Goal: Task Accomplishment & Management: Manage account settings

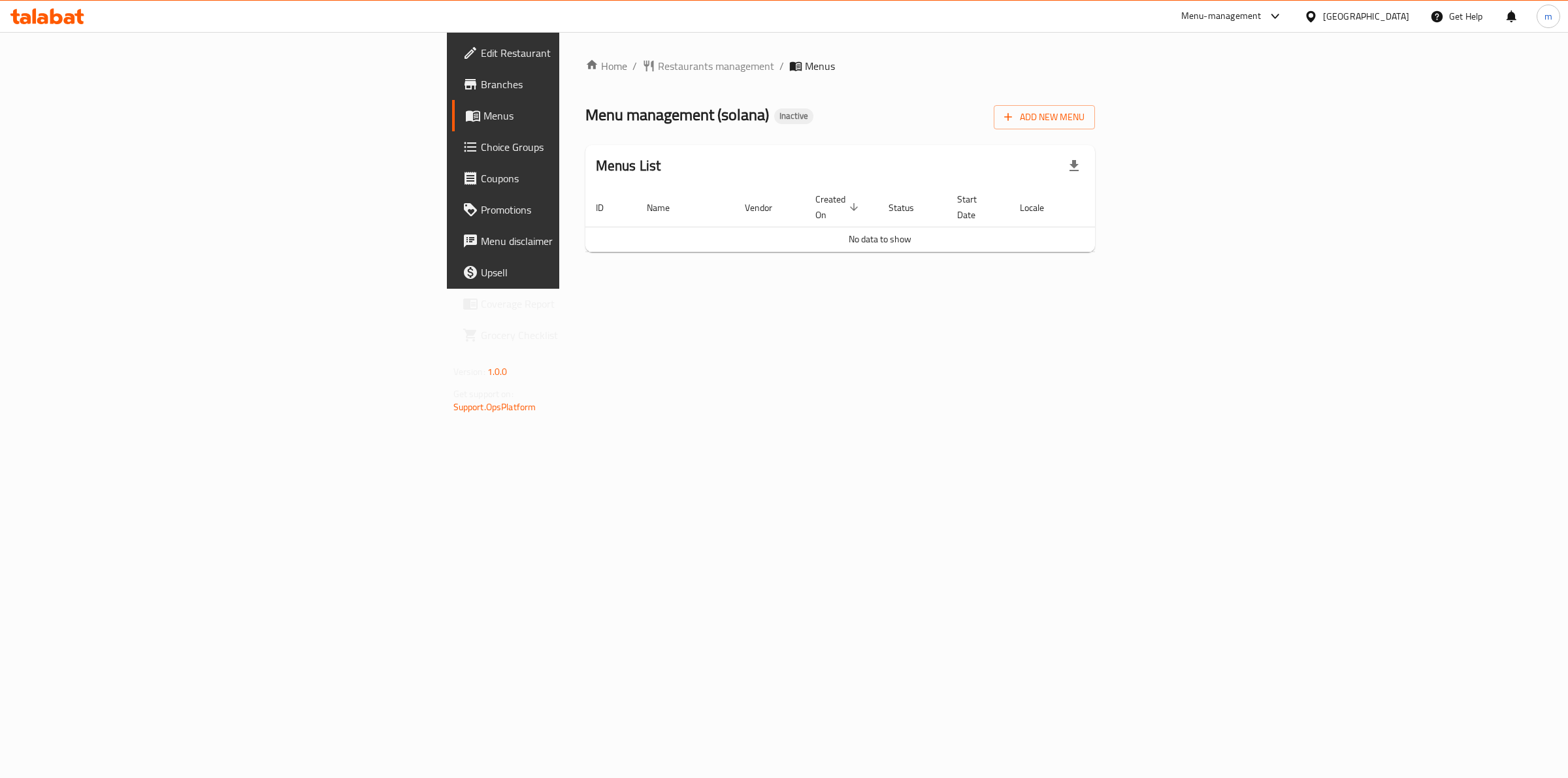
click at [481, 50] on span "Edit Restaurant" at bounding box center [590, 53] width 218 height 16
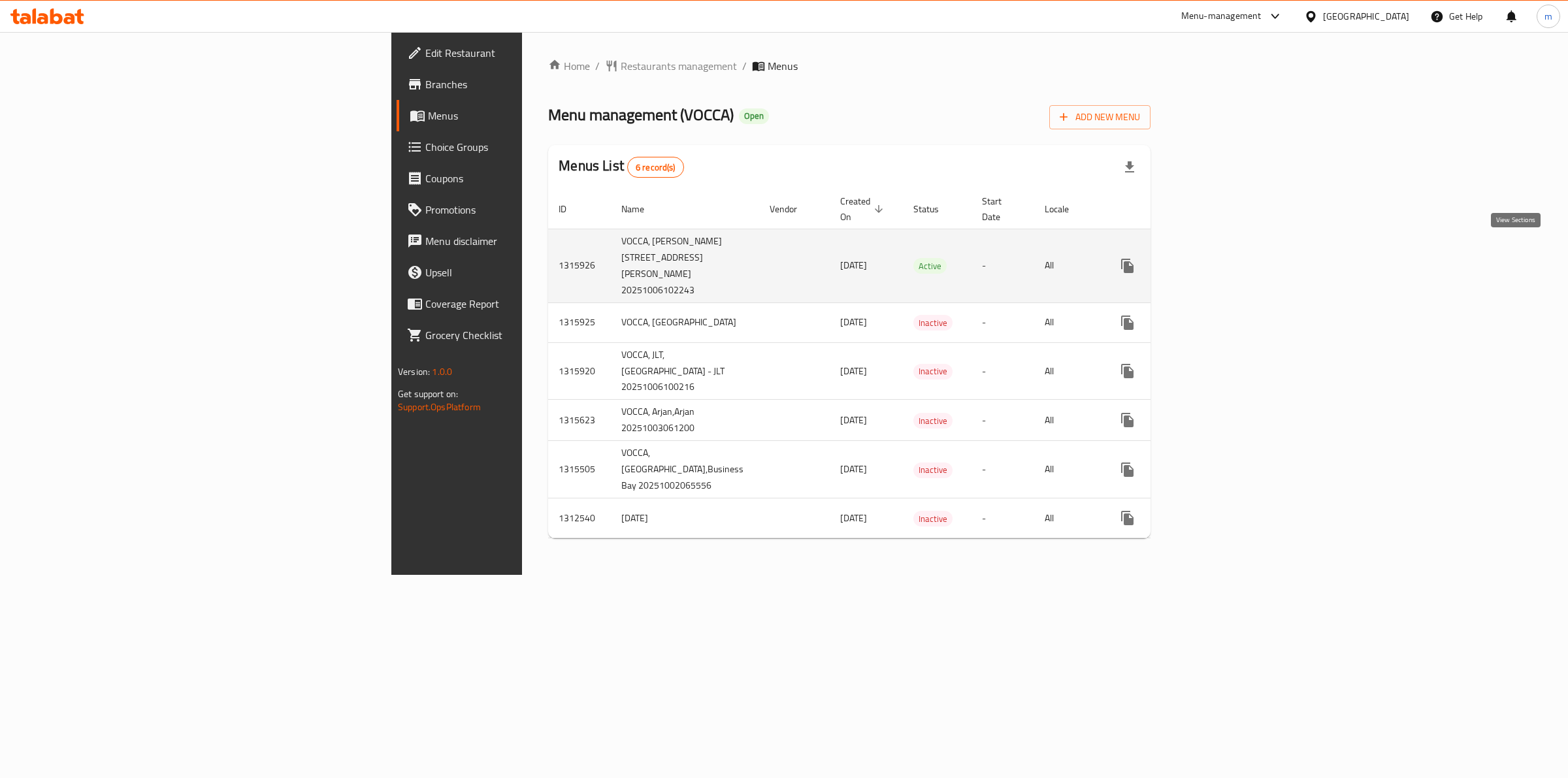
click at [1229, 258] on icon "enhanced table" at bounding box center [1221, 266] width 16 height 16
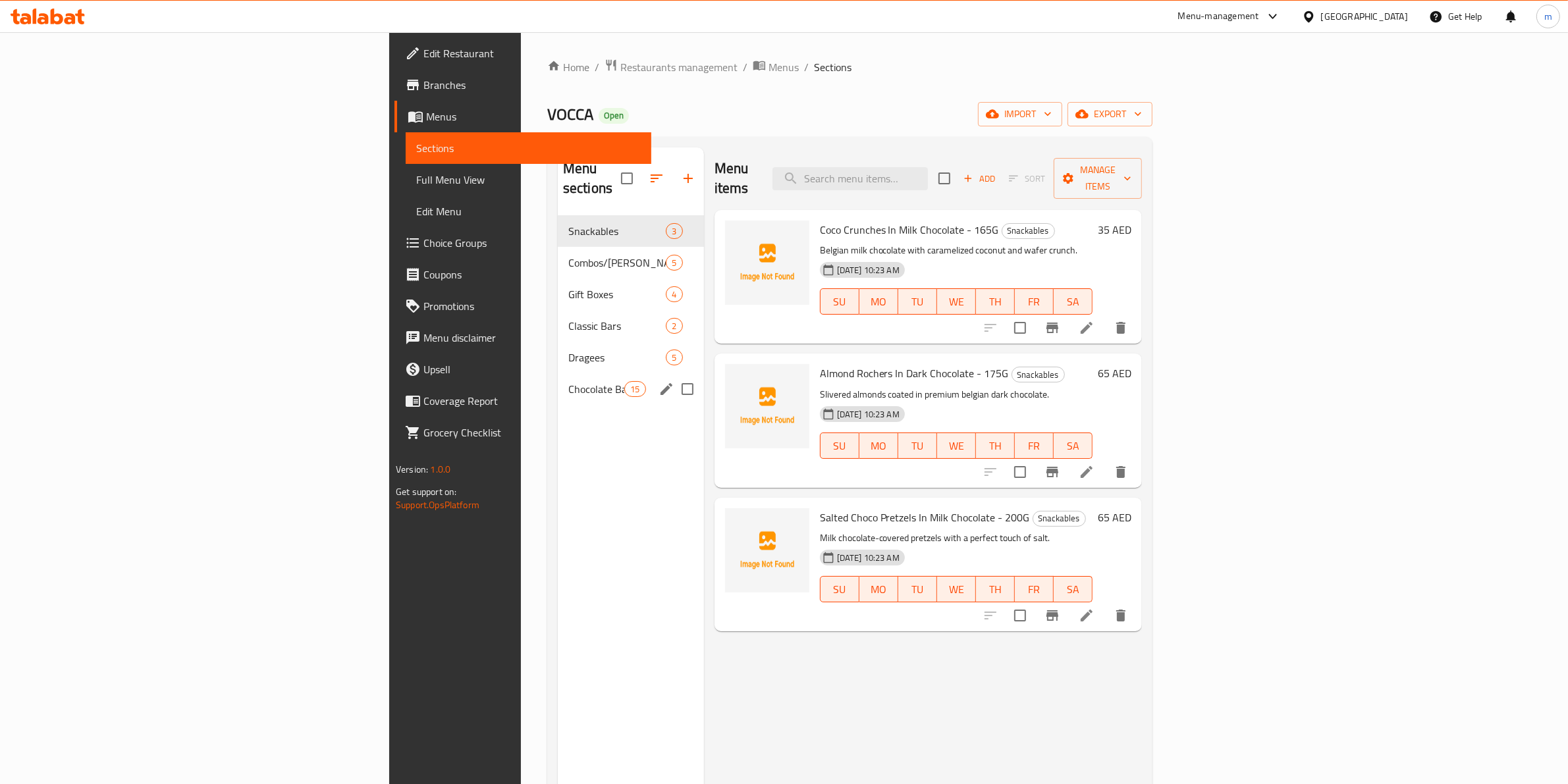
click at [568, 382] on span "Chocolate Bars" at bounding box center [596, 390] width 56 height 16
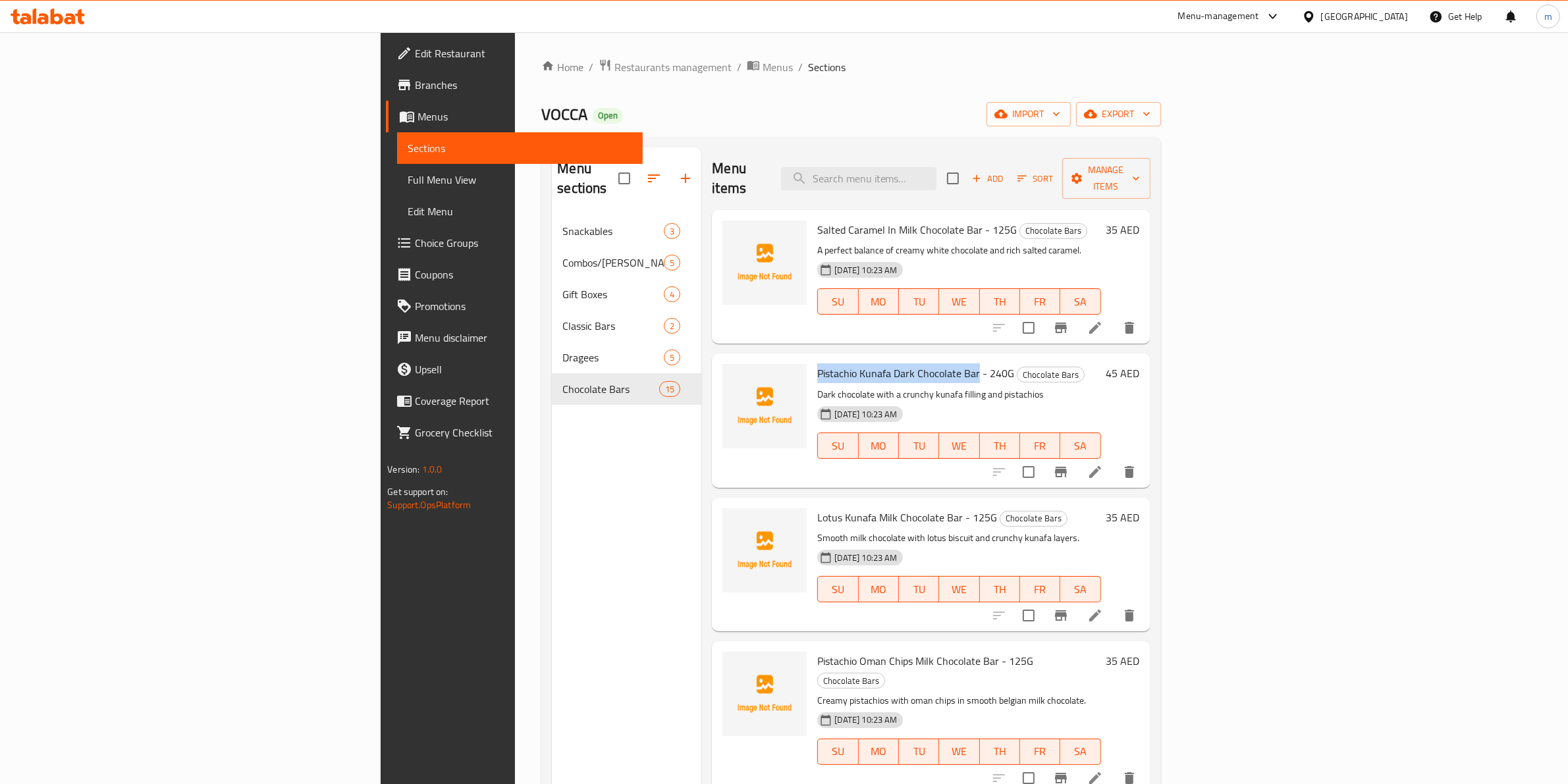
drag, startPoint x: 721, startPoint y: 353, endPoint x: 883, endPoint y: 359, distance: 162.1
click at [883, 364] on span "Pistachio Kunafa Dark Chocolate Bar - 240G" at bounding box center [916, 373] width 197 height 19
click at [1140, 172] on span "Manage items" at bounding box center [1106, 178] width 67 height 33
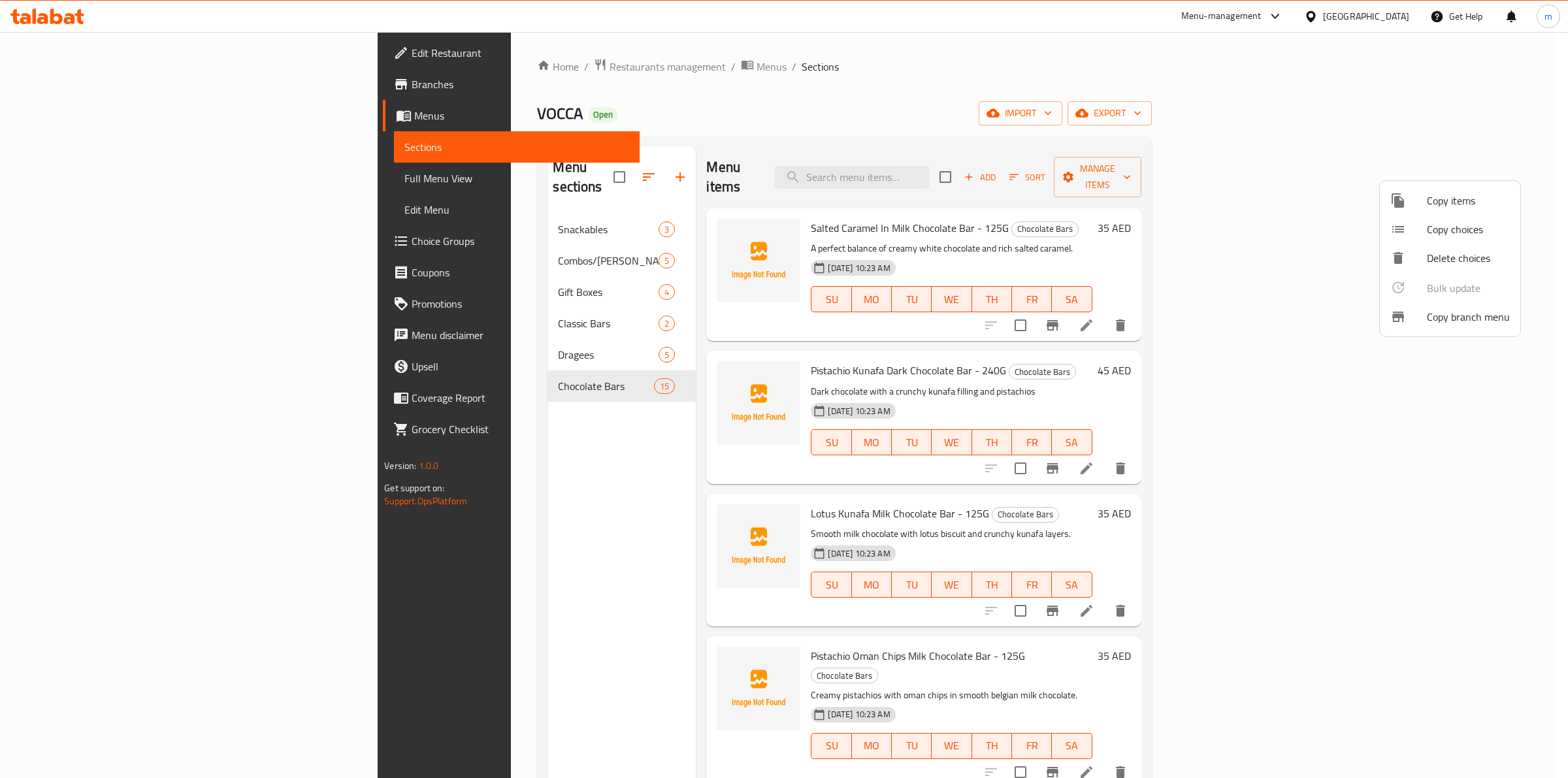
click at [47, 77] on div at bounding box center [784, 389] width 1568 height 778
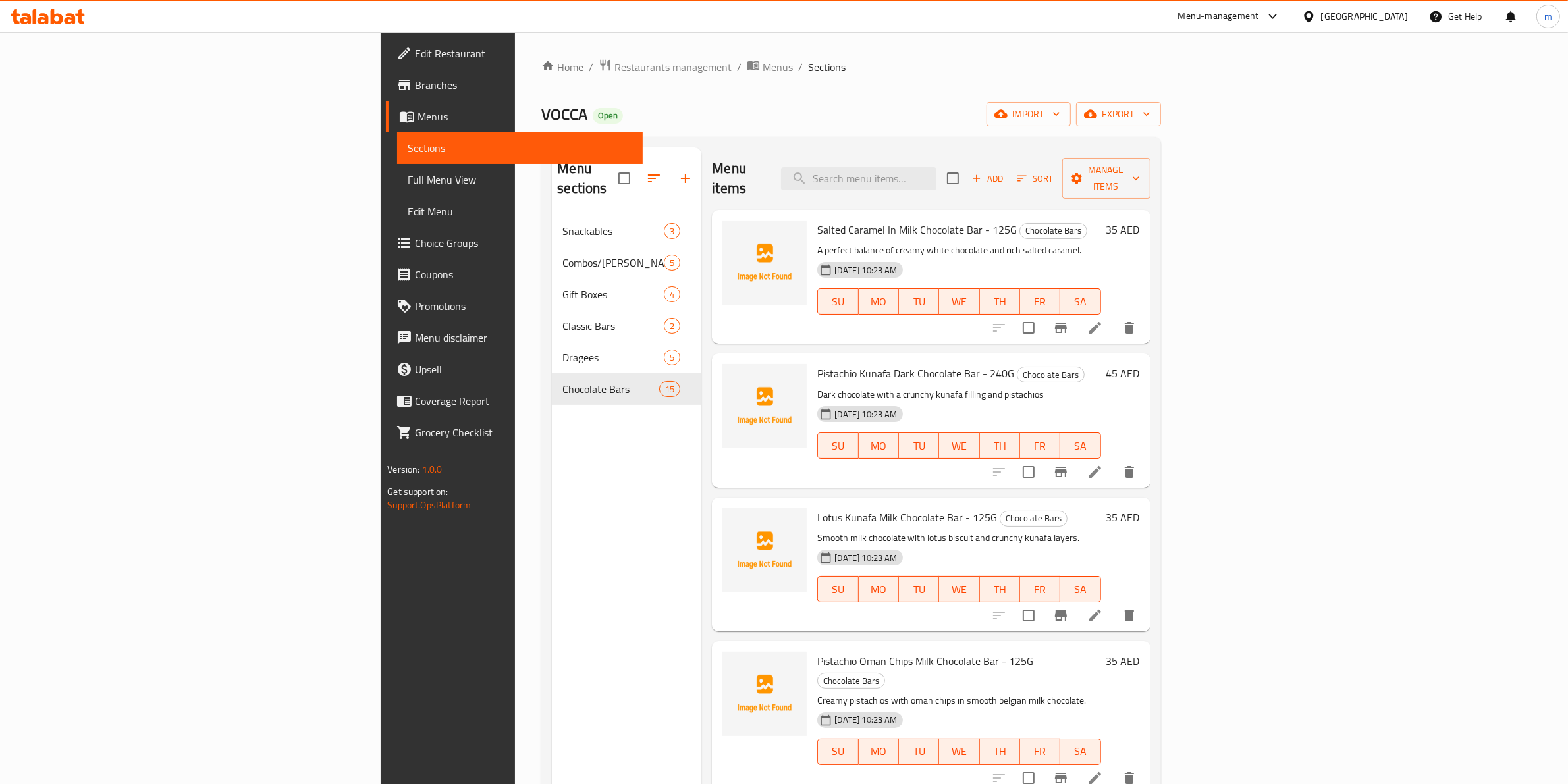
click at [415, 79] on span "Branches" at bounding box center [523, 85] width 217 height 16
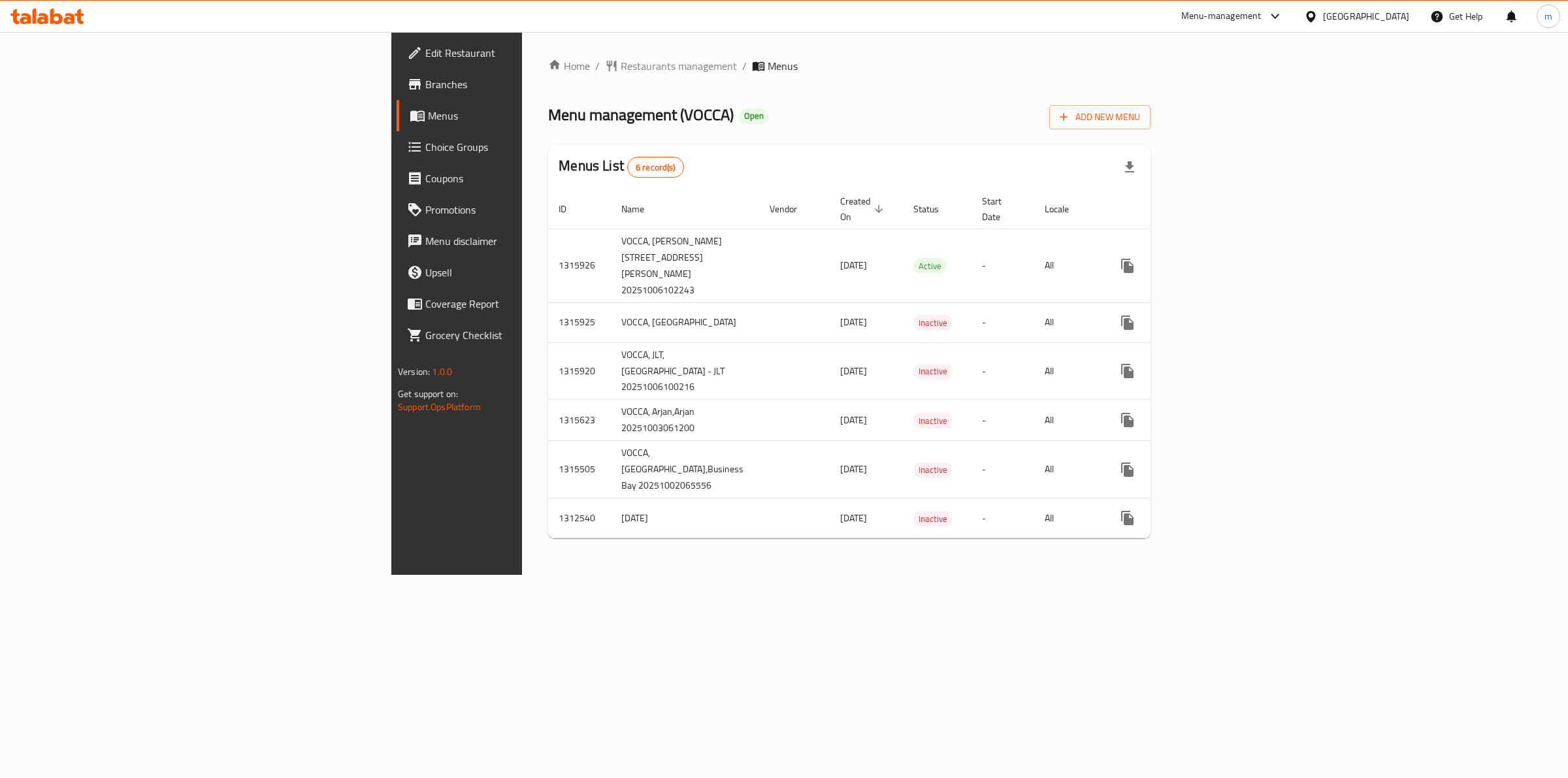
click at [425, 54] on span "Edit Restaurant" at bounding box center [534, 53] width 218 height 16
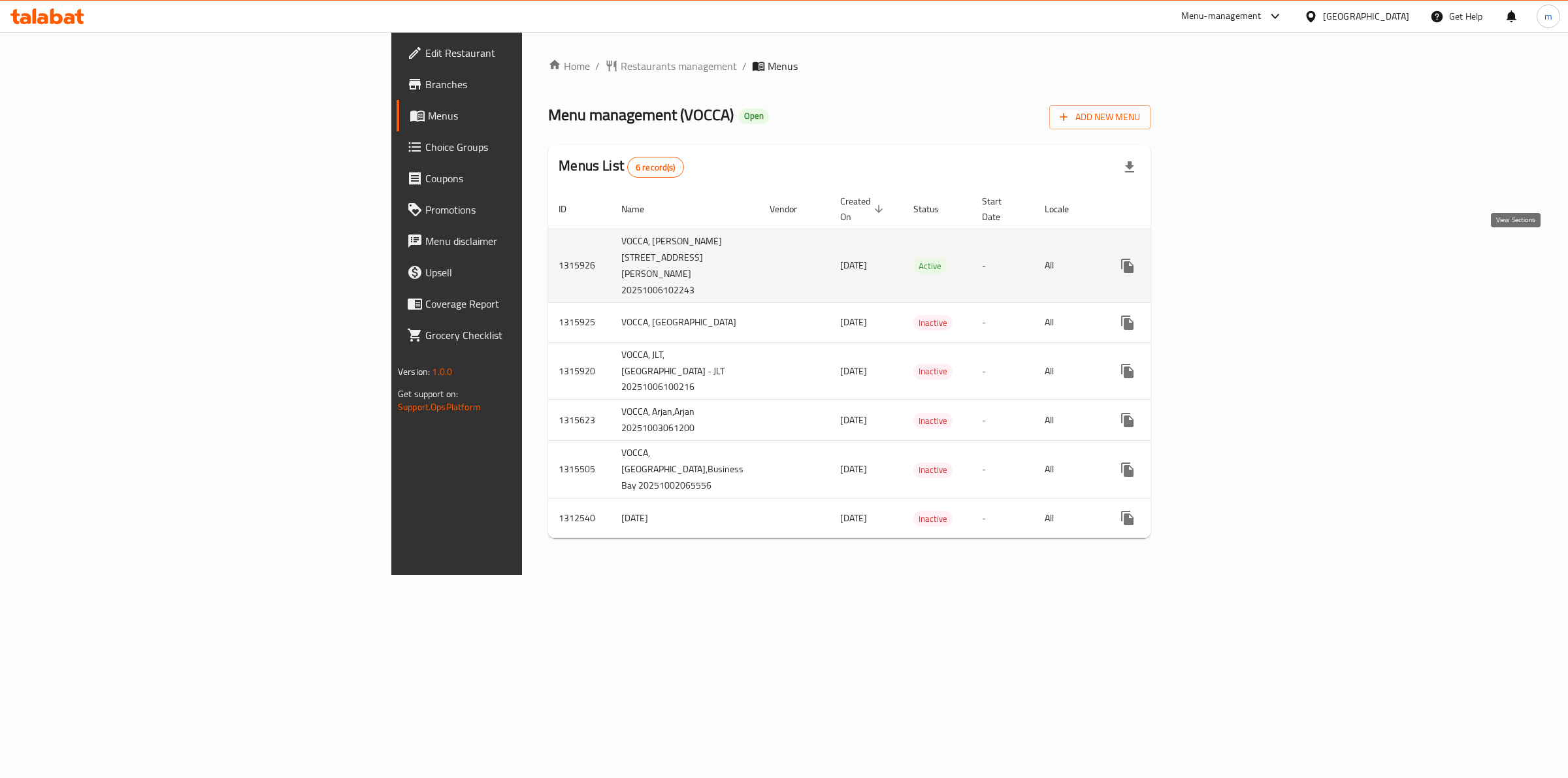
click at [1229, 258] on icon "enhanced table" at bounding box center [1221, 266] width 16 height 16
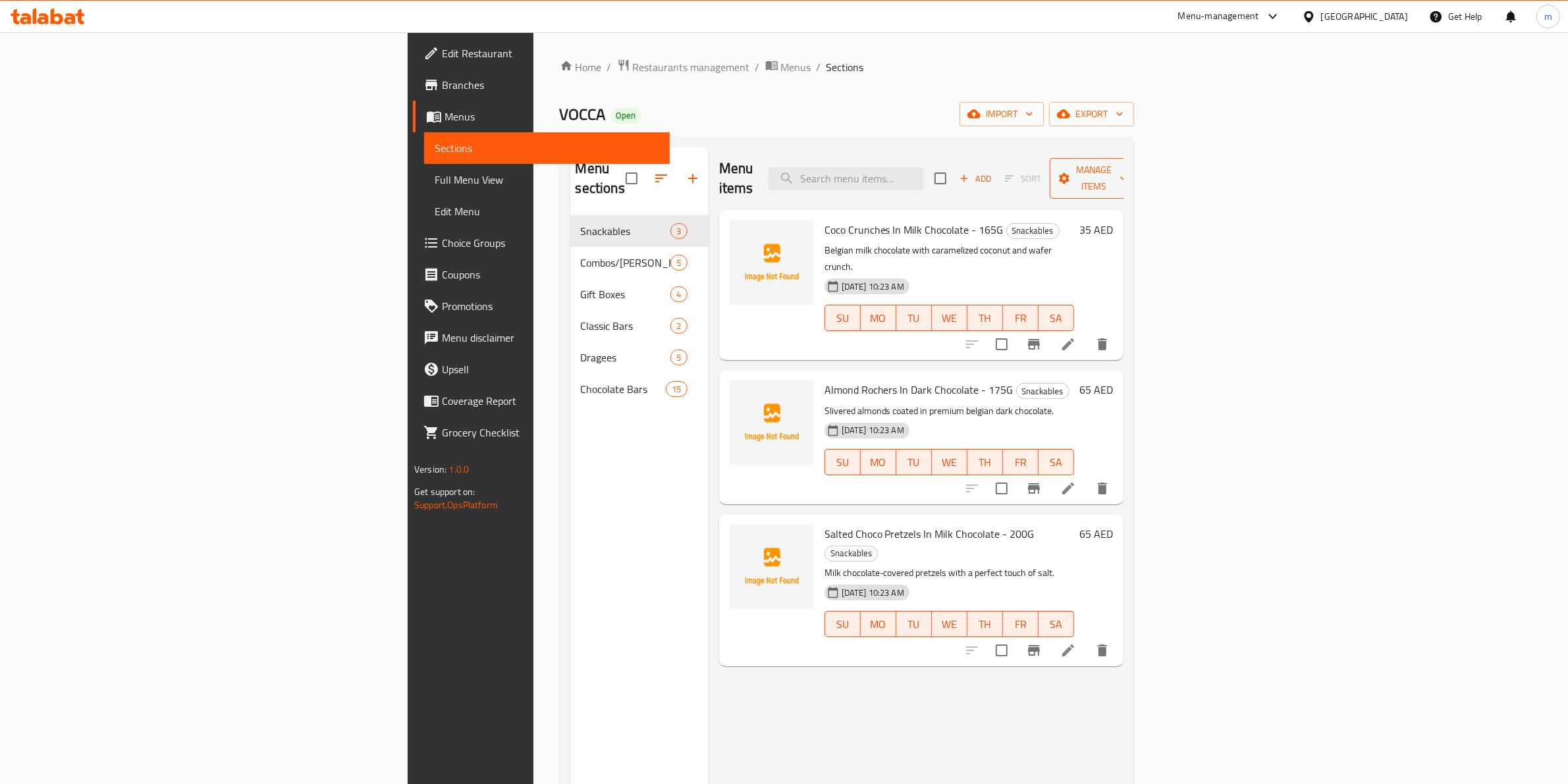
click at [1127, 171] on span "Manage items" at bounding box center [1093, 178] width 67 height 33
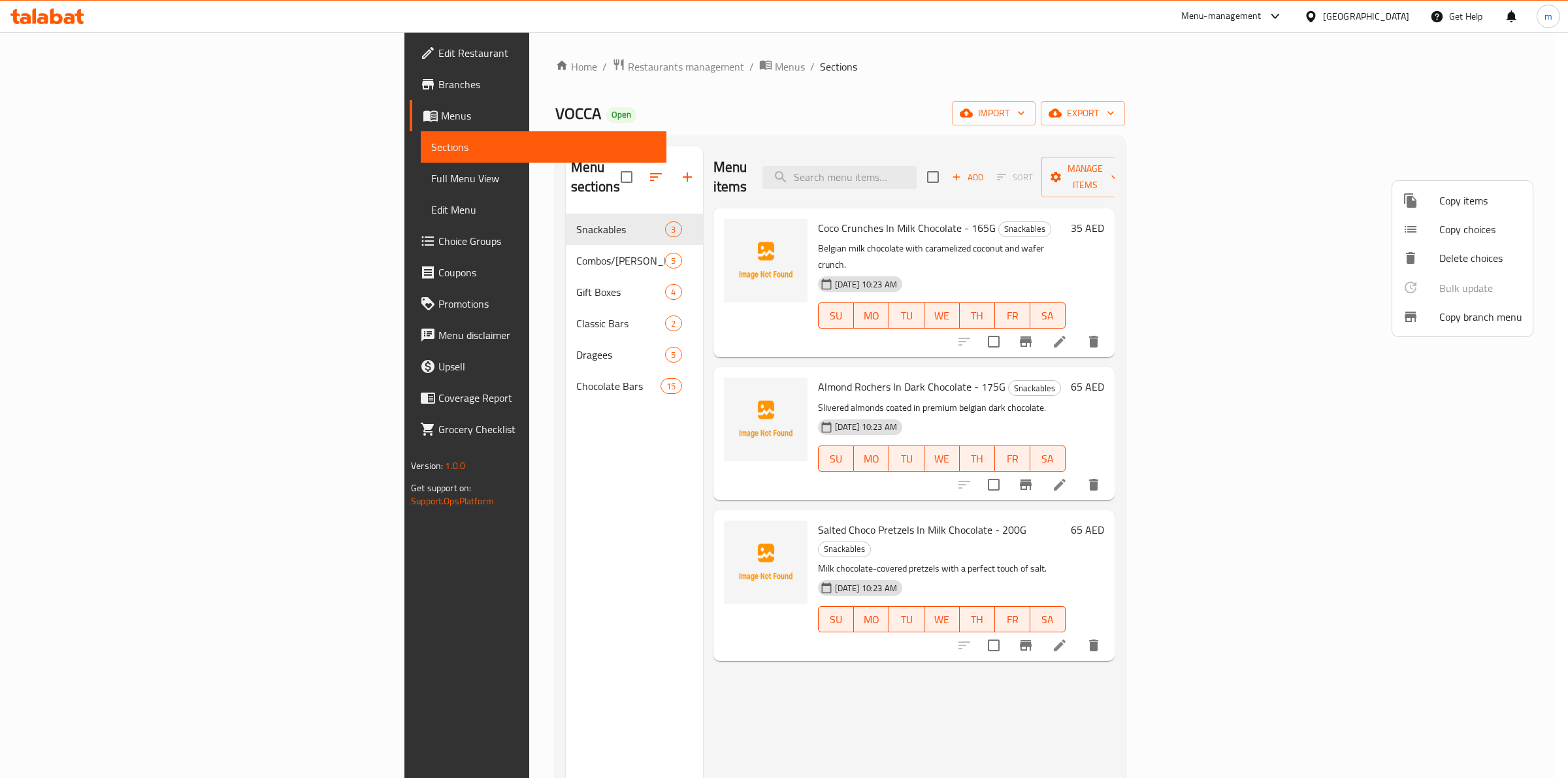
click at [1449, 320] on span "Copy branch menu" at bounding box center [1481, 317] width 83 height 16
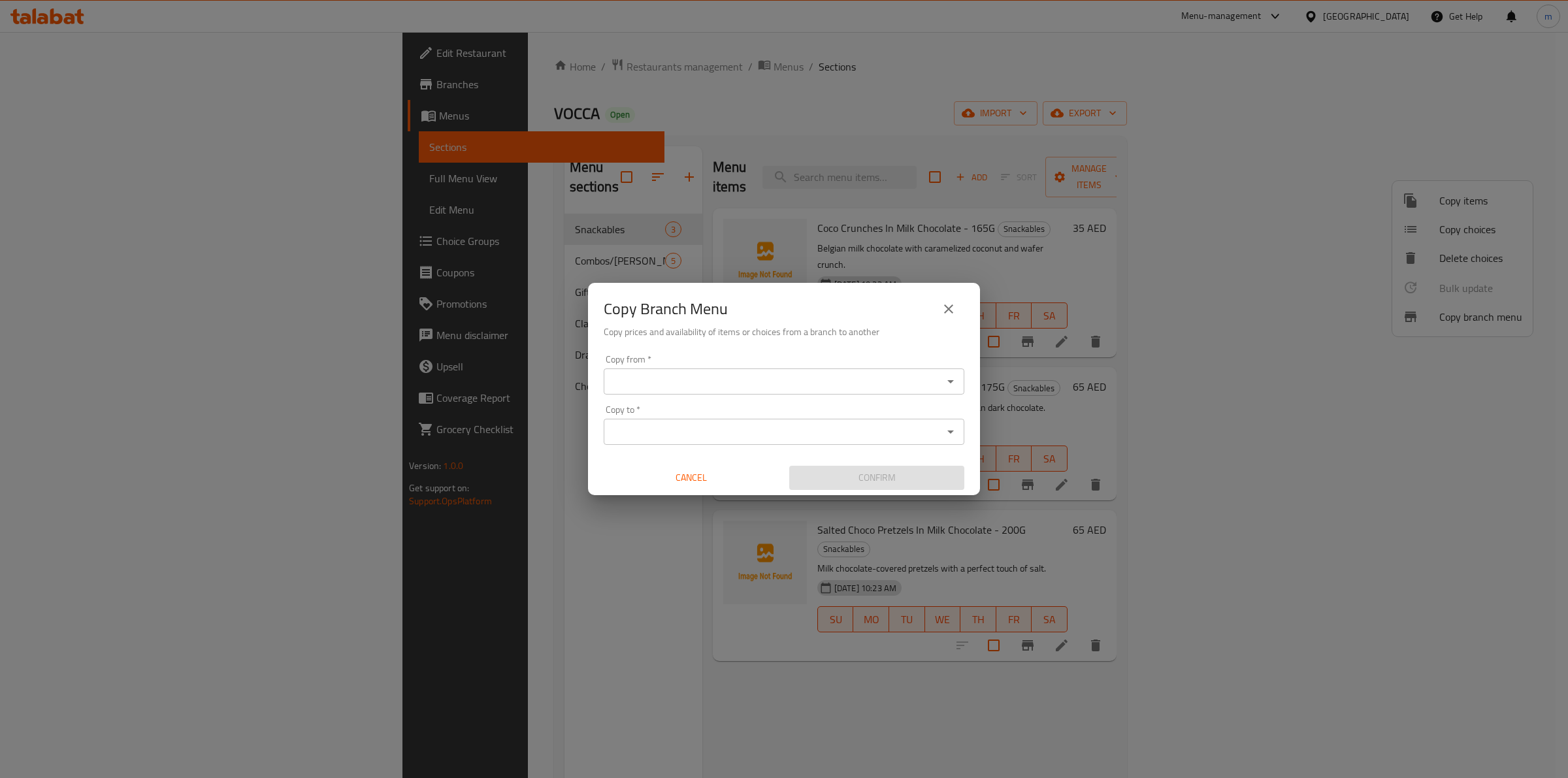
click at [752, 377] on input "Copy from   *" at bounding box center [773, 381] width 331 height 18
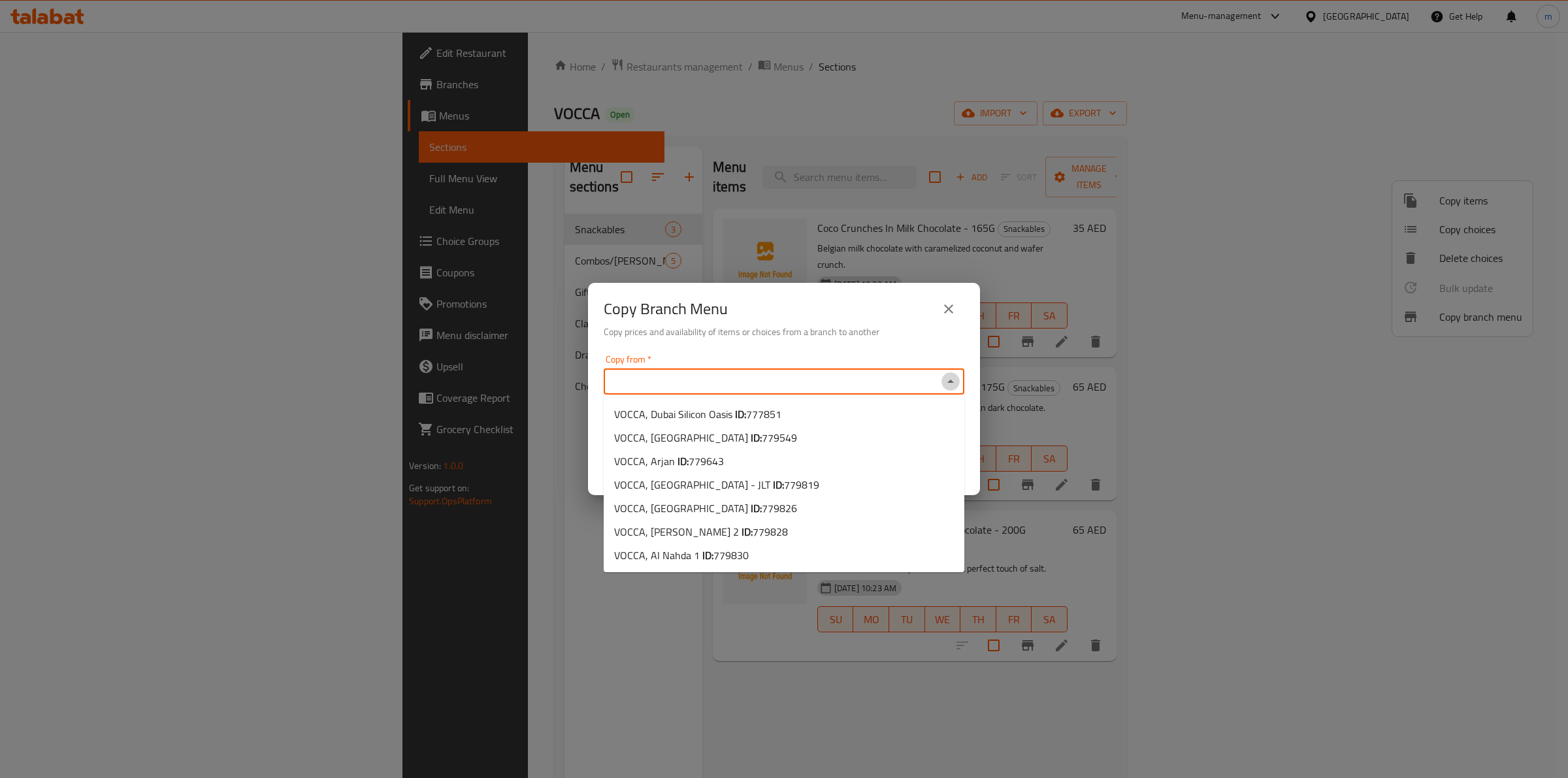
click at [952, 383] on icon "Close" at bounding box center [951, 382] width 16 height 16
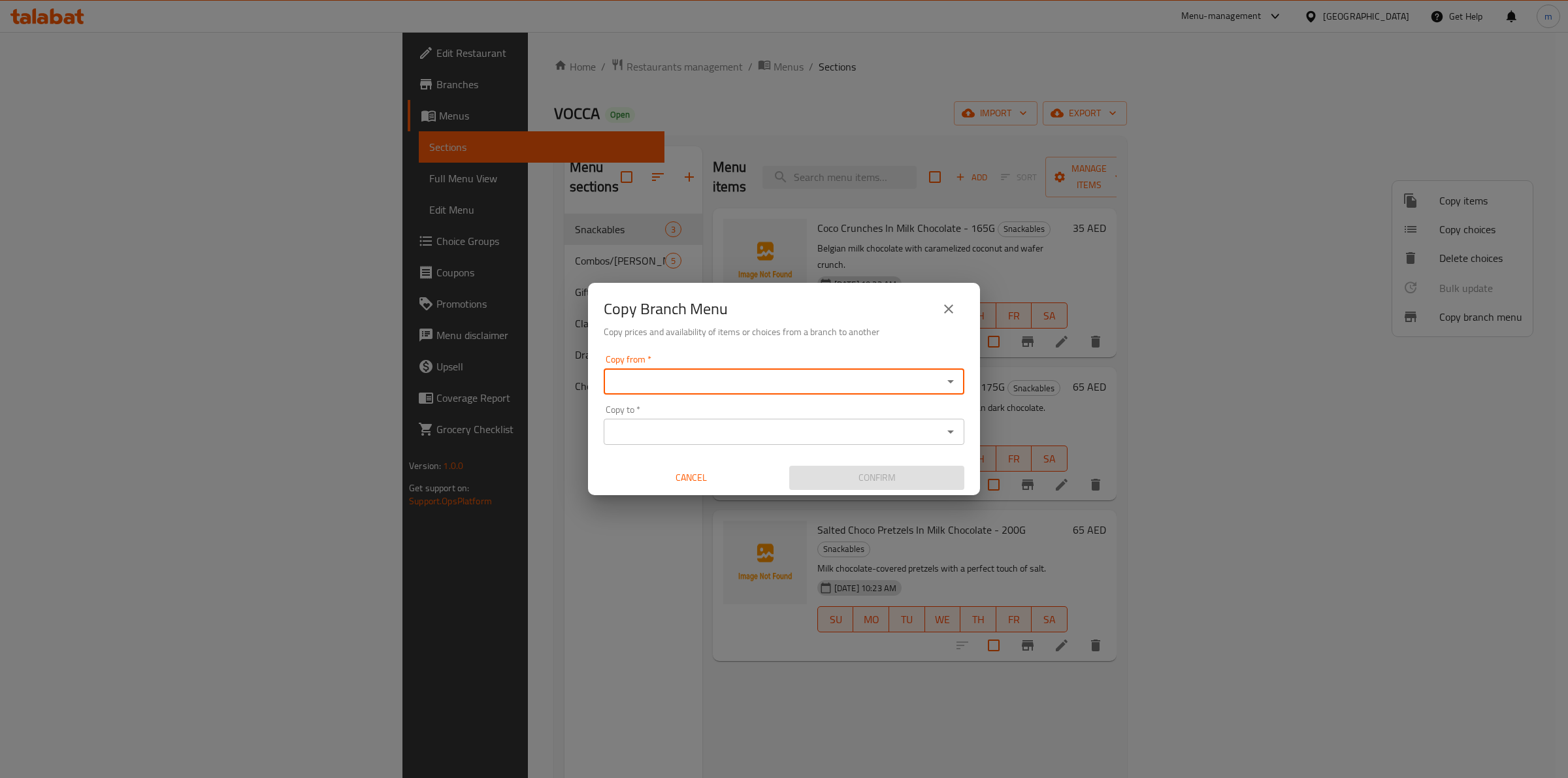
click at [947, 309] on icon "close" at bounding box center [948, 309] width 16 height 16
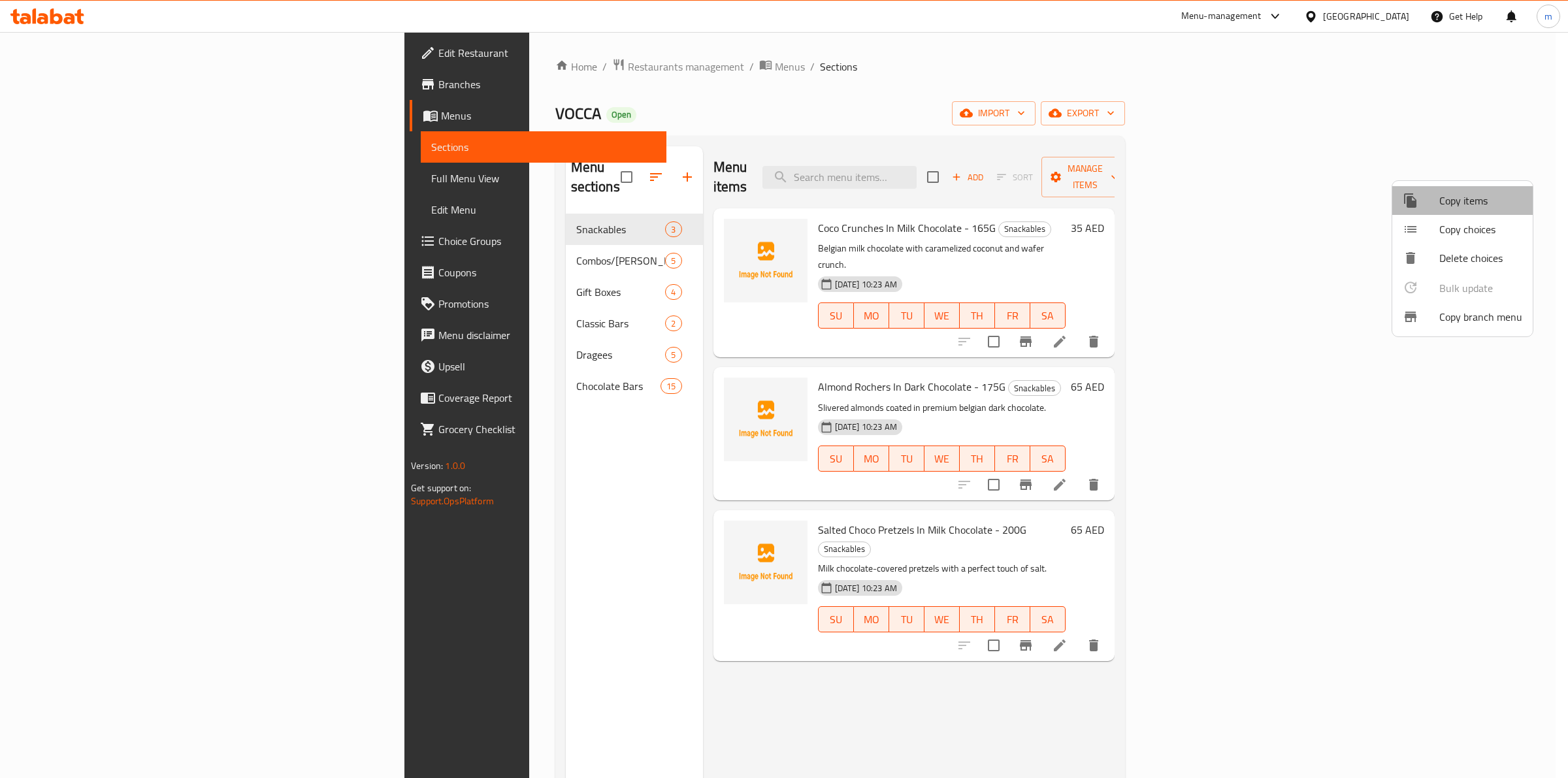
click at [1480, 198] on span "Copy items" at bounding box center [1481, 201] width 83 height 16
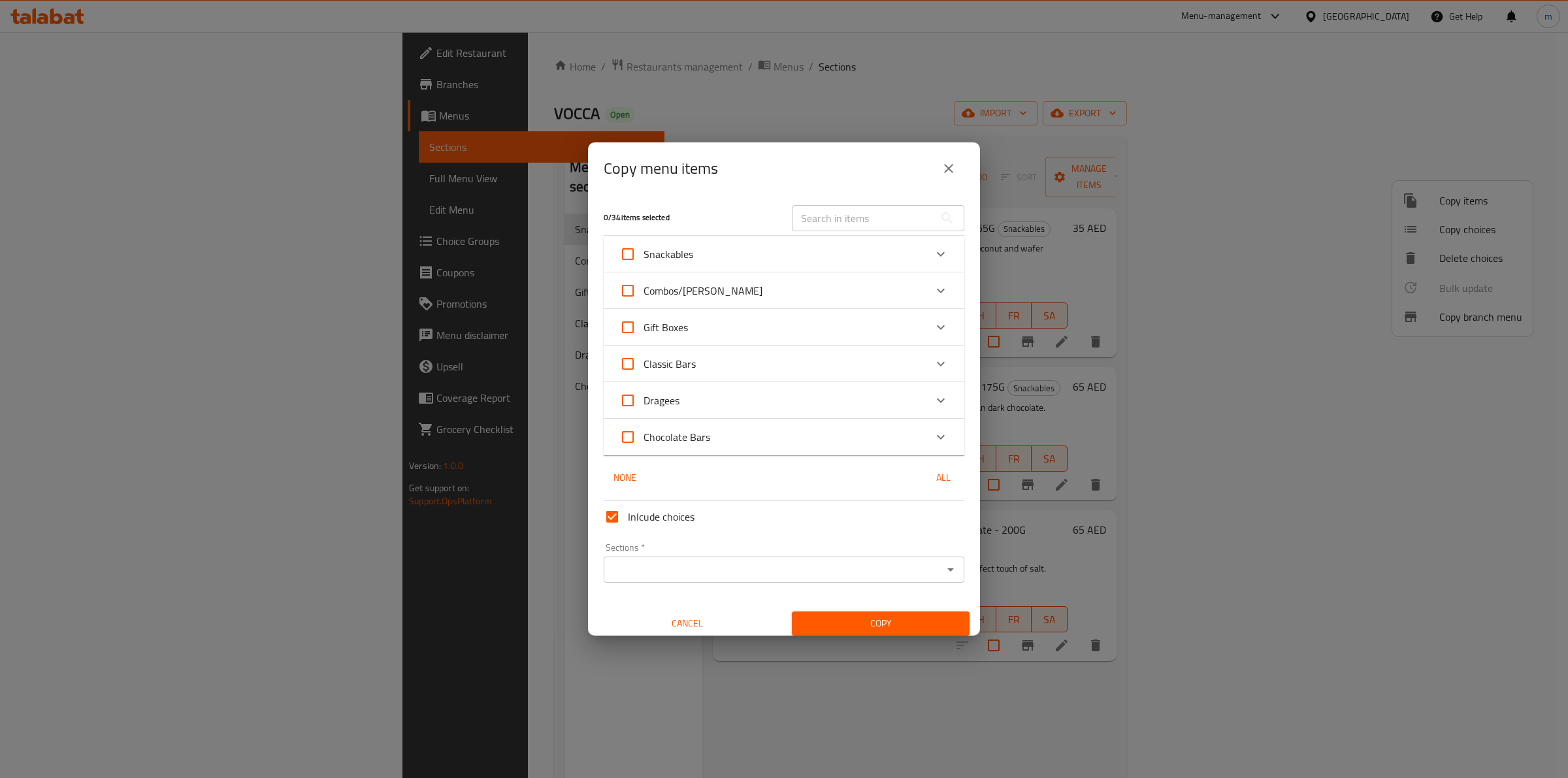
click at [944, 162] on icon "close" at bounding box center [948, 169] width 16 height 16
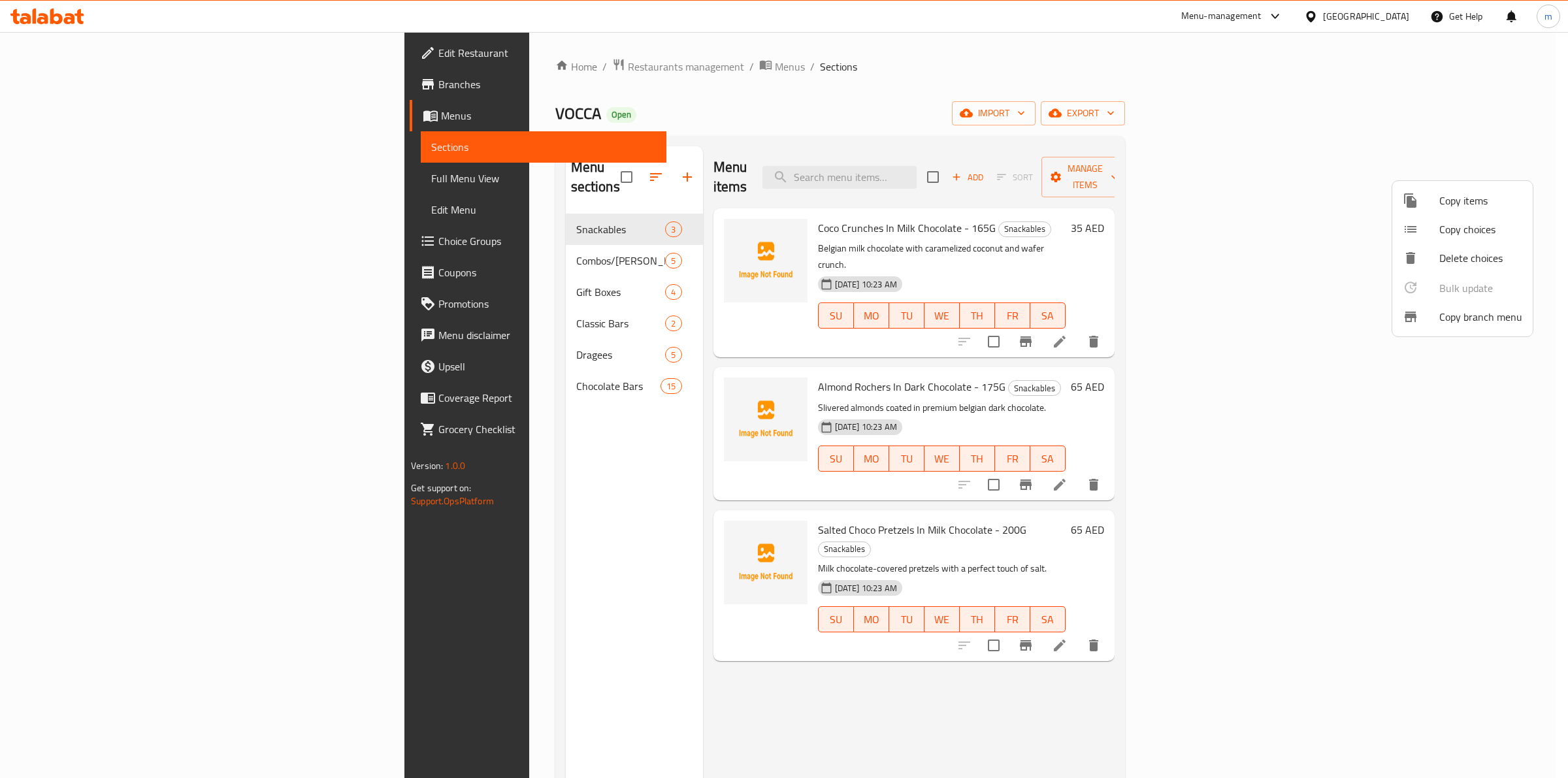
click at [1486, 319] on span "Copy branch menu" at bounding box center [1481, 317] width 83 height 16
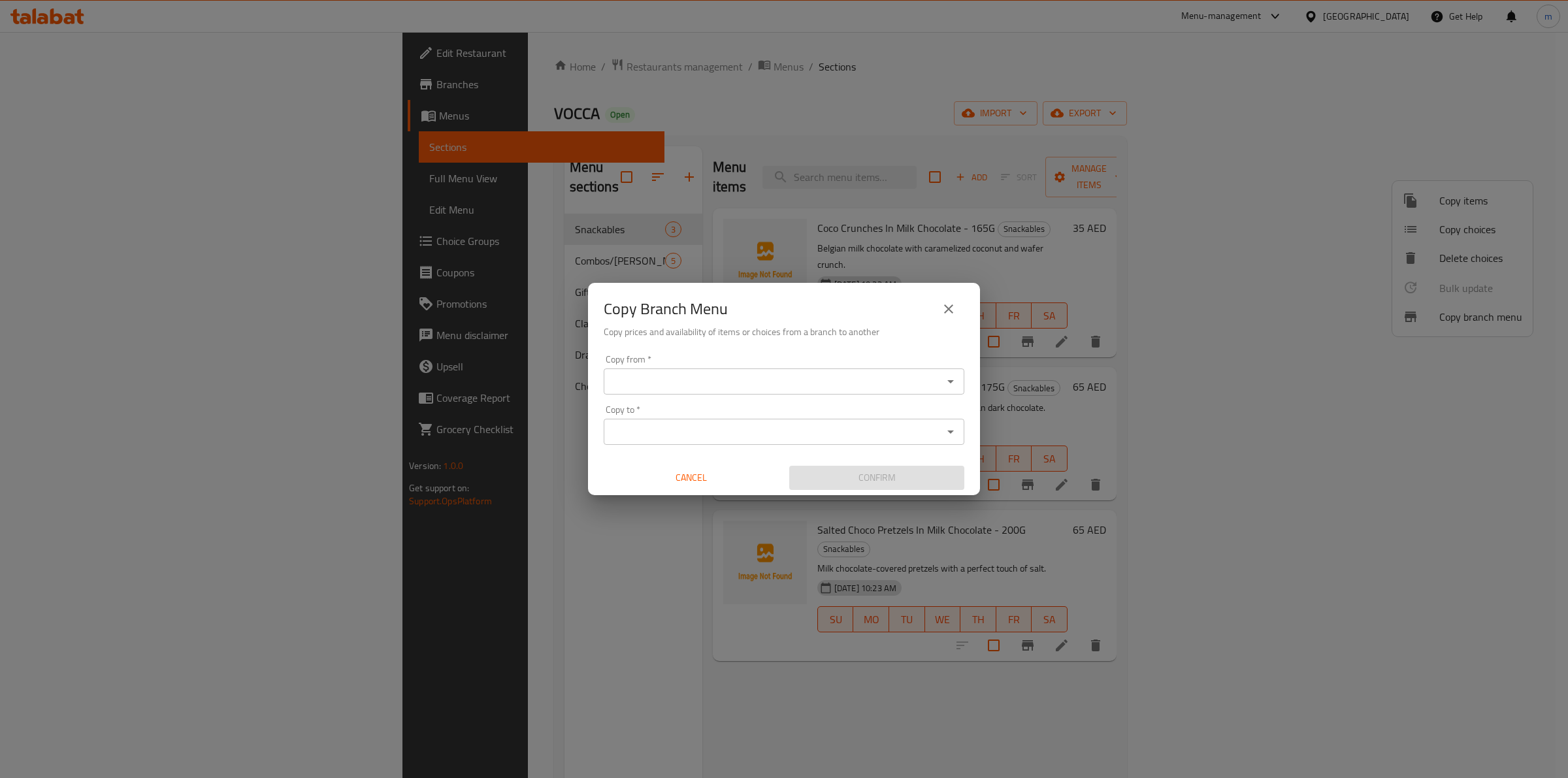
click at [717, 376] on input "Copy from   *" at bounding box center [773, 381] width 331 height 18
click at [870, 348] on div "Copy Branch Menu Copy prices and availability of items or choices from a branch…" at bounding box center [784, 315] width 392 height 66
click at [866, 432] on input "Copy to   *" at bounding box center [773, 431] width 331 height 18
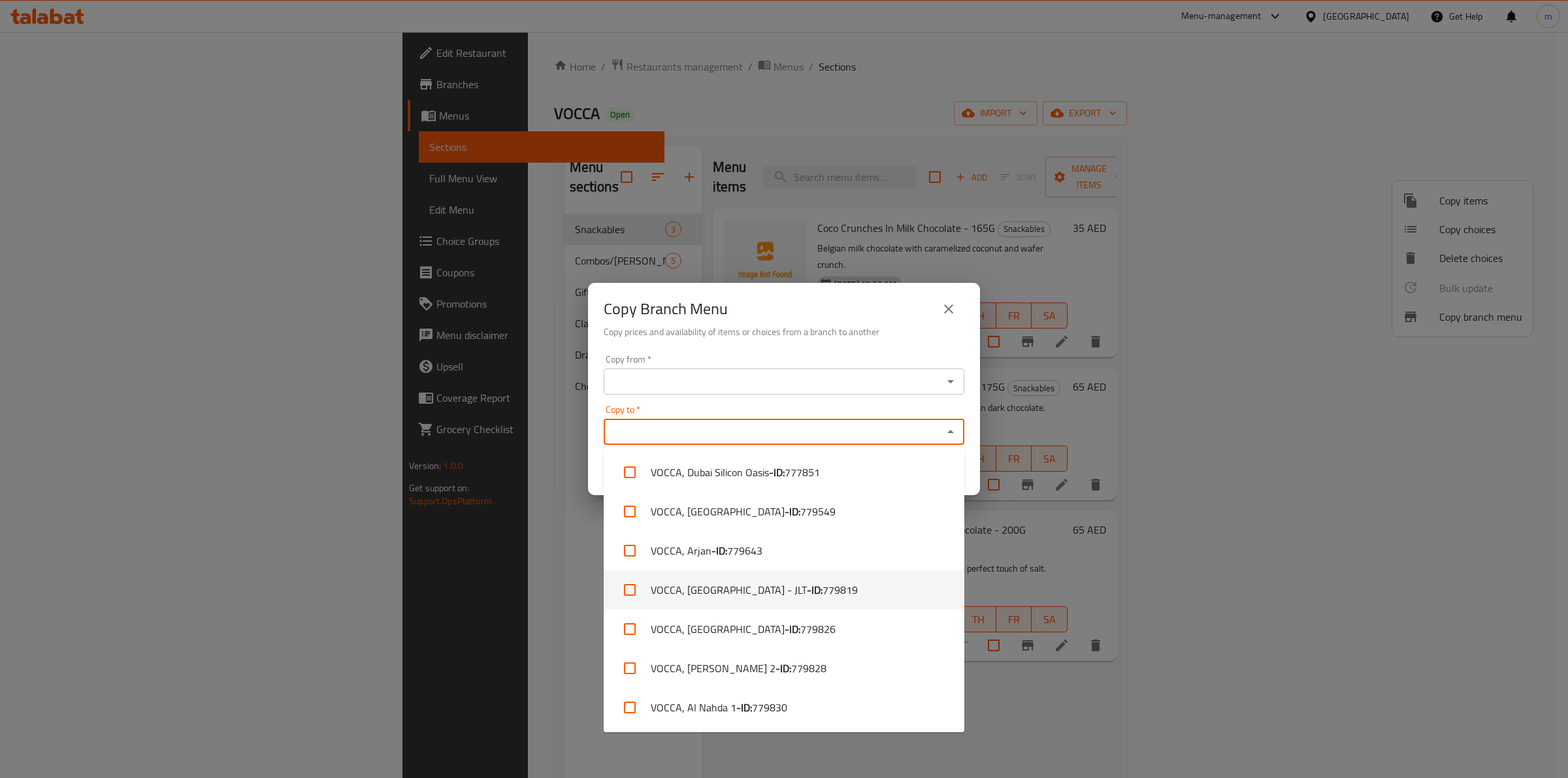
click at [833, 598] on span "779819" at bounding box center [840, 590] width 35 height 16
checkbox input "true"
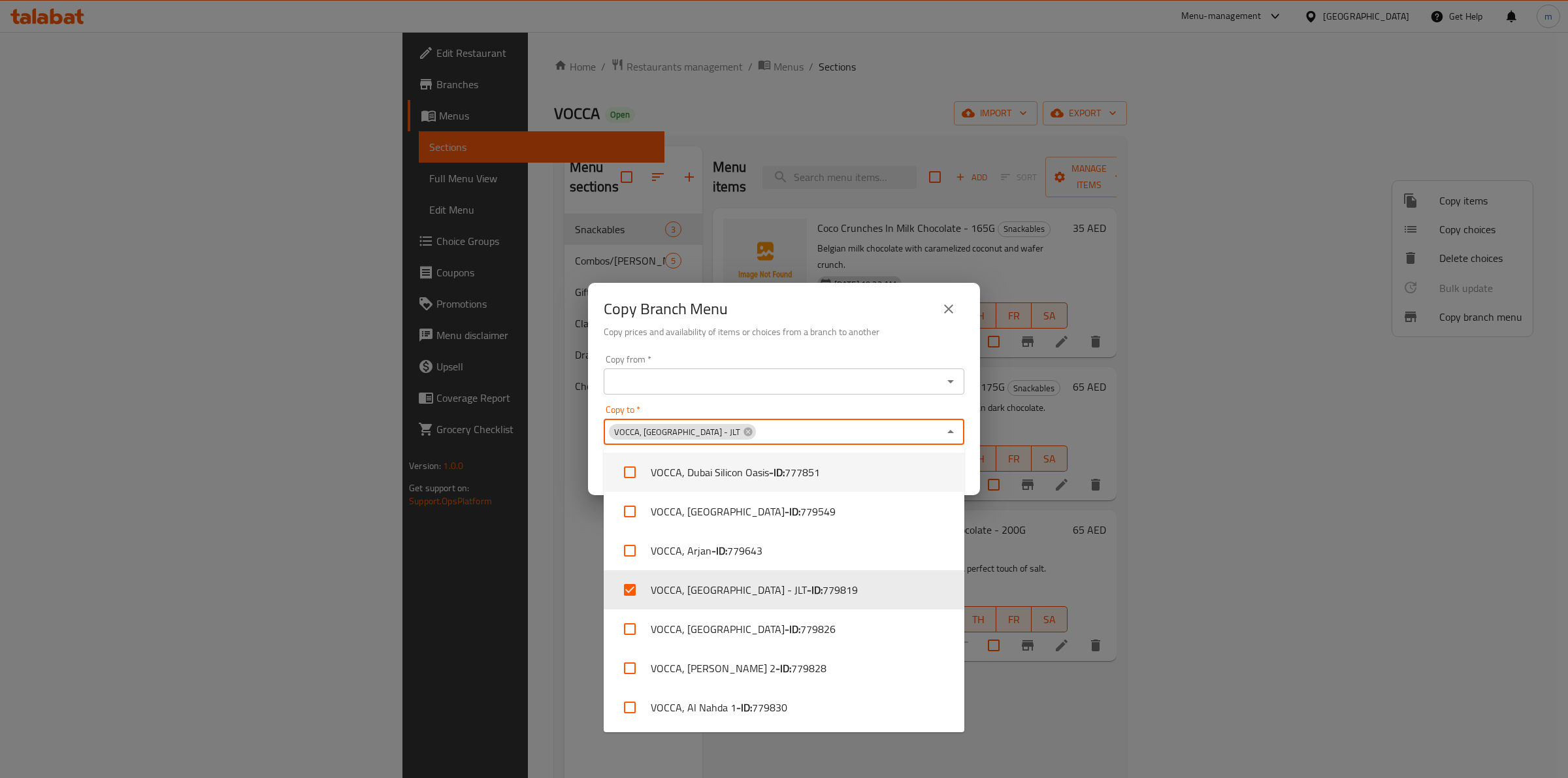
click at [936, 378] on input "Copy from   *" at bounding box center [773, 381] width 331 height 18
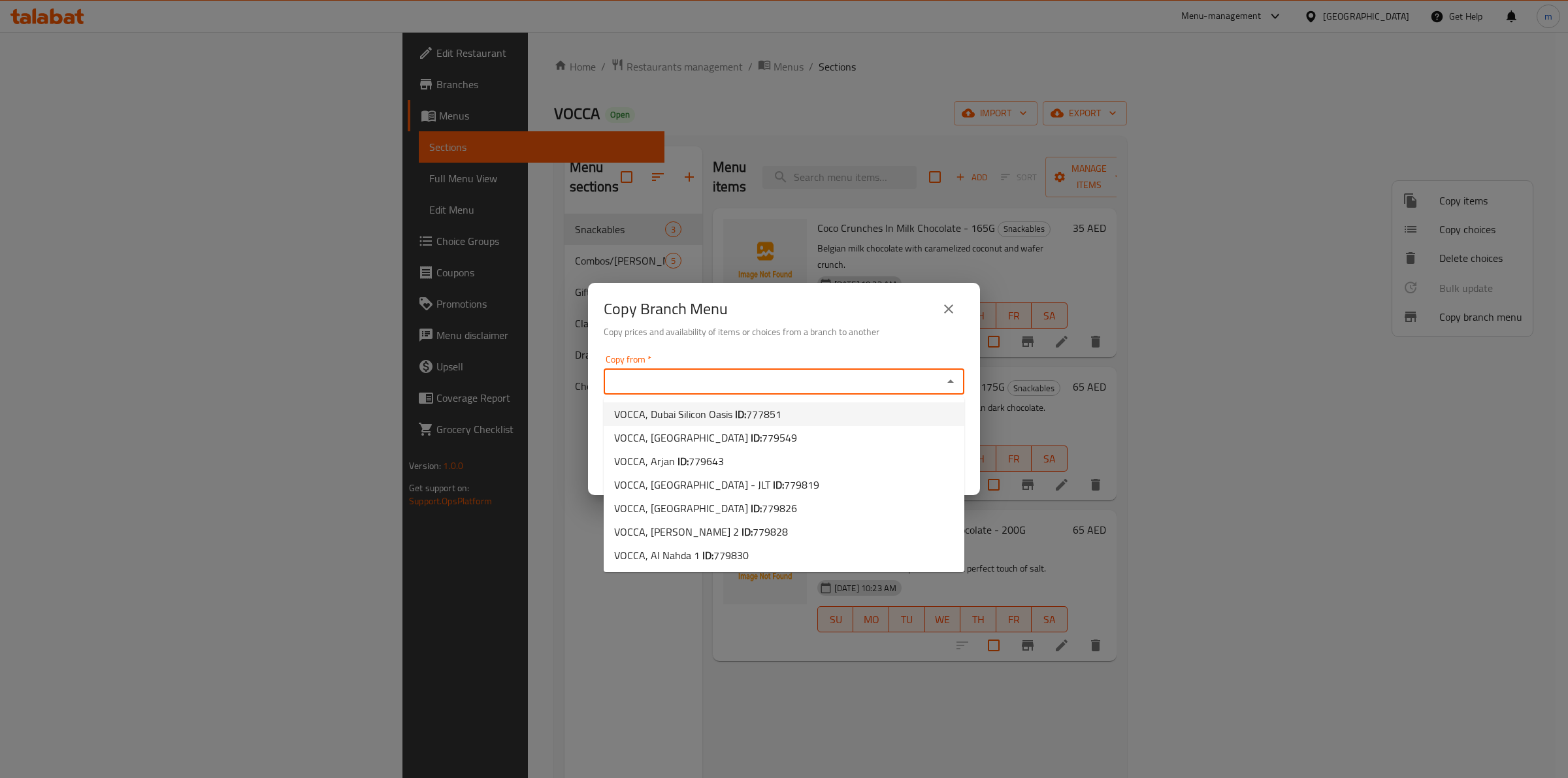
click at [784, 411] on li "VOCCA, Dubai Silicon Oasis ID: 777851" at bounding box center [784, 414] width 361 height 23
type input "VOCCA, Dubai Silicon Oasis"
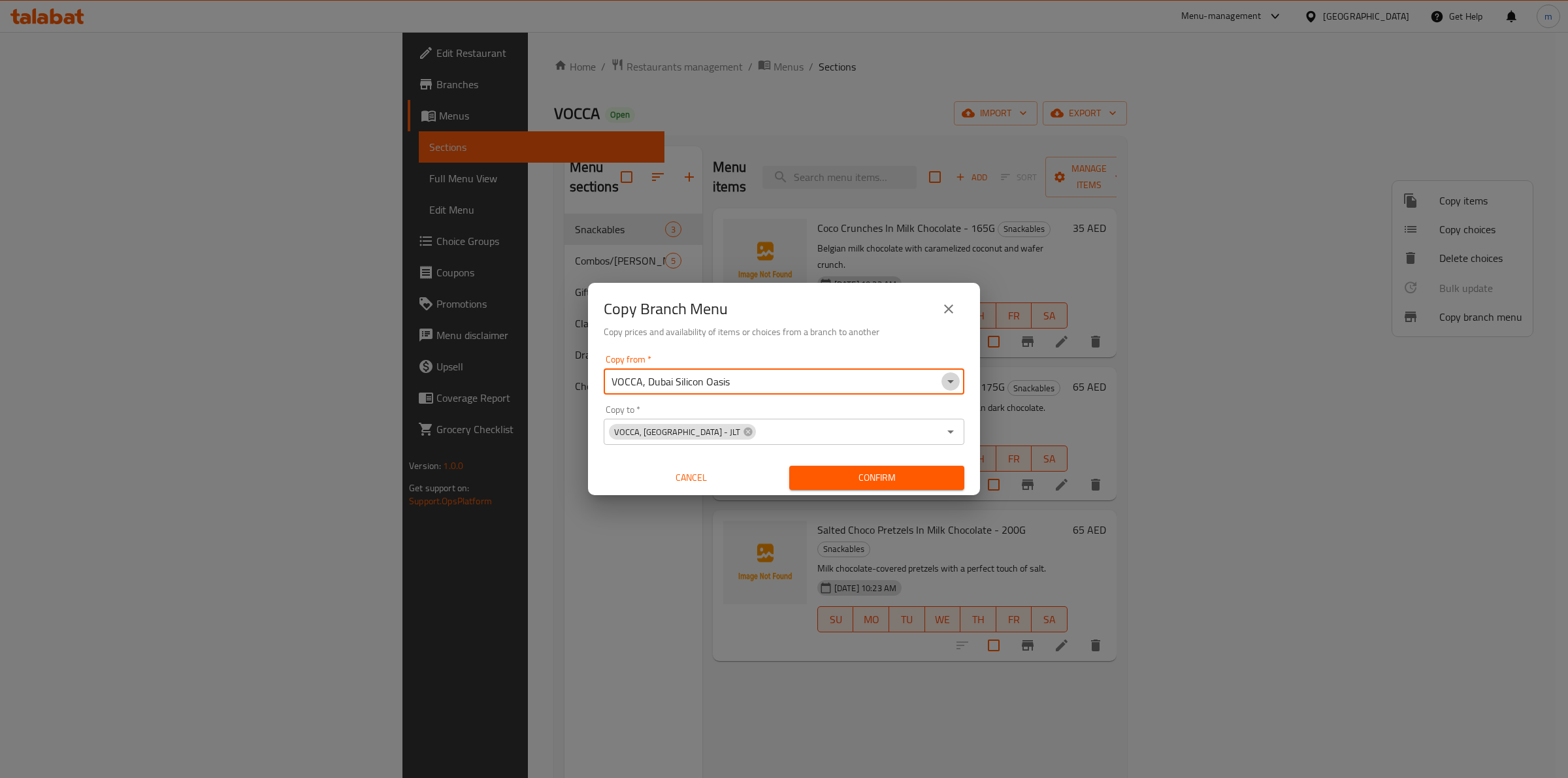
click at [954, 374] on icon "Open" at bounding box center [951, 382] width 16 height 16
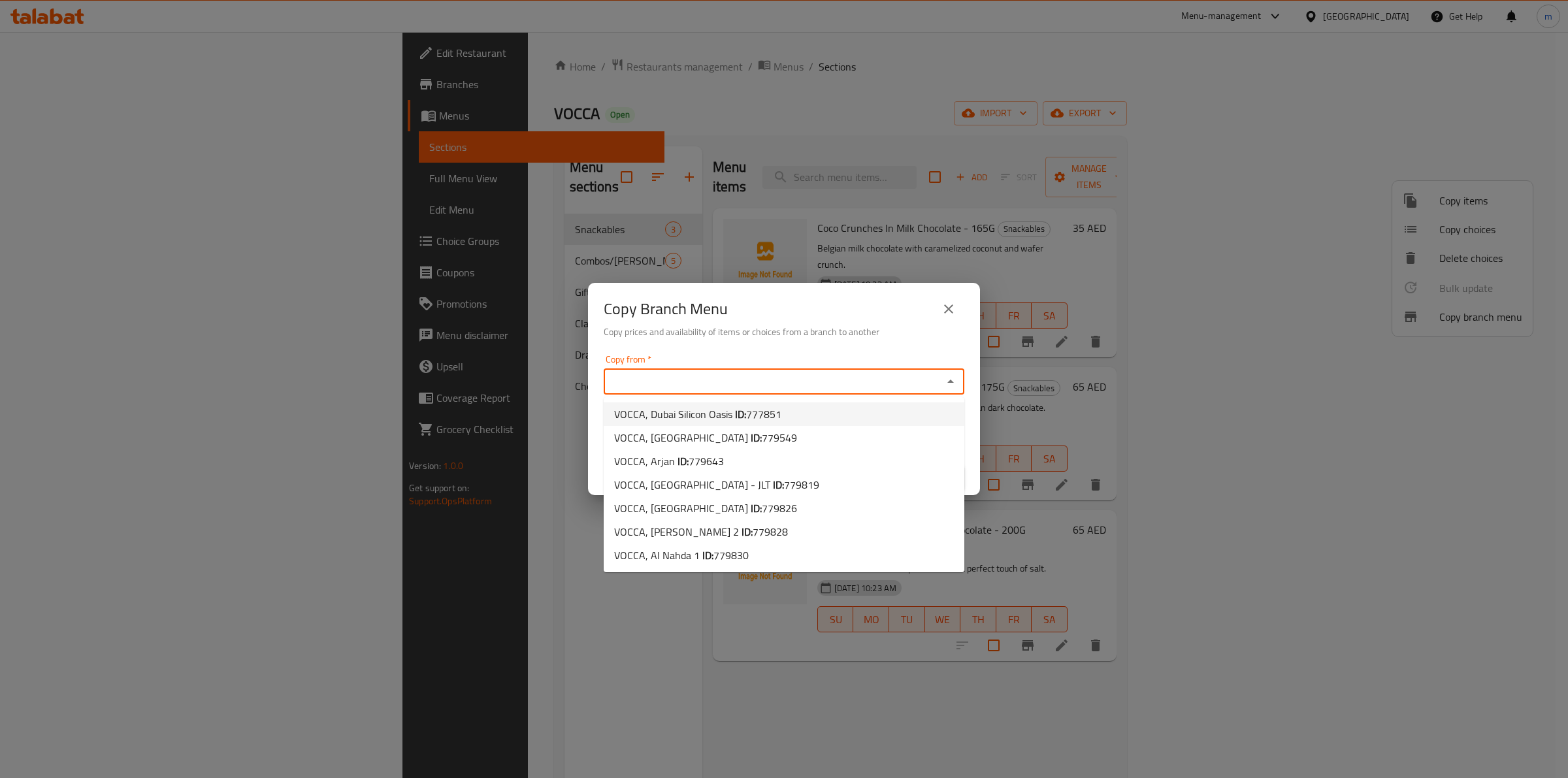
type input "VOCCA, Dubai Silicon Oasis"
click at [769, 347] on div "Copy Branch Menu Copy prices and availability of items or choices from a branch…" at bounding box center [784, 315] width 392 height 66
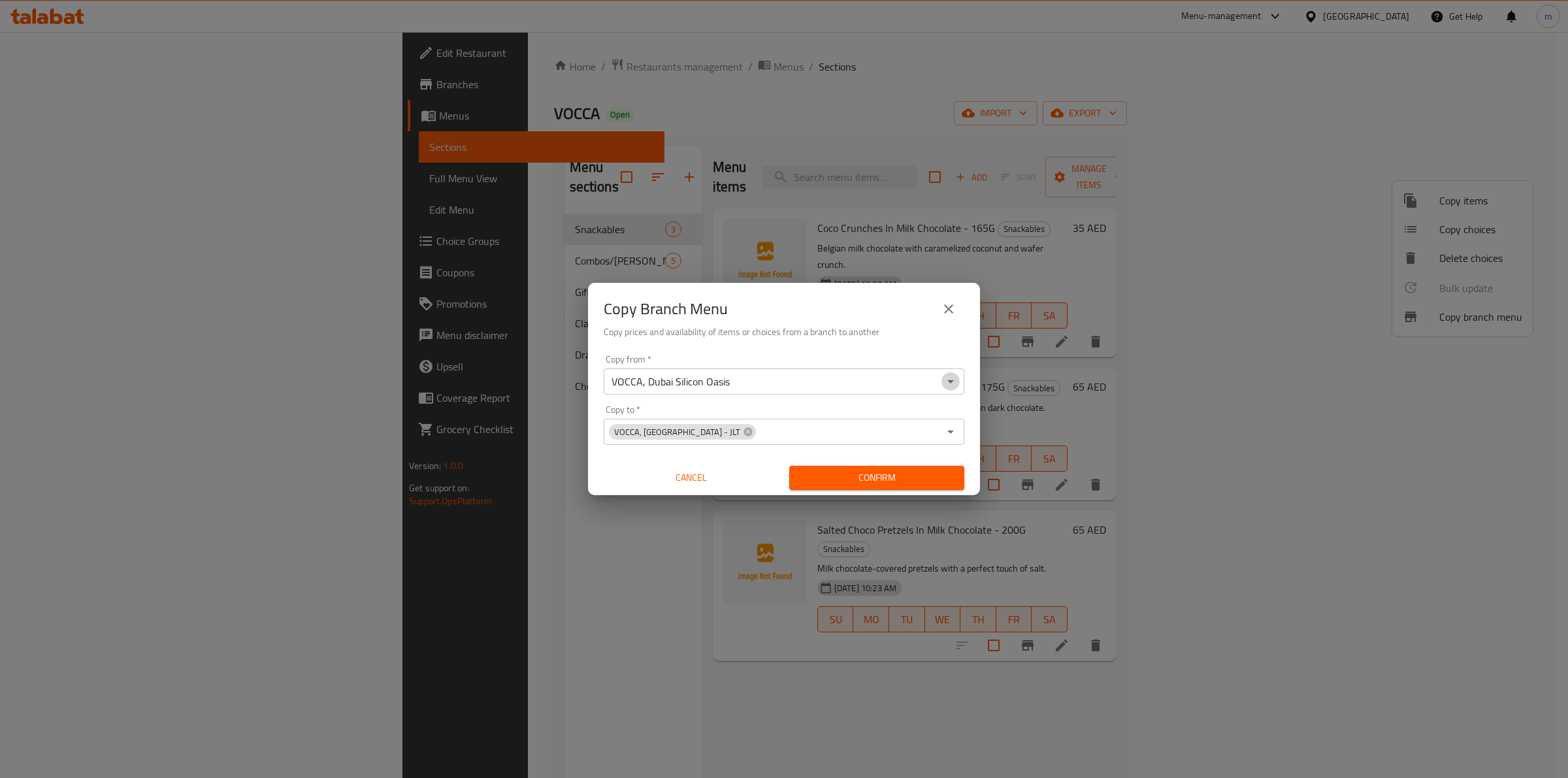
click at [952, 386] on icon "Open" at bounding box center [951, 382] width 16 height 16
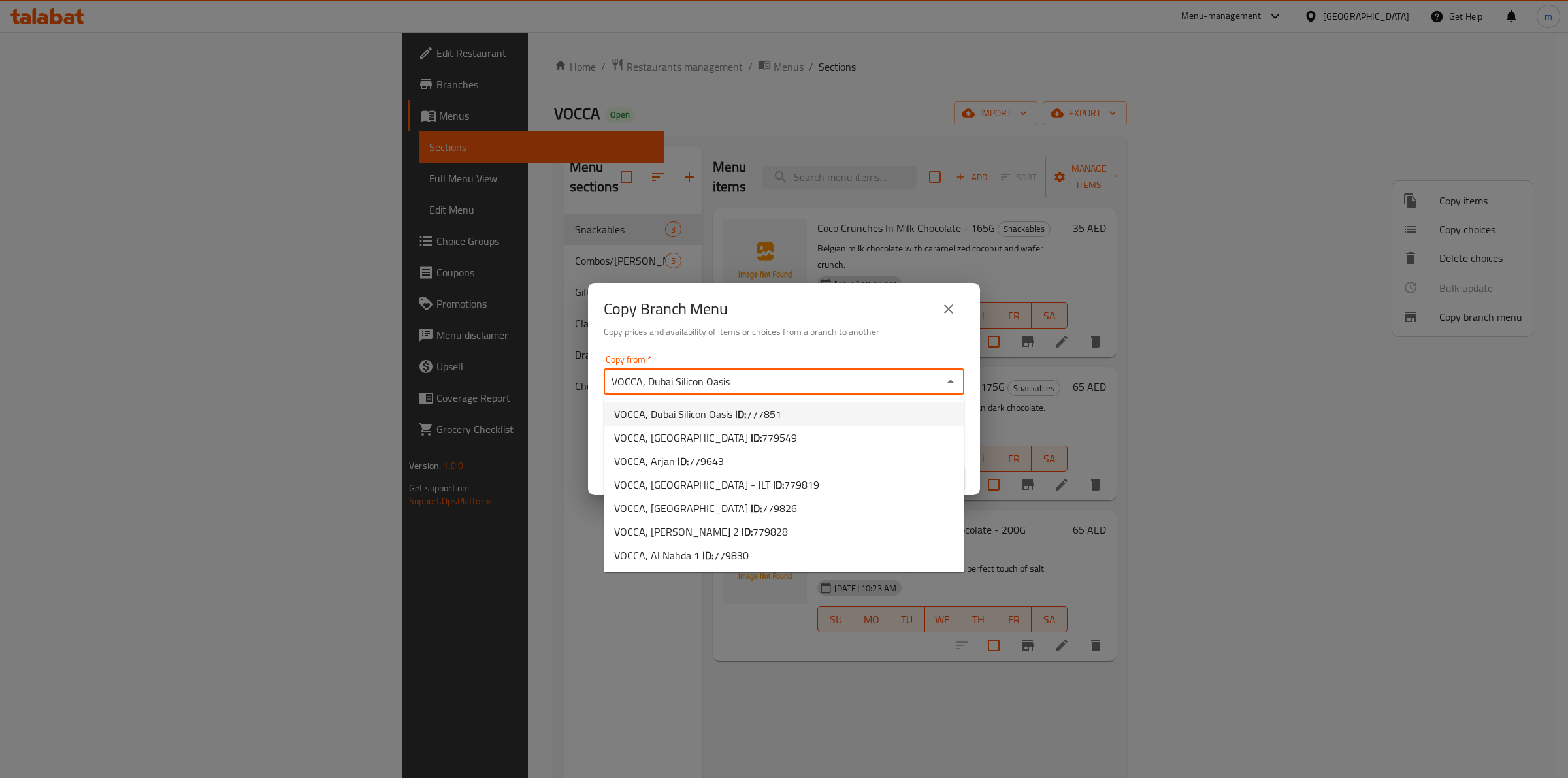
click at [944, 379] on icon "Close" at bounding box center [951, 382] width 16 height 16
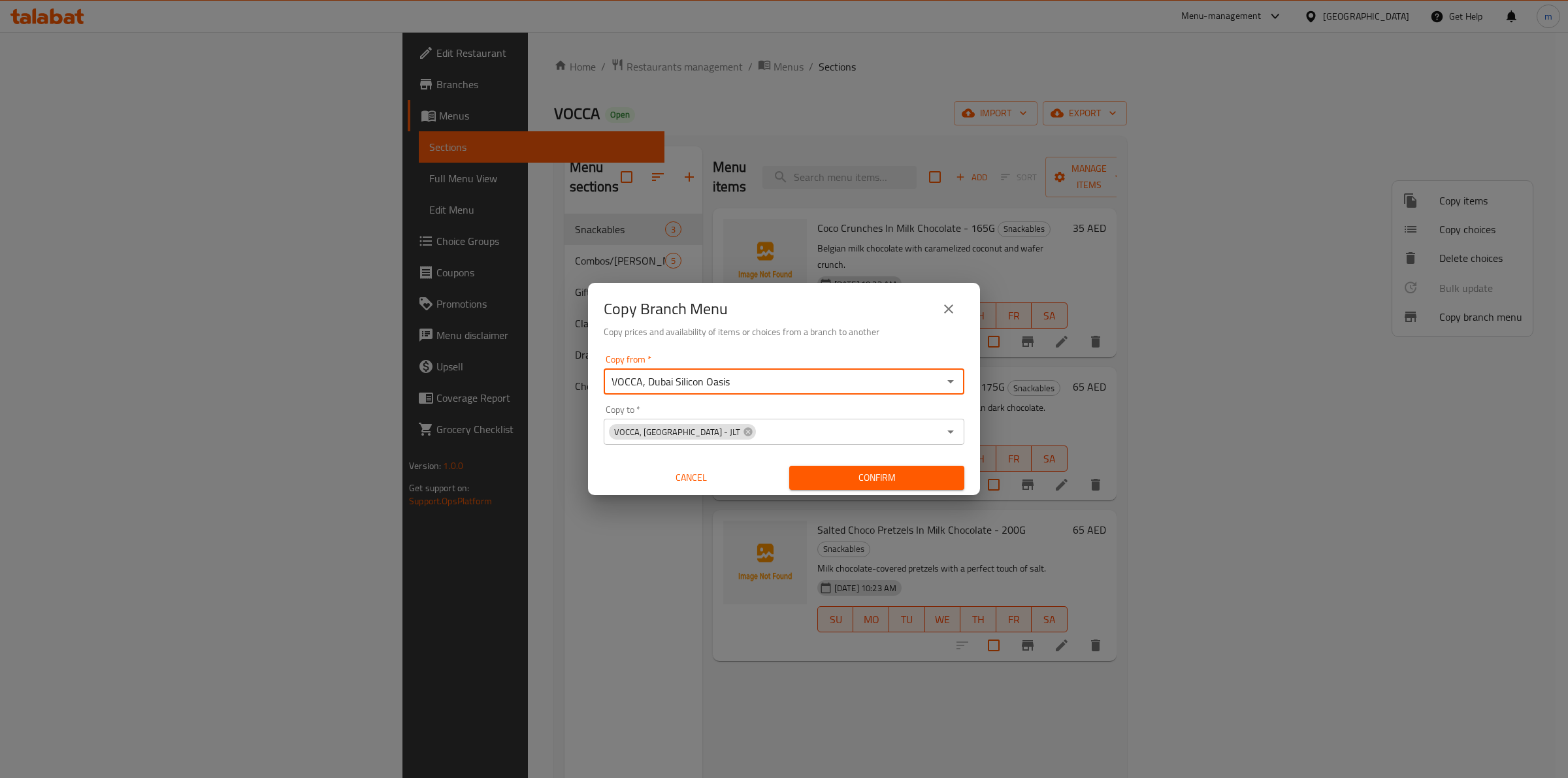
click at [880, 382] on input "VOCCA, Dubai Silicon Oasis" at bounding box center [773, 381] width 331 height 18
click at [822, 386] on input "VOCCA, Dubai Silicon Oasis" at bounding box center [773, 381] width 331 height 18
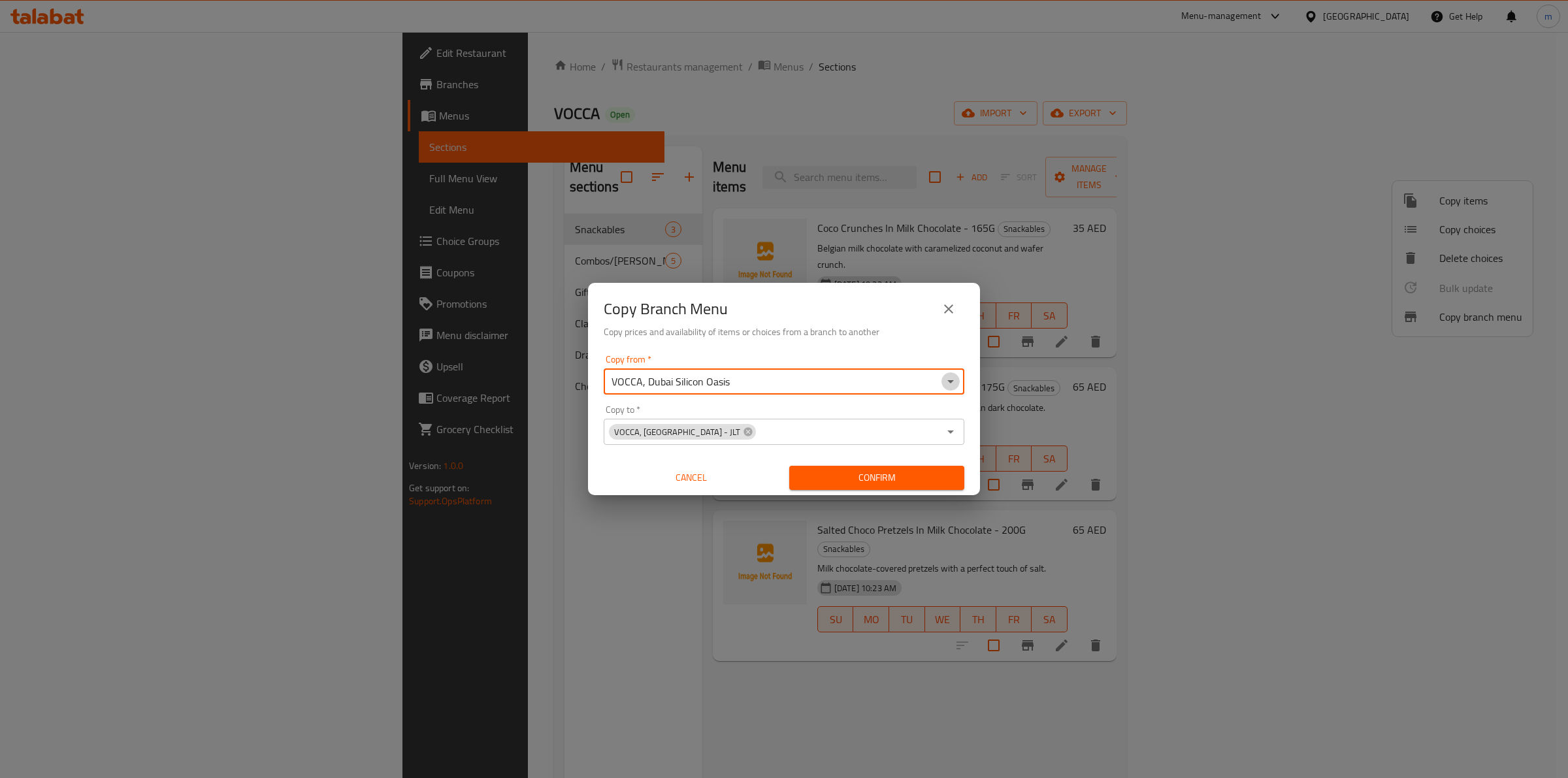
click at [955, 377] on icon "Open" at bounding box center [951, 382] width 16 height 16
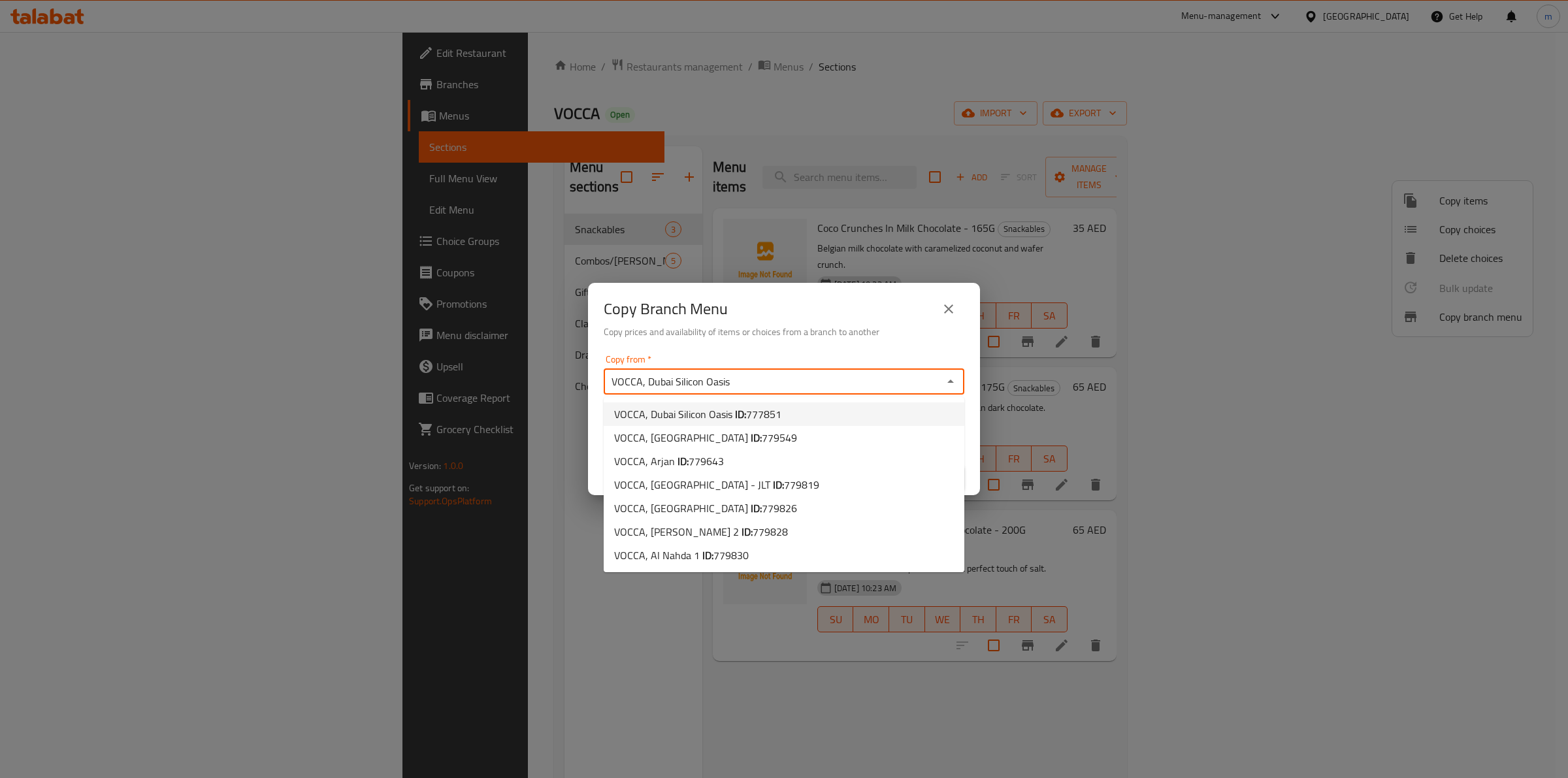
paste input "779643"
type input "779643"
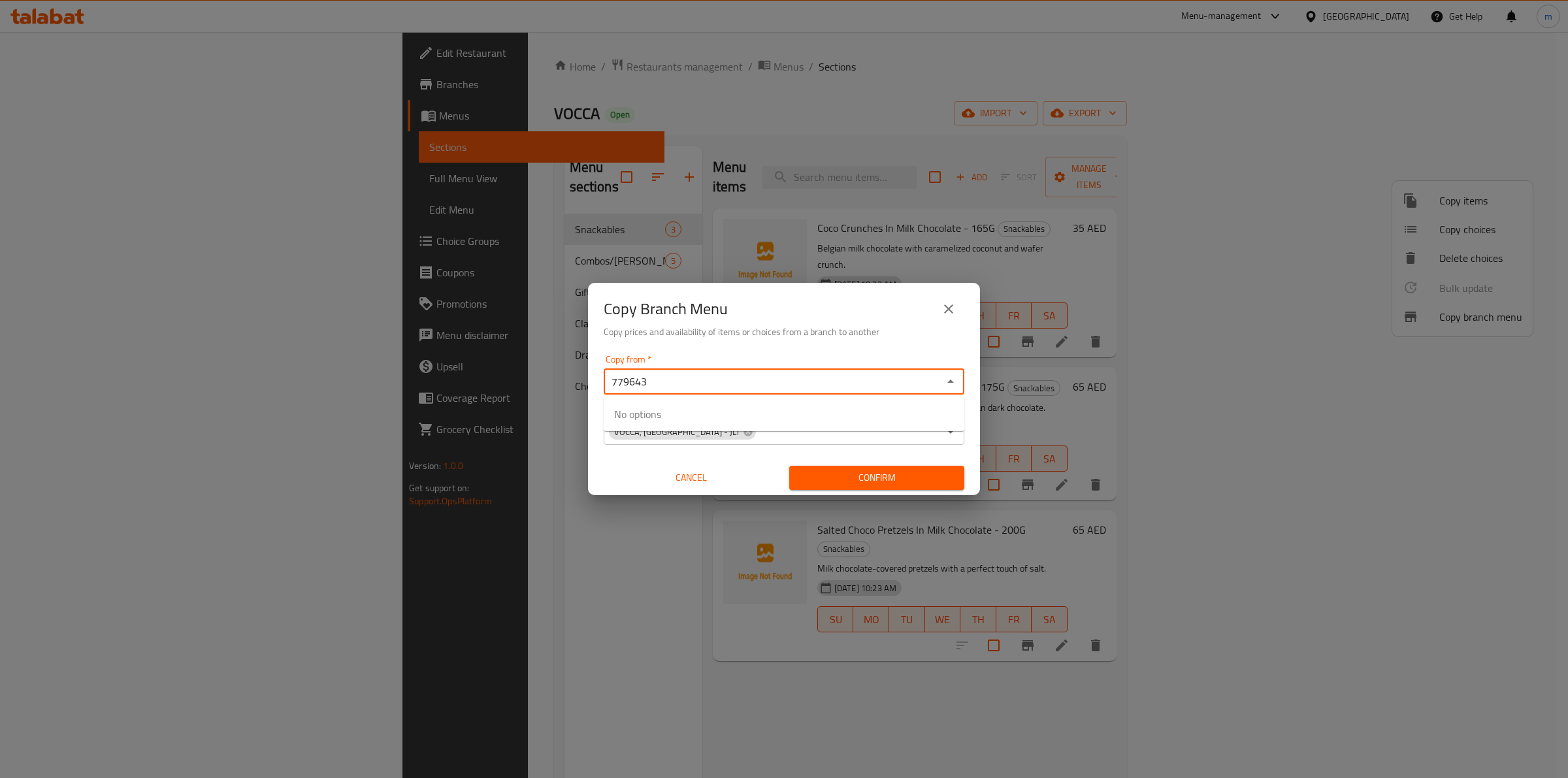
click at [813, 375] on input "779643" at bounding box center [773, 381] width 331 height 18
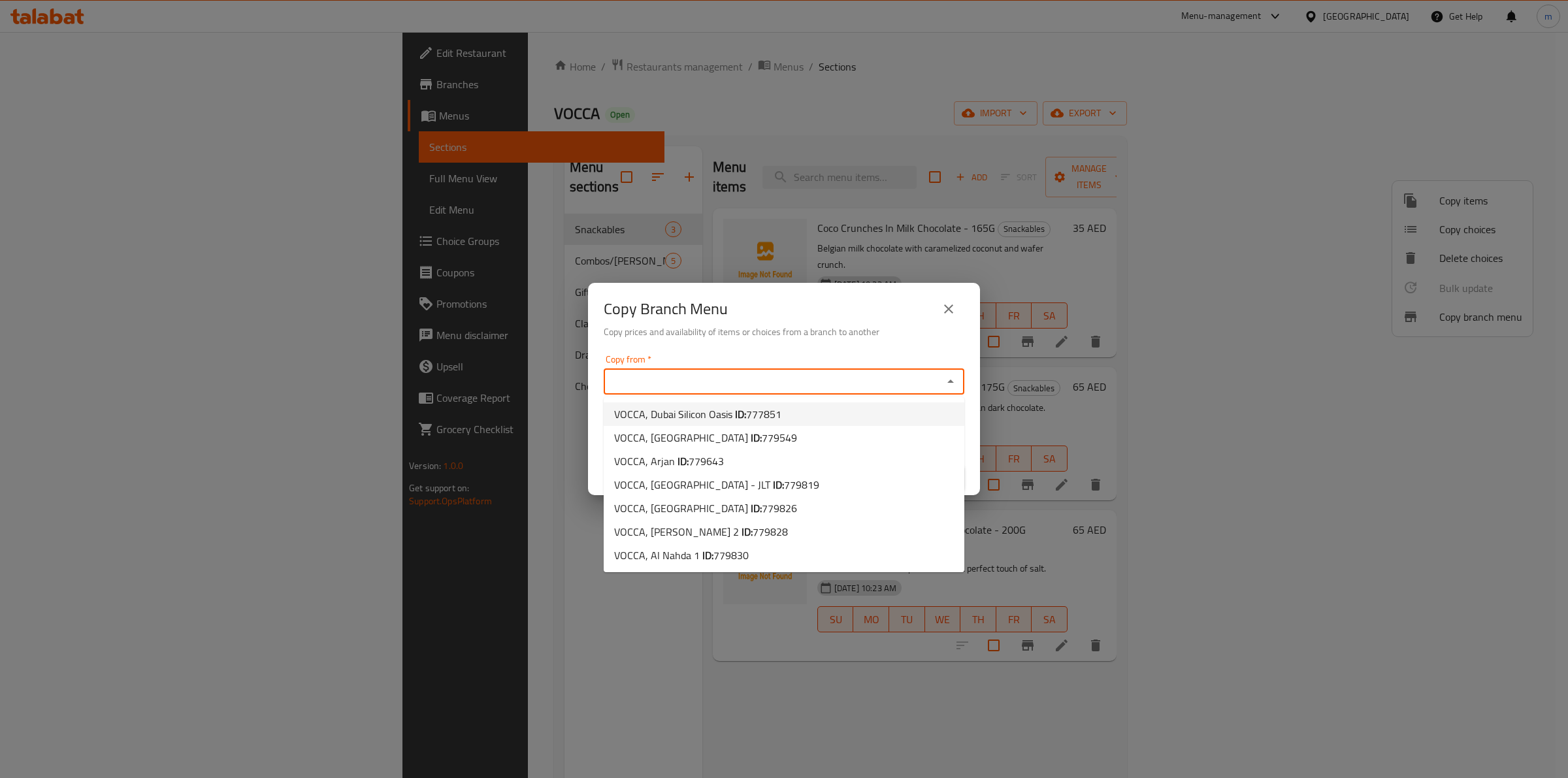
paste input "779643"
type input "779643"
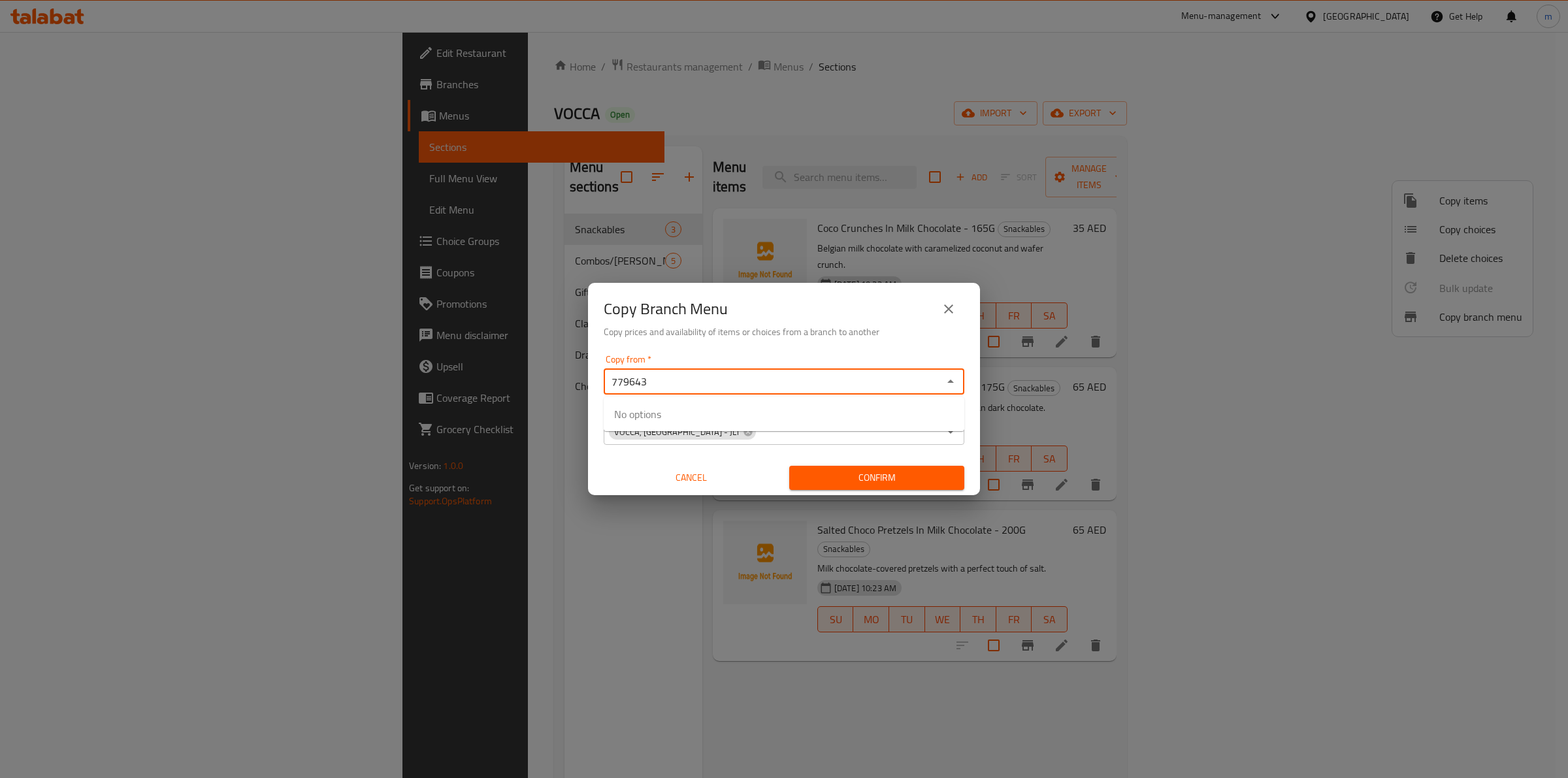
click at [947, 383] on icon "Close" at bounding box center [951, 382] width 16 height 16
click at [950, 383] on icon "Open" at bounding box center [951, 382] width 16 height 16
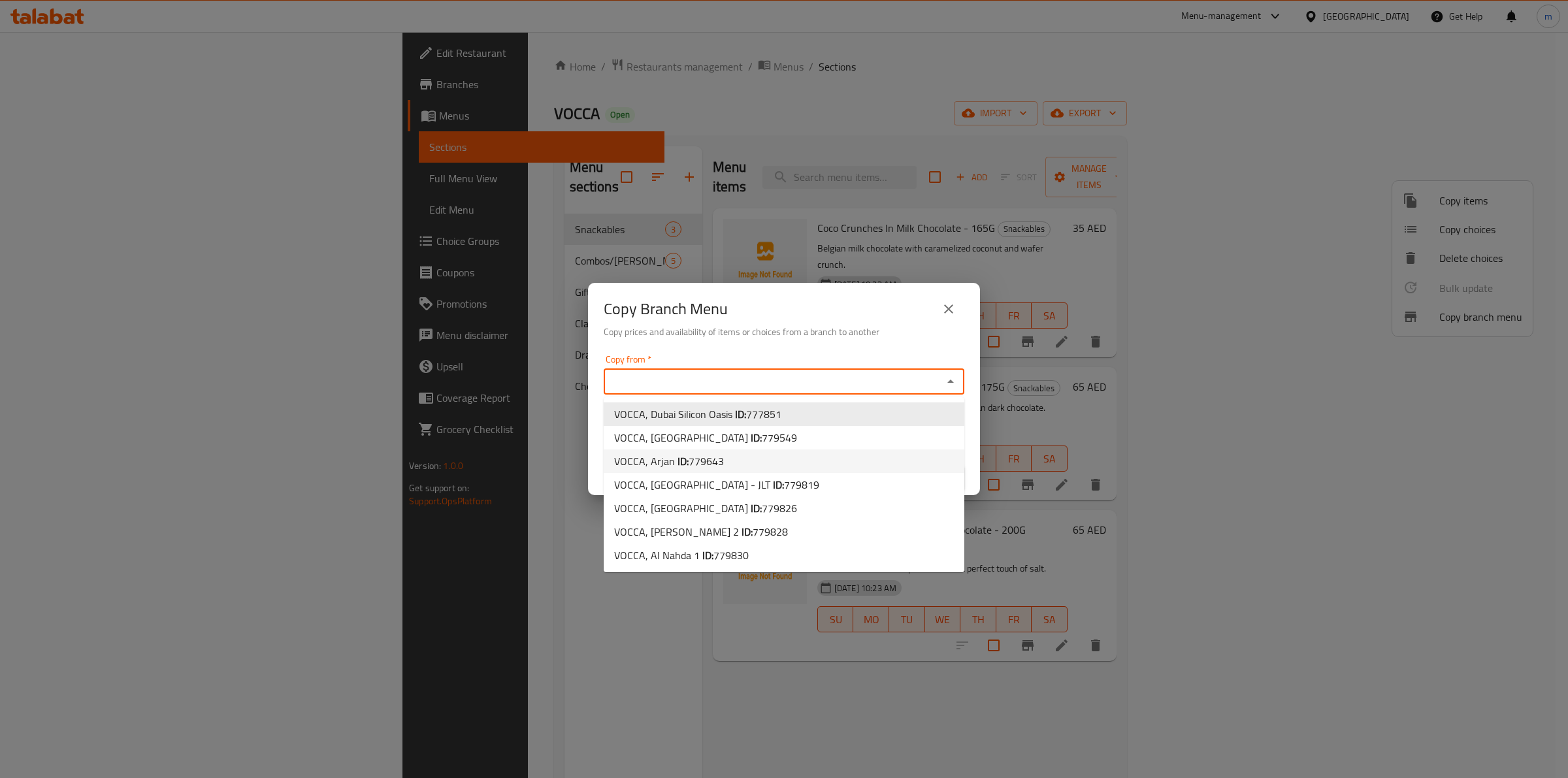
click at [848, 461] on li "VOCCA, Arjan ID: 779643" at bounding box center [784, 461] width 361 height 23
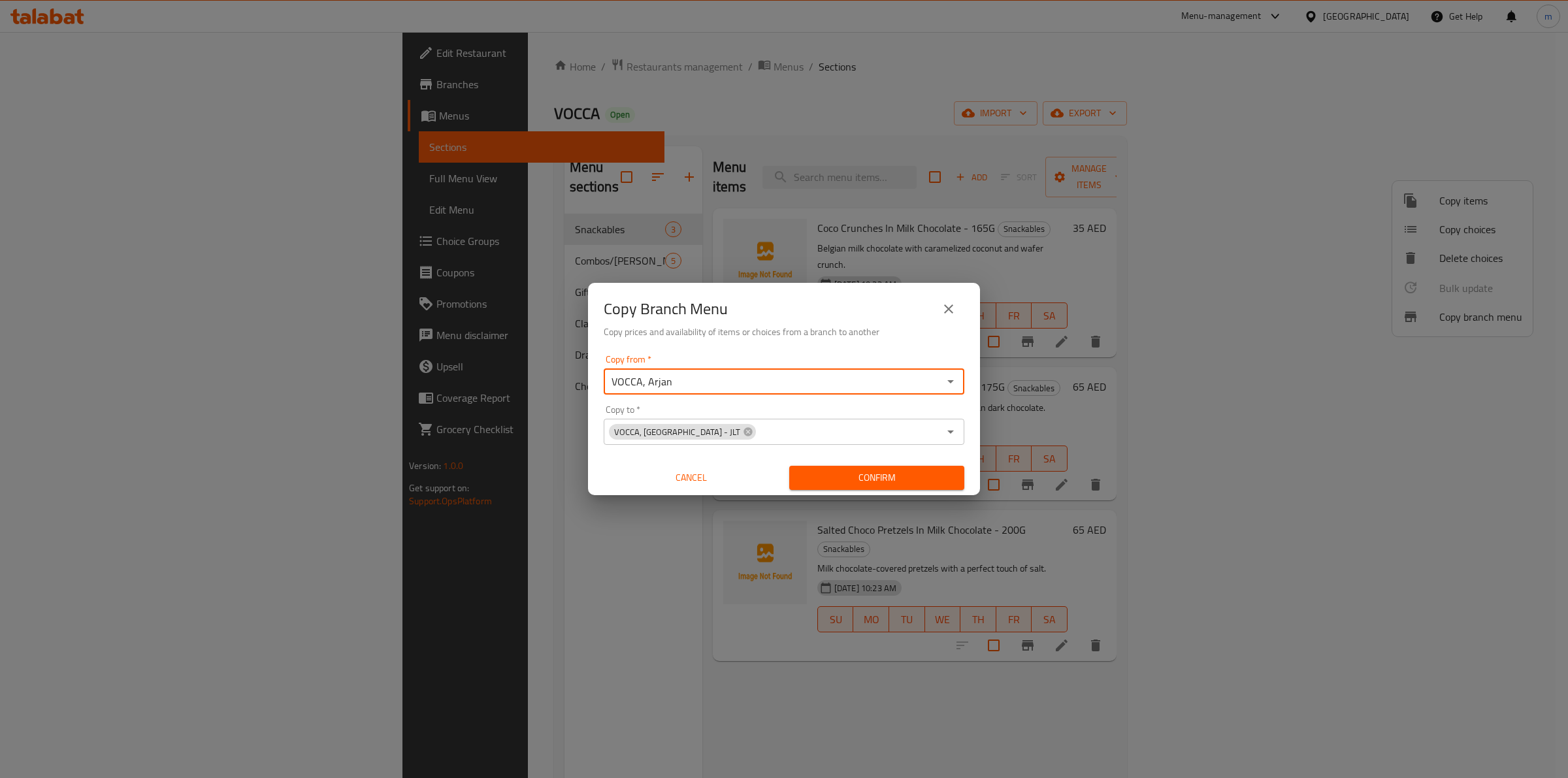
click at [954, 380] on icon "Open" at bounding box center [951, 382] width 16 height 16
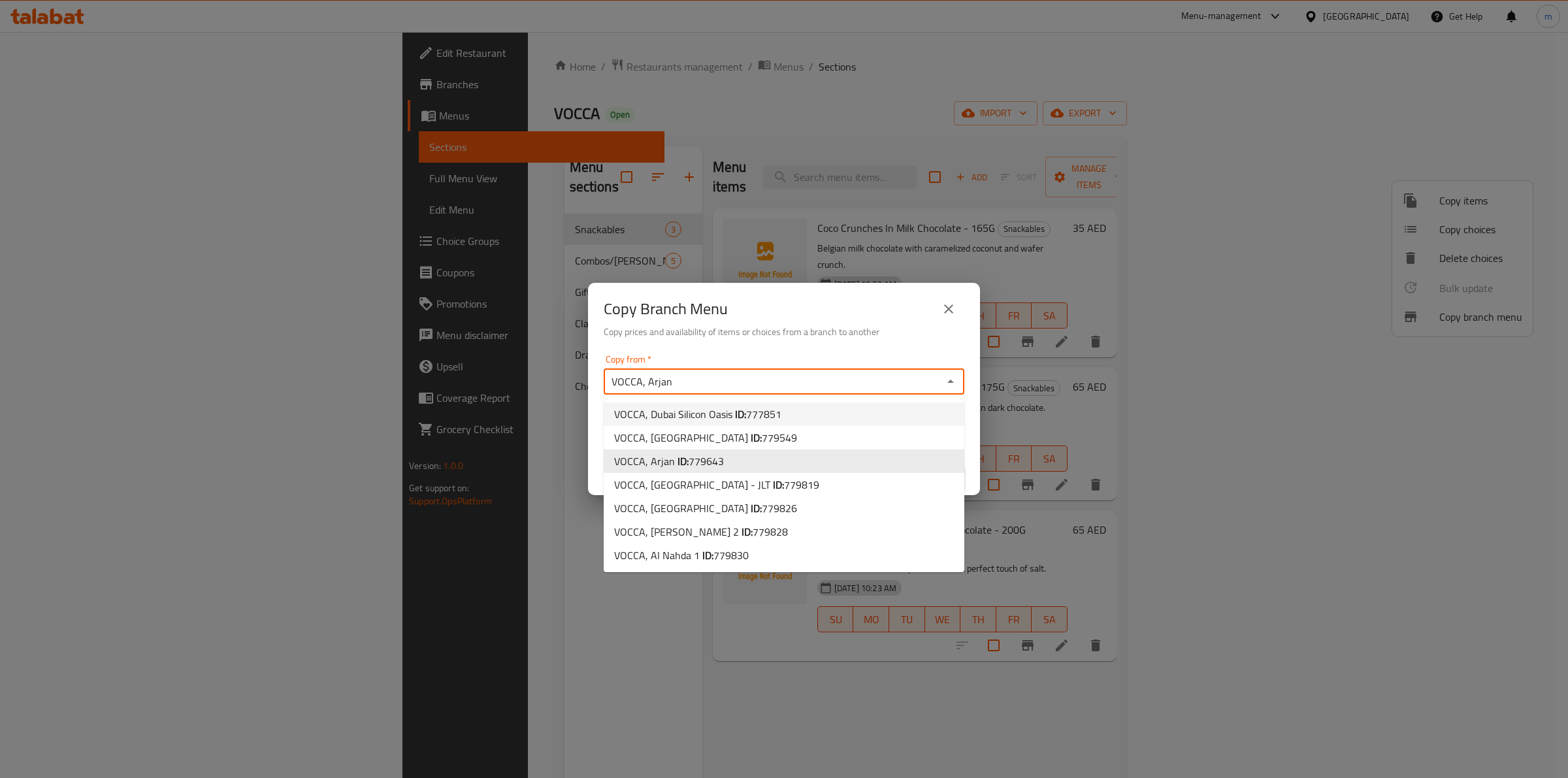
click at [954, 375] on icon "Close" at bounding box center [951, 382] width 16 height 16
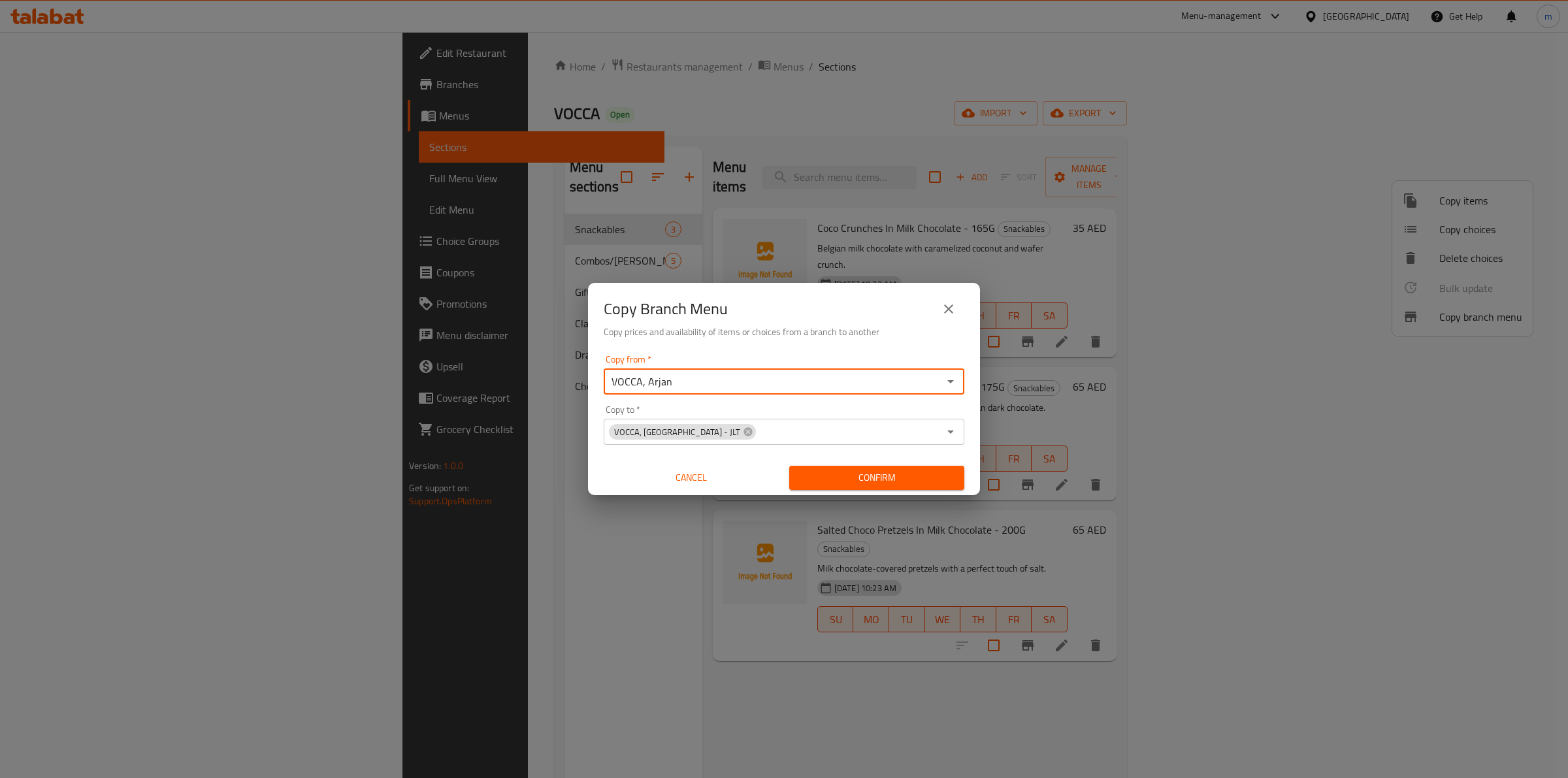
type input "VOCCA, Arjan"
click at [856, 475] on span "Confirm" at bounding box center [876, 478] width 154 height 16
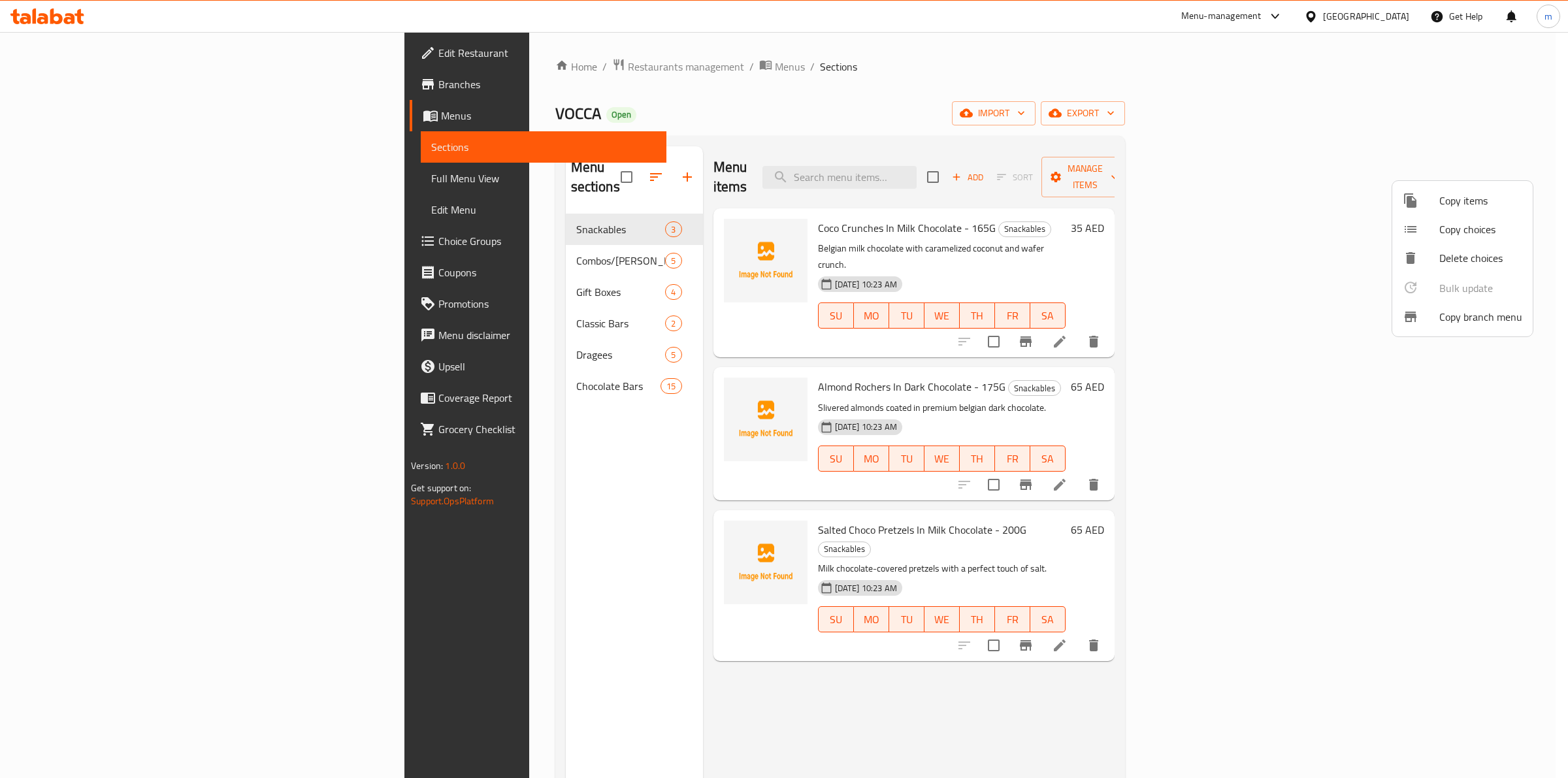
click at [1231, 105] on div at bounding box center [784, 389] width 1568 height 778
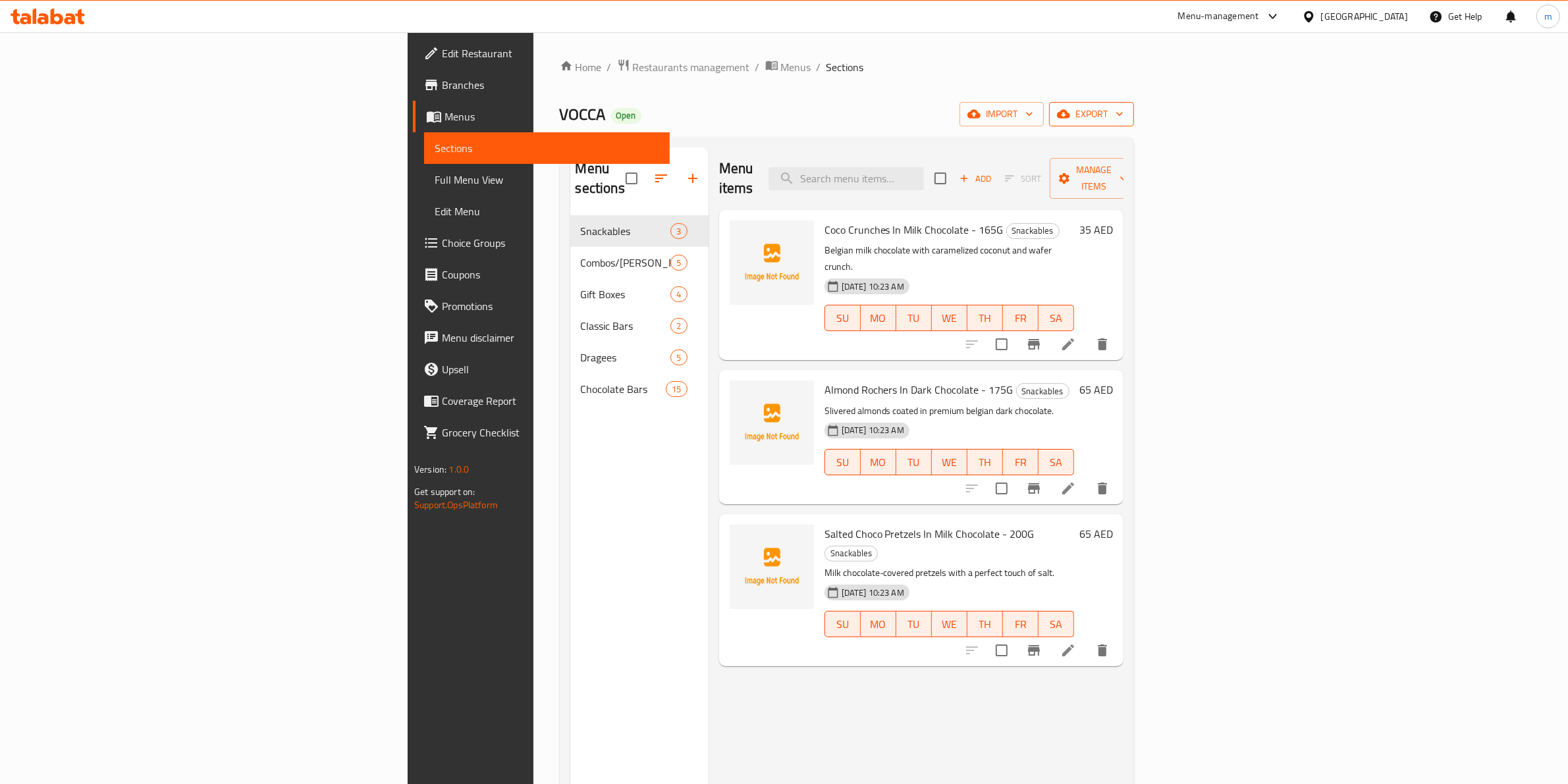
click at [1127, 110] on icon "button" at bounding box center [1119, 114] width 13 height 13
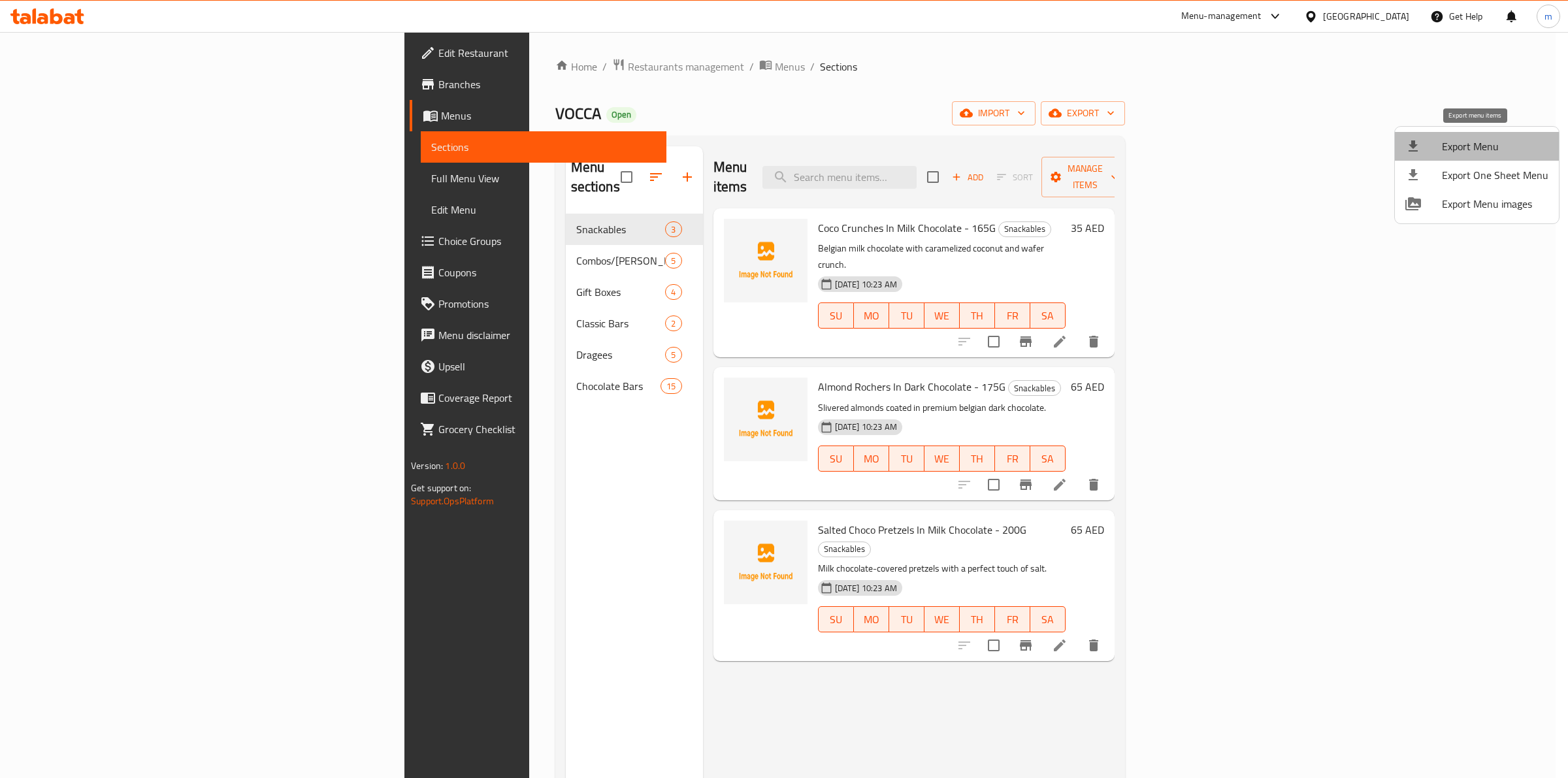
click at [1485, 152] on span "Export Menu" at bounding box center [1494, 146] width 106 height 16
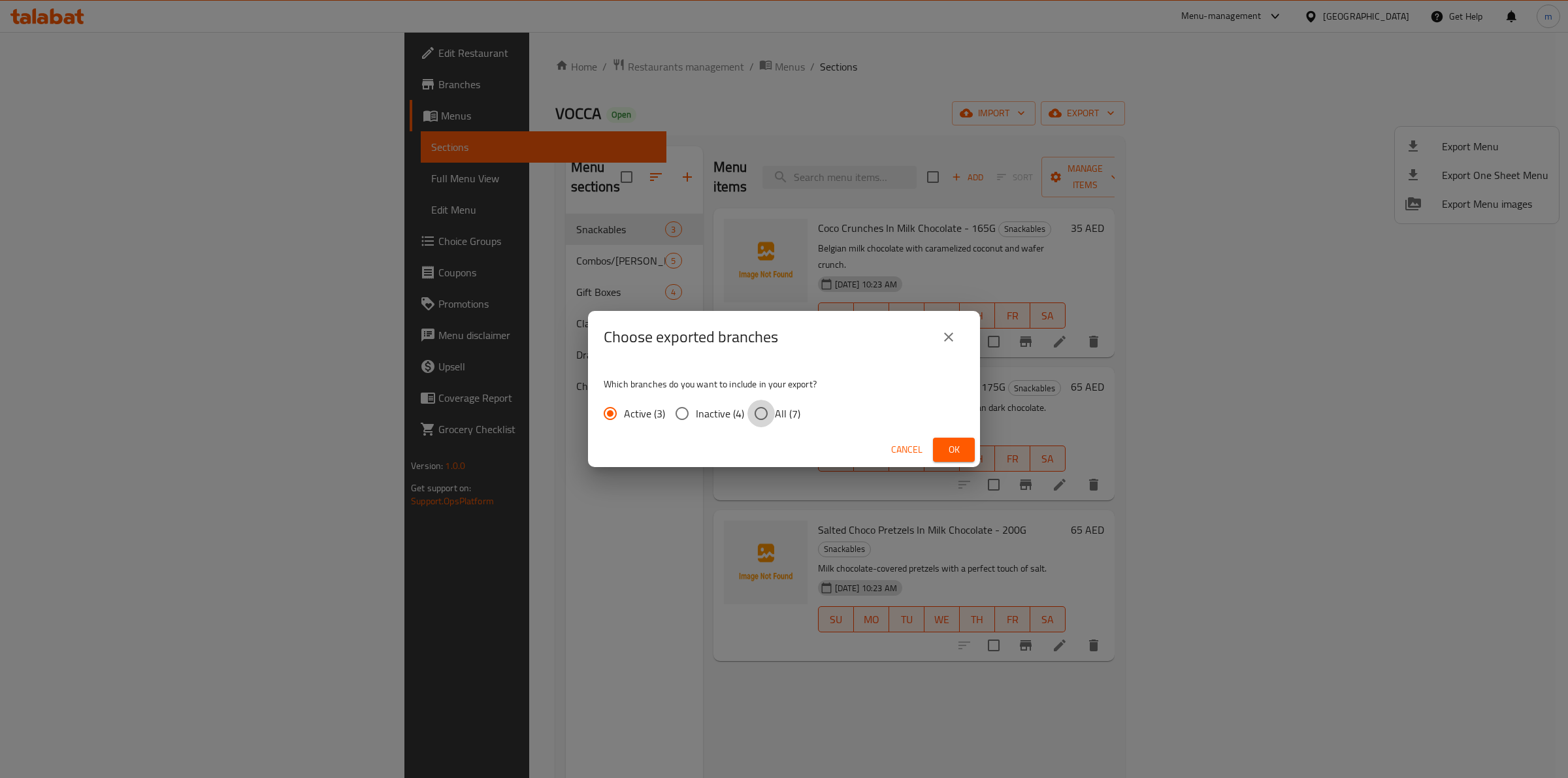
click at [752, 412] on input "All (7)" at bounding box center [761, 413] width 27 height 27
radio input "true"
click at [957, 446] on span "Ok" at bounding box center [954, 450] width 21 height 16
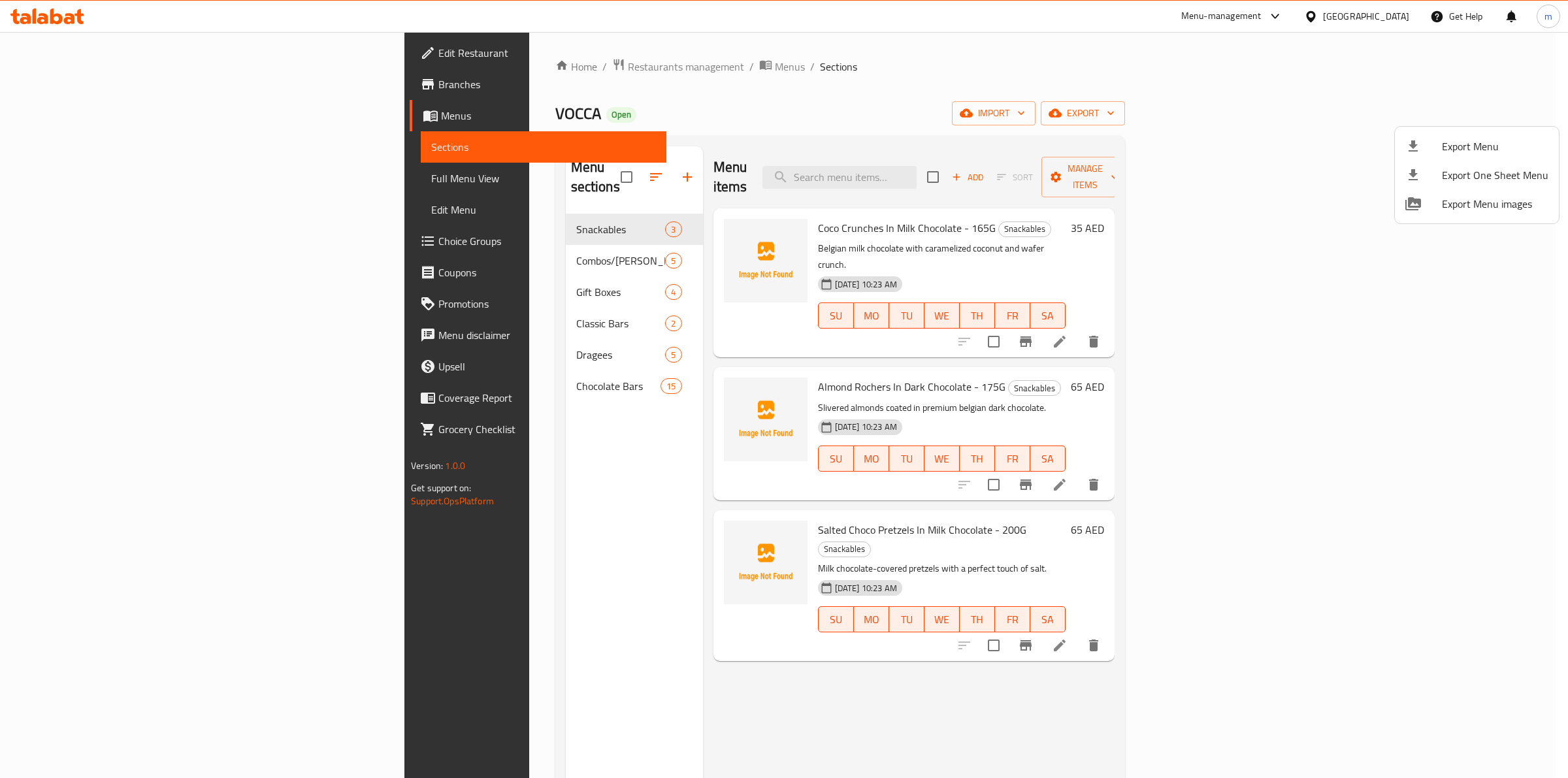
click at [1065, 76] on div at bounding box center [784, 389] width 1568 height 778
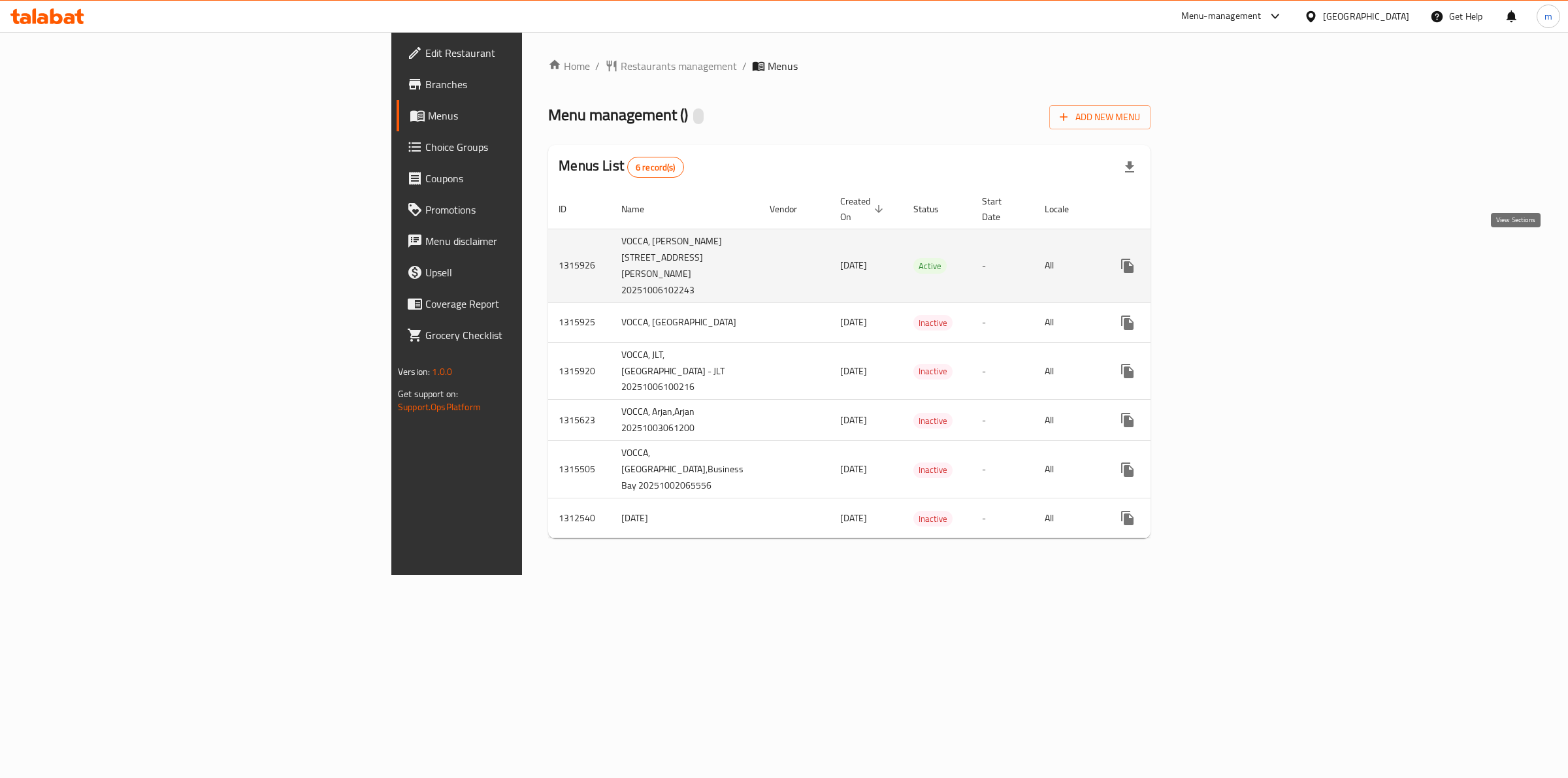
click at [1229, 258] on icon "enhanced table" at bounding box center [1221, 266] width 16 height 16
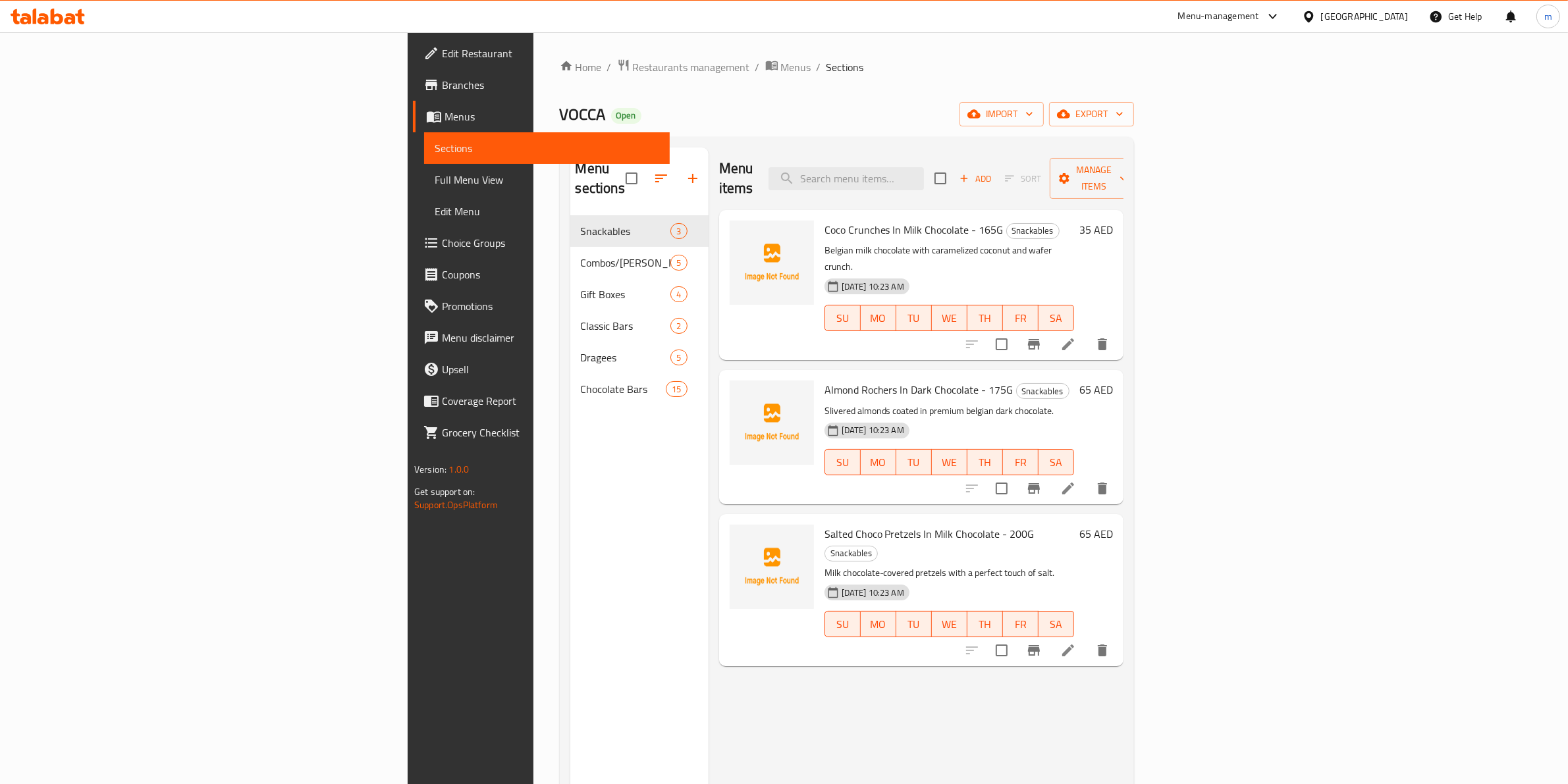
click at [442, 85] on span "Branches" at bounding box center [550, 85] width 217 height 16
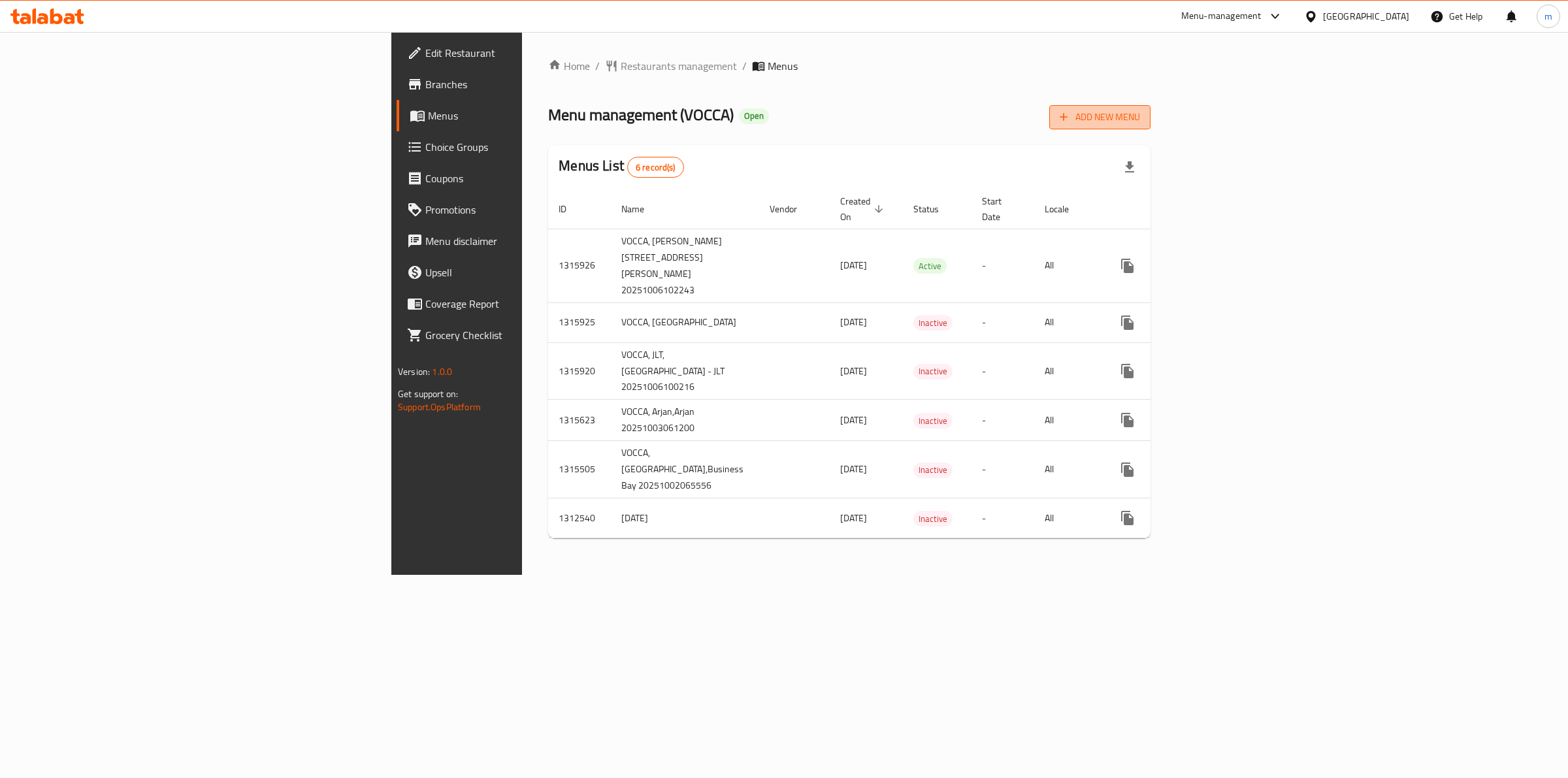
click at [1140, 115] on span "Add New Menu" at bounding box center [1100, 117] width 80 height 16
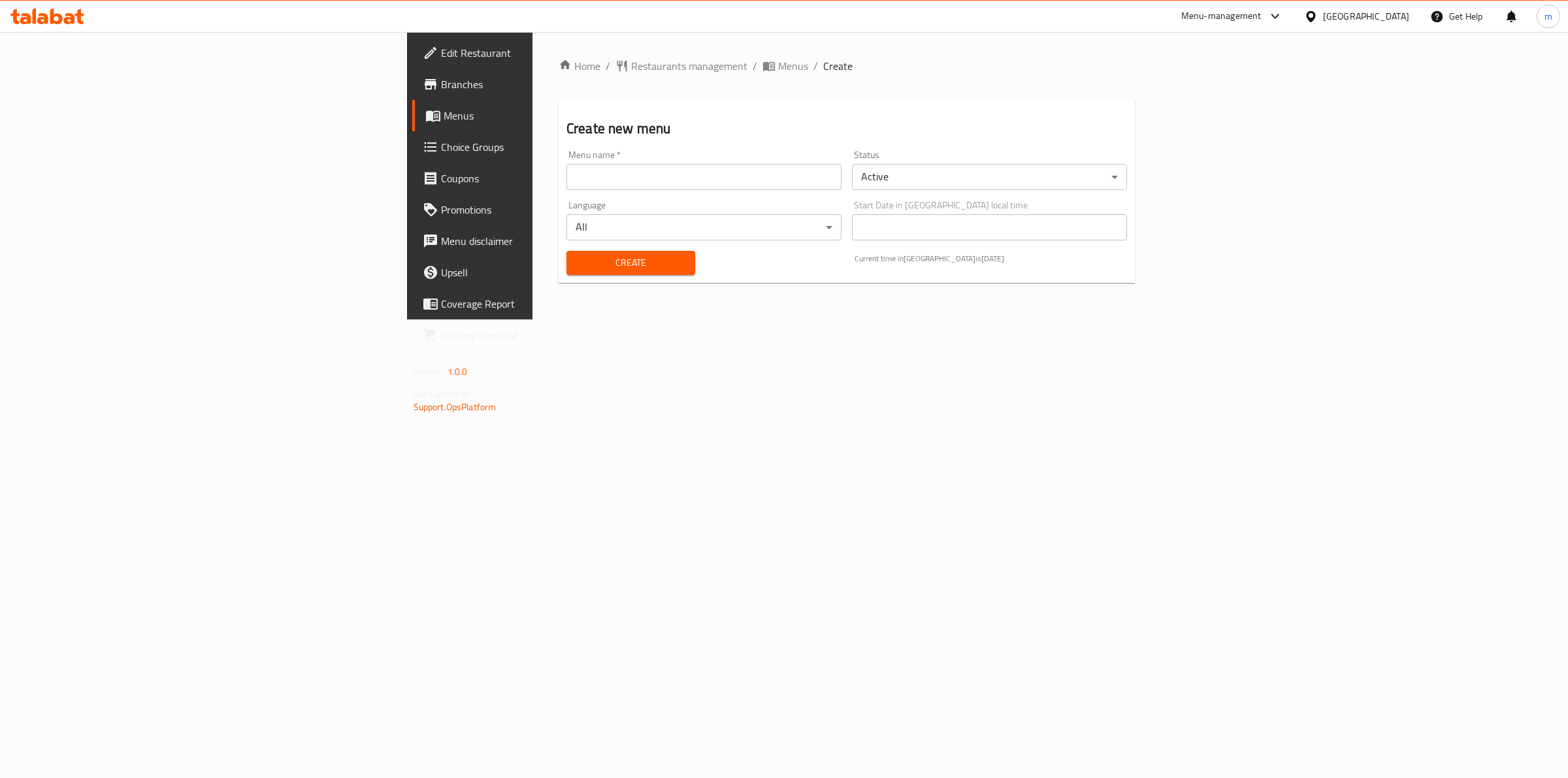
click at [567, 175] on input "text" at bounding box center [704, 177] width 275 height 26
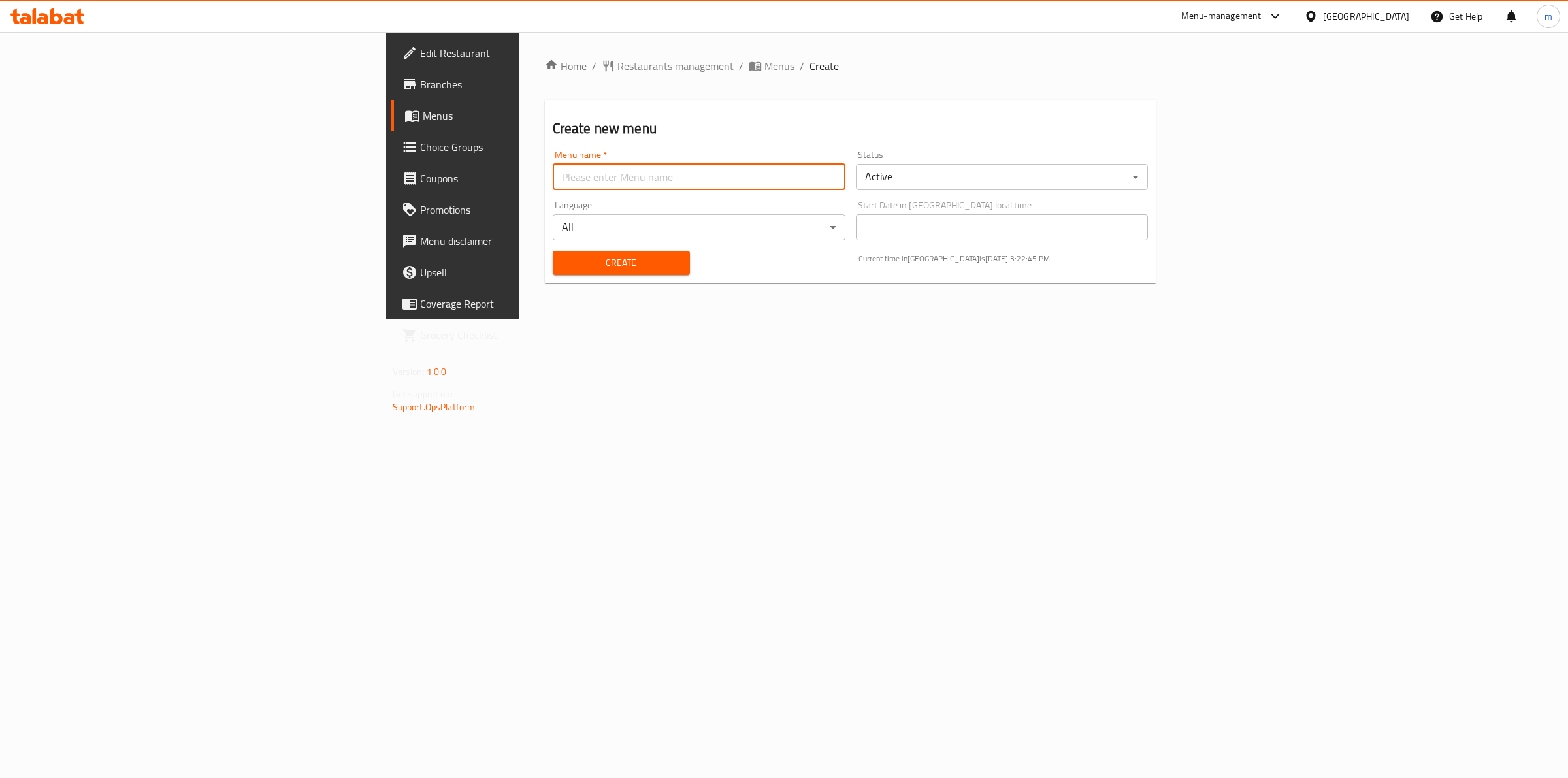
type input "[PERSON_NAME] 8037"
click at [563, 265] on span "Create" at bounding box center [621, 263] width 116 height 16
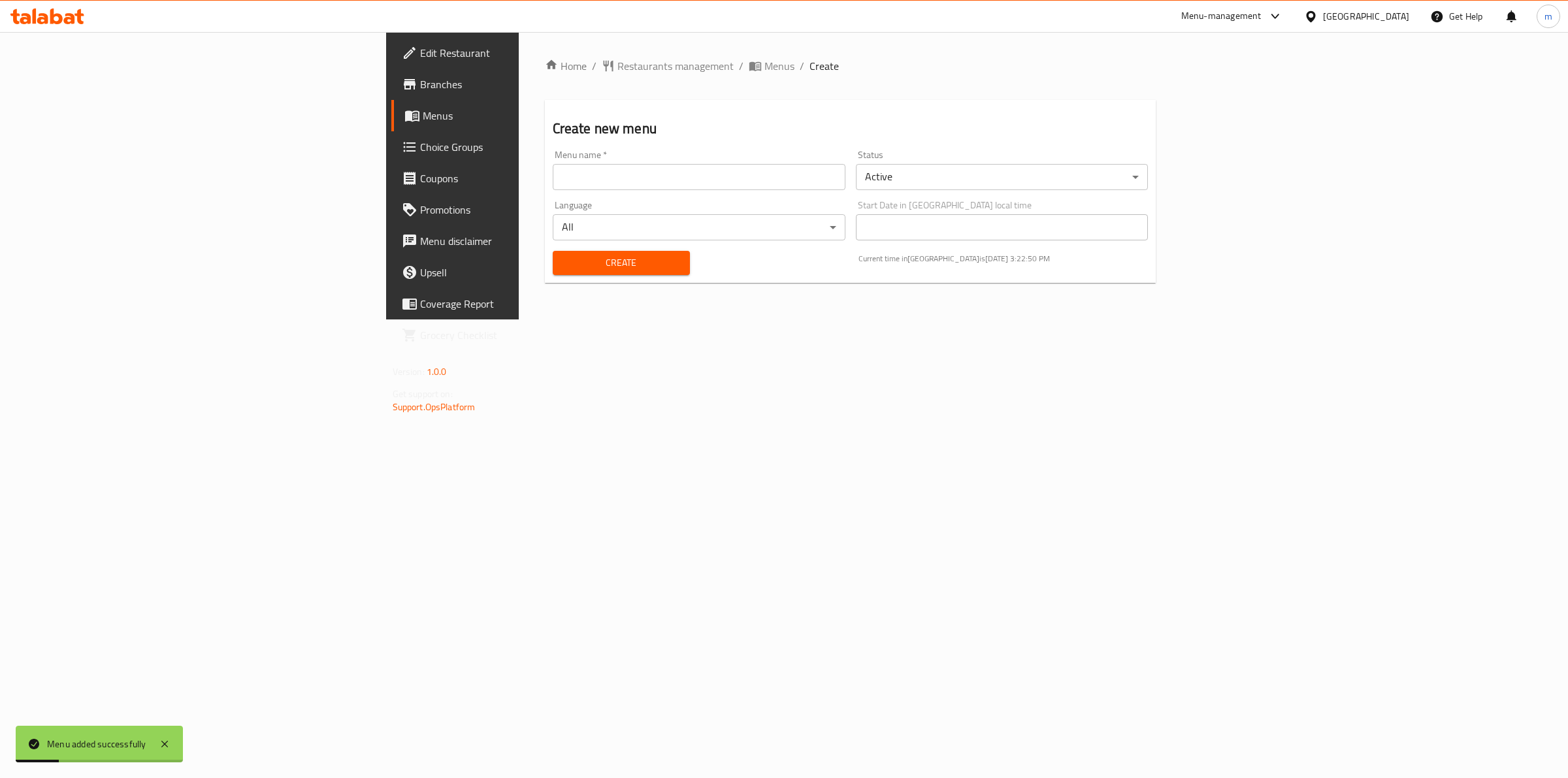
click at [423, 122] on span "Menus" at bounding box center [530, 116] width 215 height 16
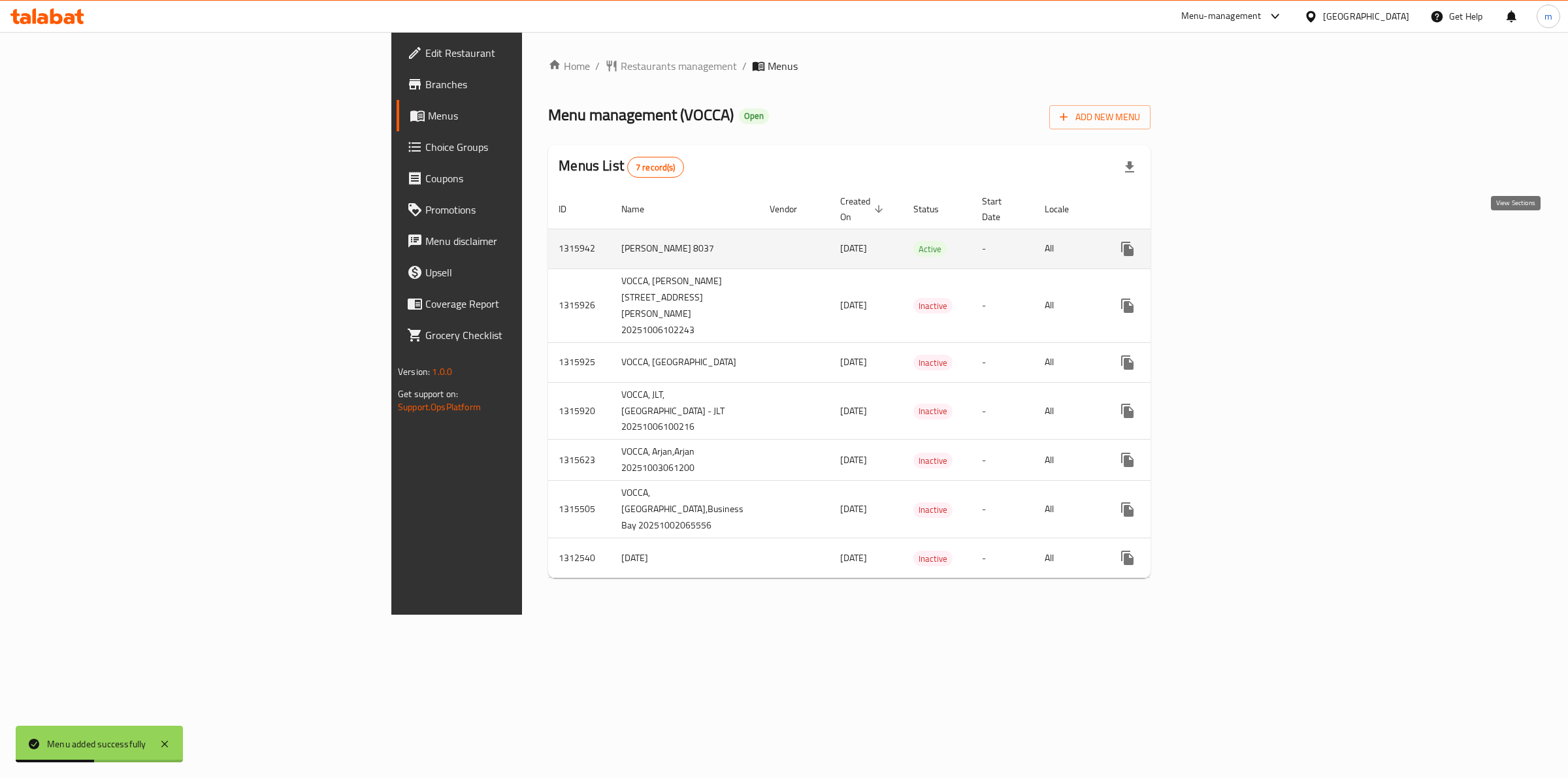
click at [1228, 243] on icon "enhanced table" at bounding box center [1221, 249] width 12 height 12
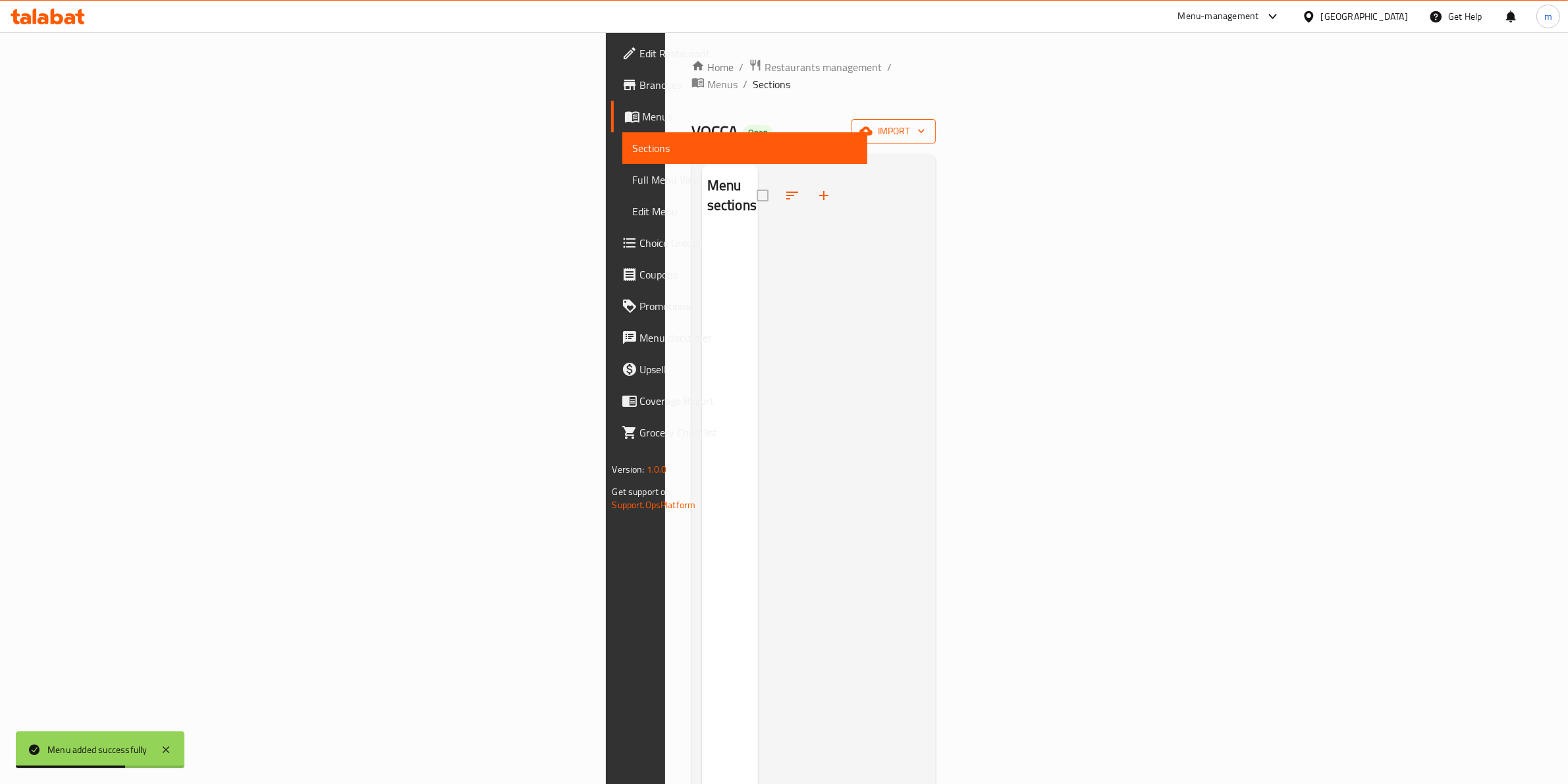
click at [926, 123] on span "import" at bounding box center [893, 131] width 63 height 16
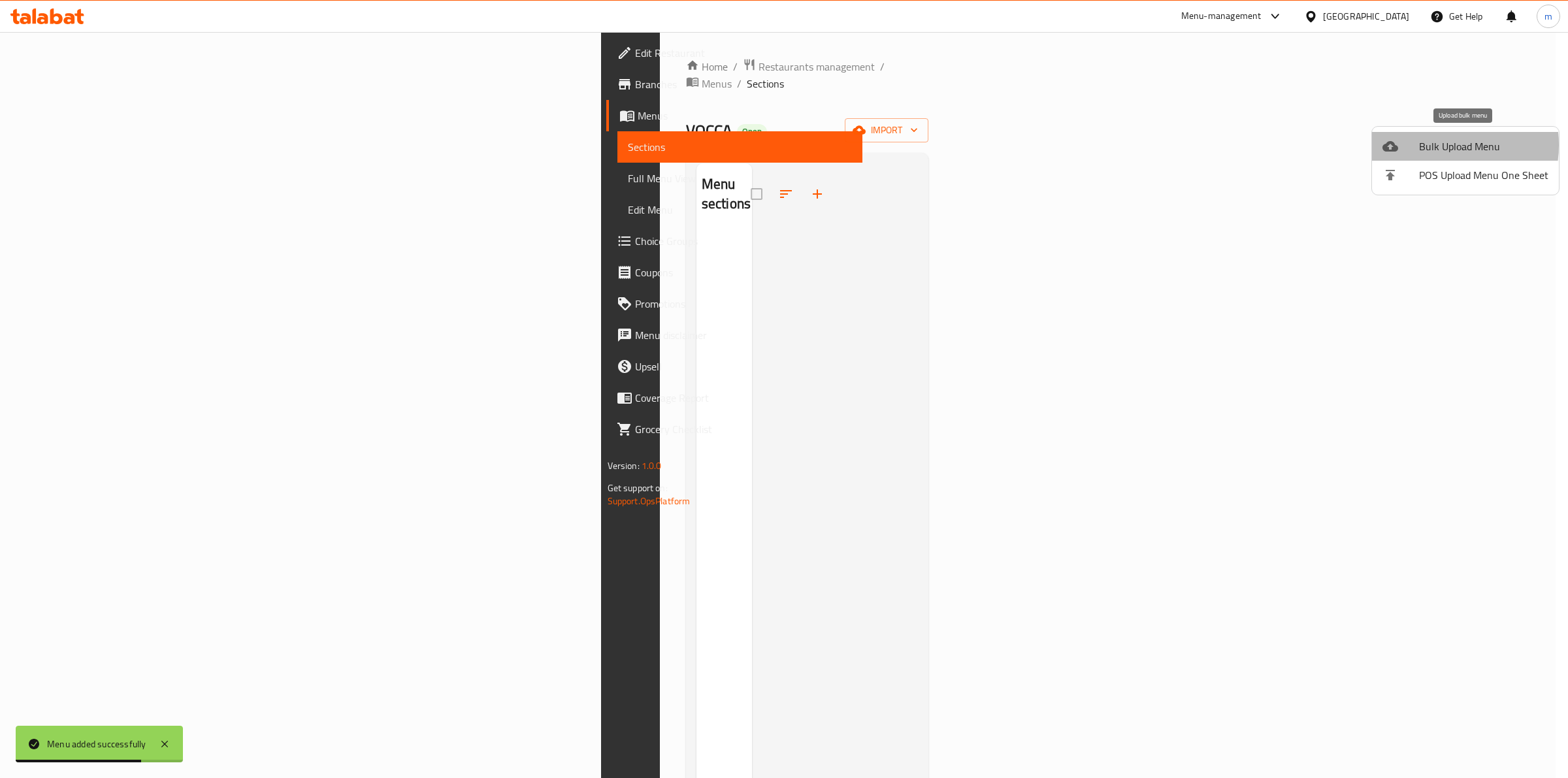
click at [1433, 145] on span "Bulk Upload Menu" at bounding box center [1484, 146] width 130 height 16
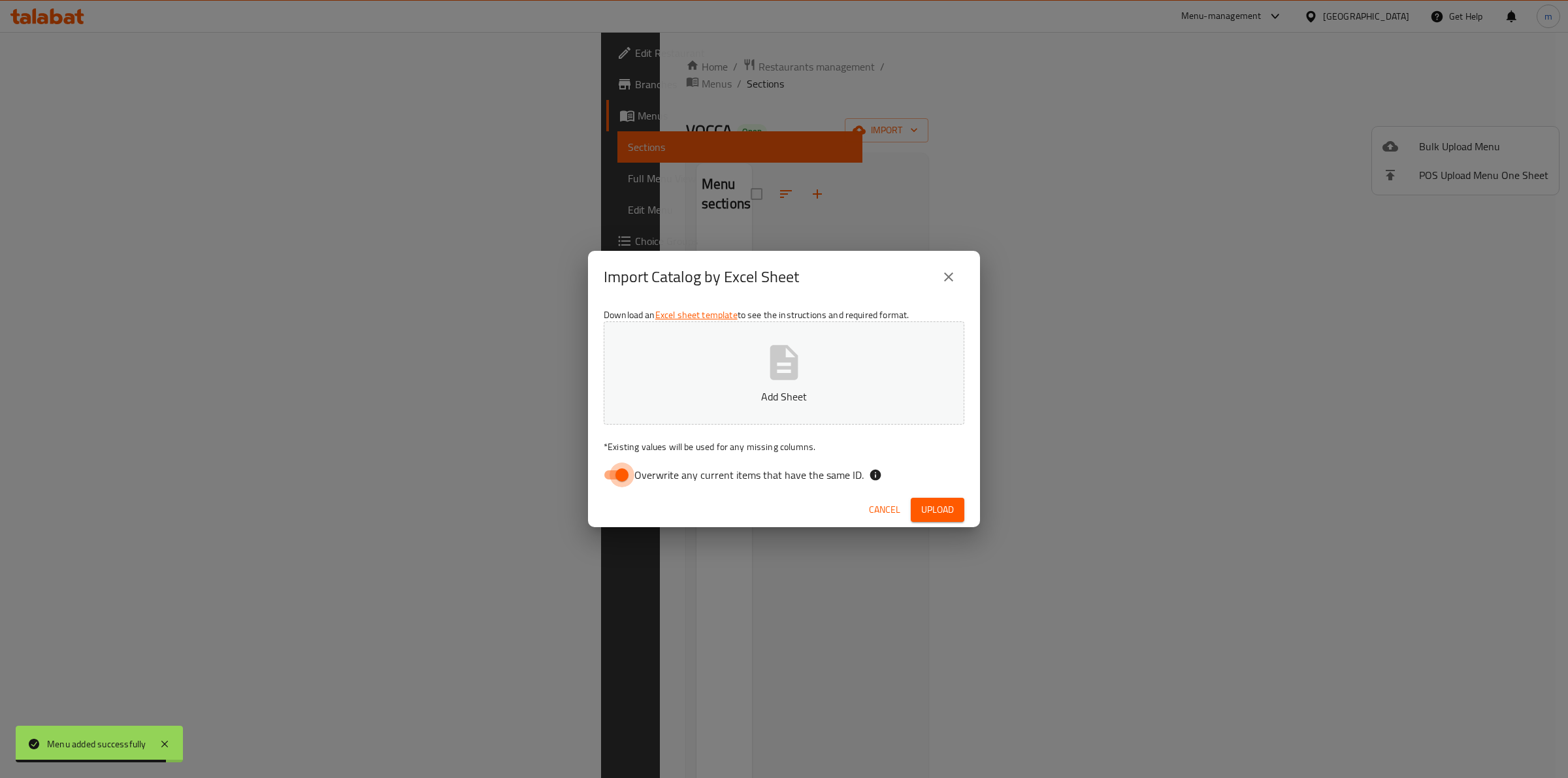
click at [612, 477] on input "Overwrite any current items that have the same ID." at bounding box center [621, 475] width 74 height 25
checkbox input "false"
click at [687, 383] on button "Add Sheet" at bounding box center [784, 373] width 361 height 103
click at [761, 364] on button "Add Sheet" at bounding box center [784, 373] width 361 height 103
click at [932, 511] on span "Upload" at bounding box center [937, 510] width 33 height 16
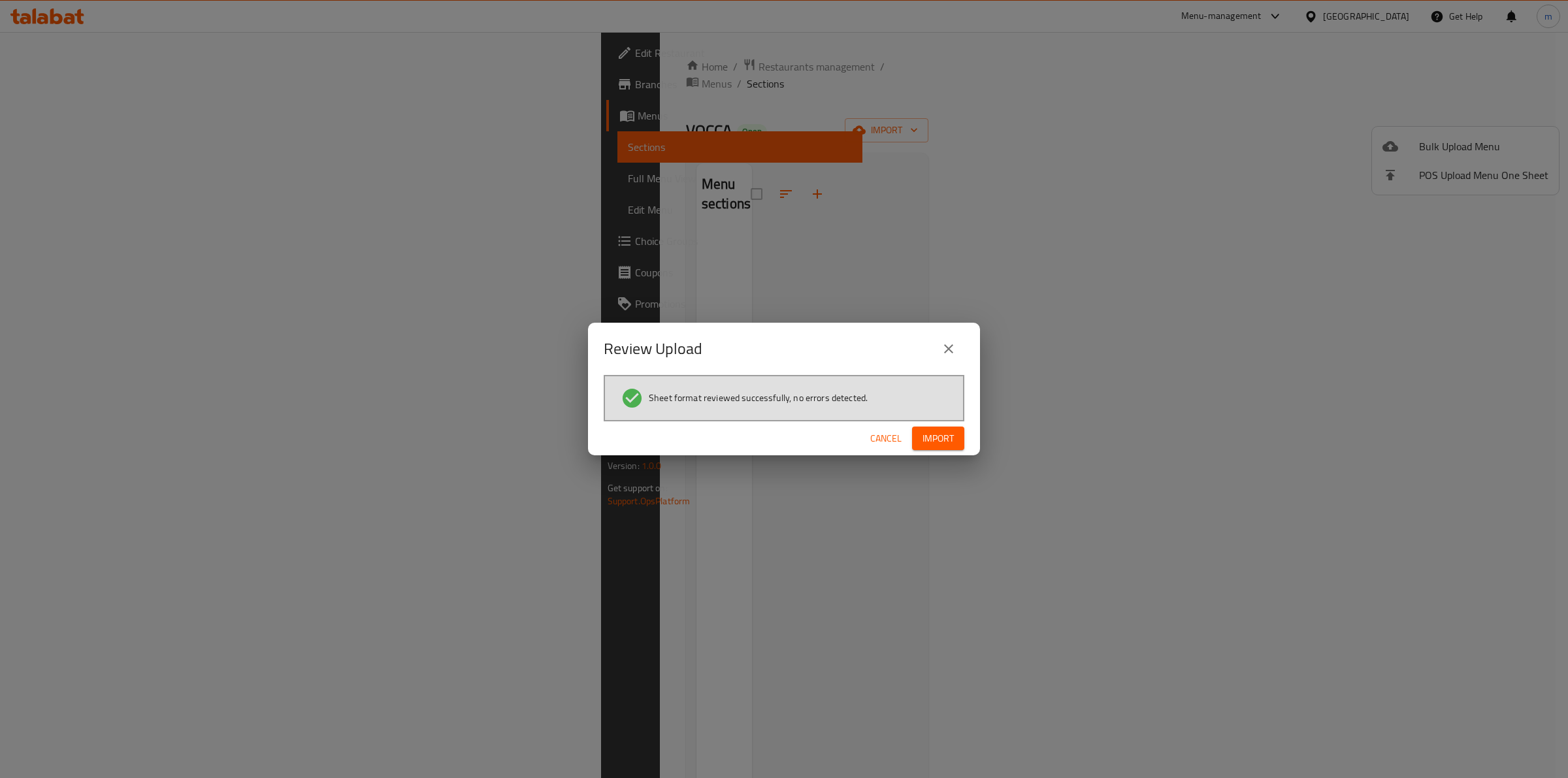
click at [932, 435] on span "Import" at bounding box center [937, 439] width 31 height 16
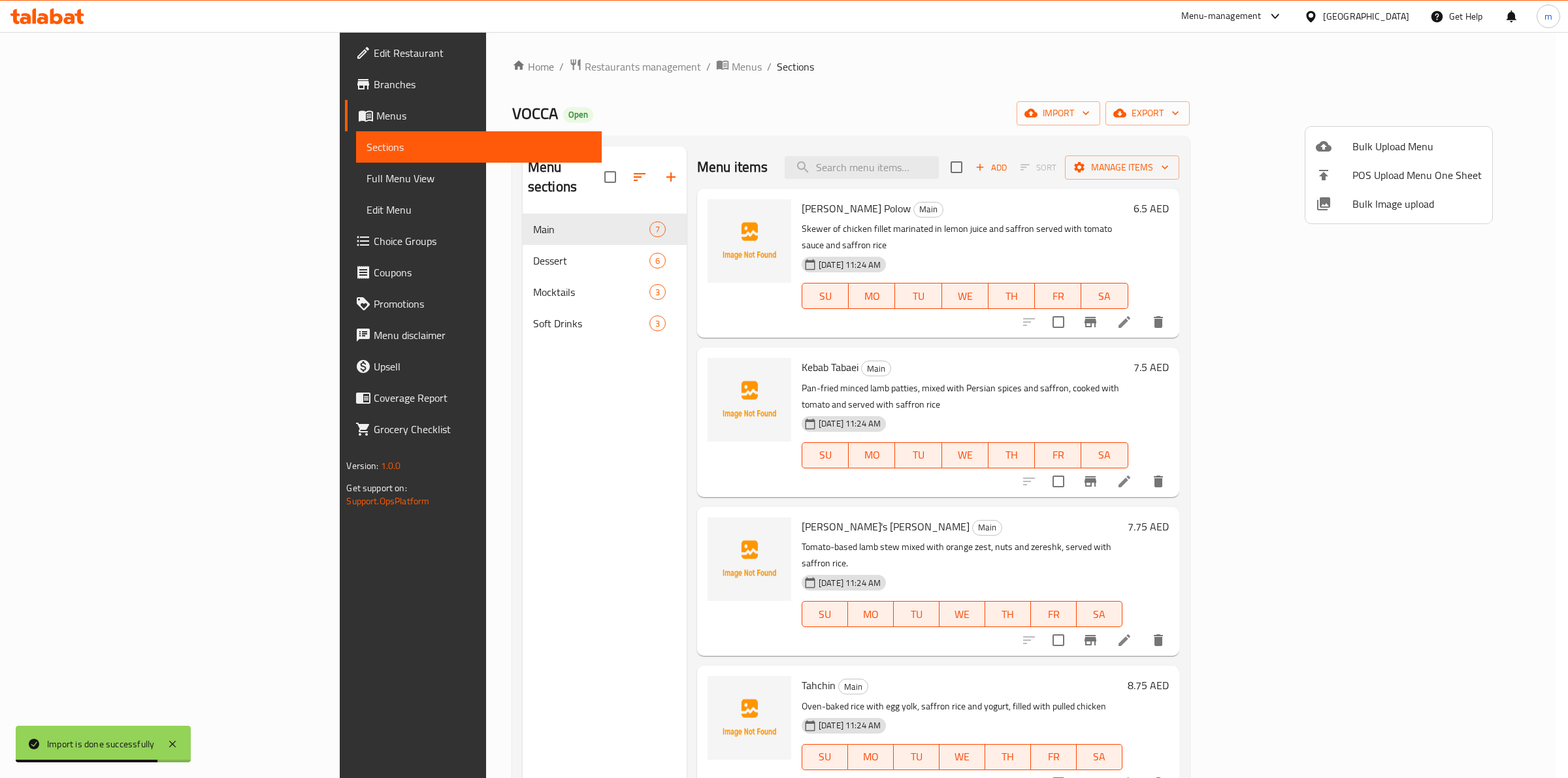
click at [1149, 78] on div at bounding box center [784, 389] width 1568 height 778
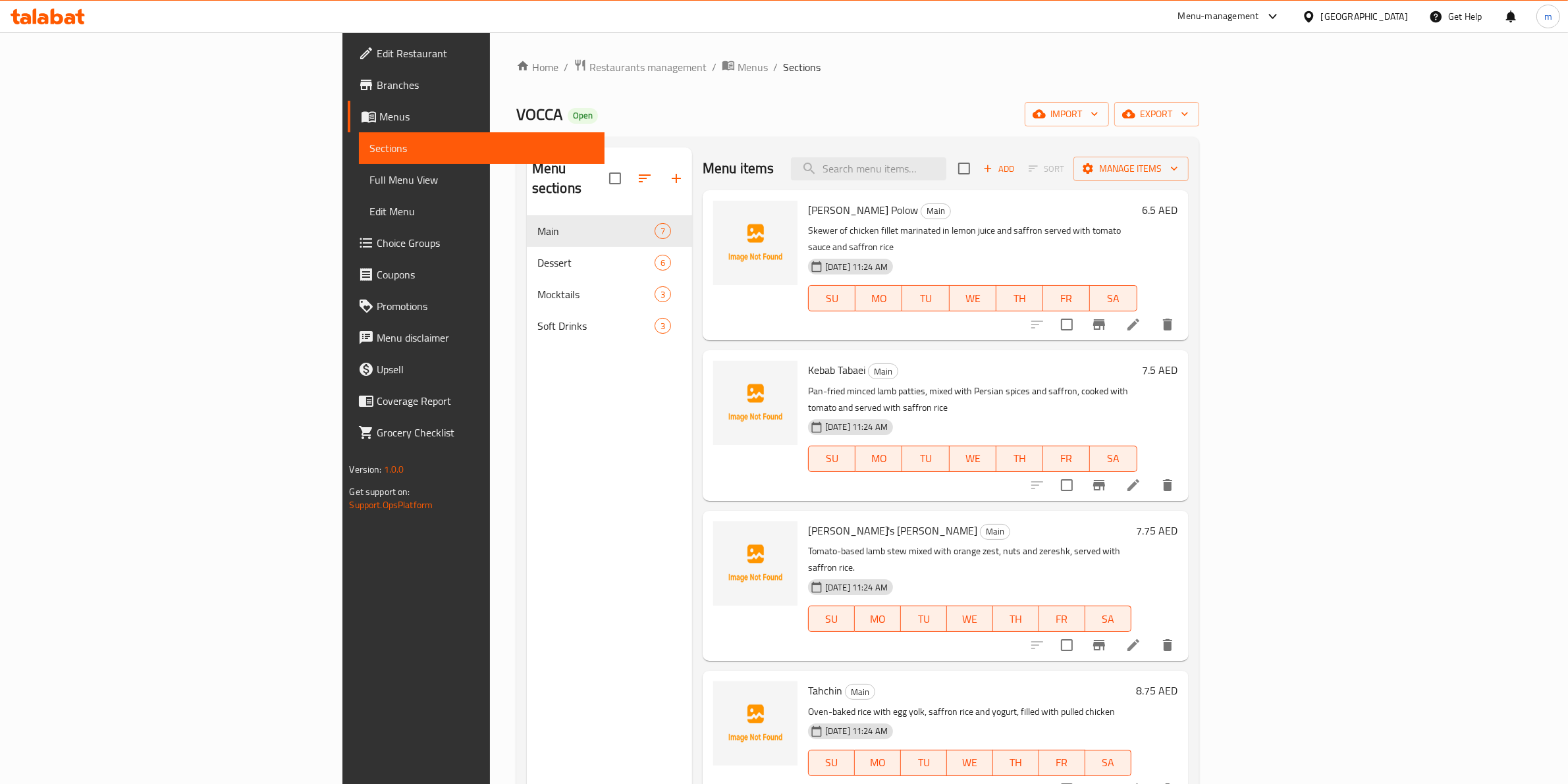
click at [370, 180] on span "Full Menu View" at bounding box center [482, 180] width 224 height 16
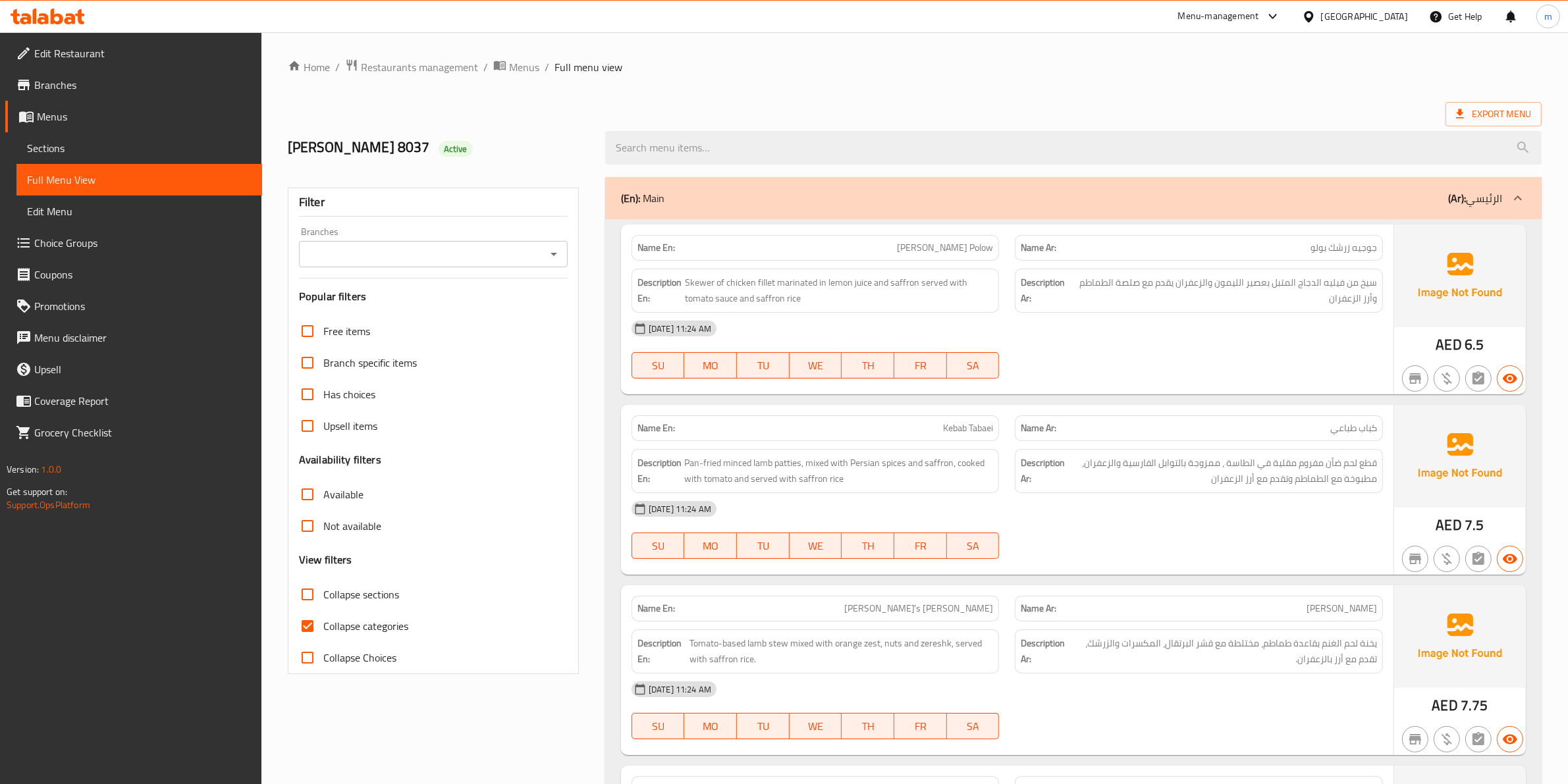
click at [328, 633] on span "Collapse categories" at bounding box center [366, 626] width 85 height 16
click at [324, 633] on input "Collapse categories" at bounding box center [307, 626] width 31 height 31
checkbox input "false"
click at [1470, 111] on span "Export Menu" at bounding box center [1494, 114] width 75 height 16
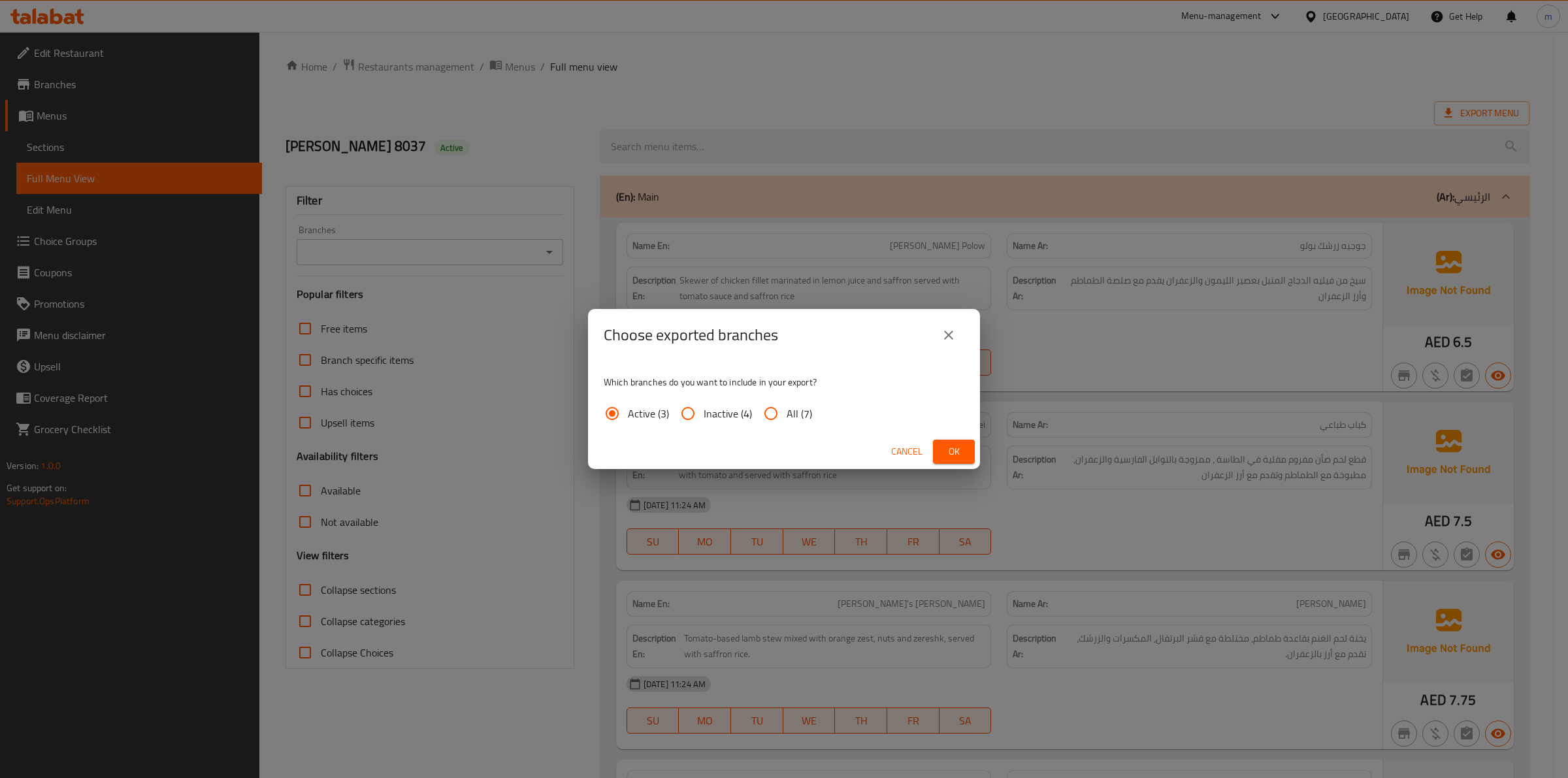
click at [772, 419] on input "All (7)" at bounding box center [770, 413] width 31 height 31
radio input "true"
click at [954, 452] on span "Ok" at bounding box center [954, 451] width 21 height 16
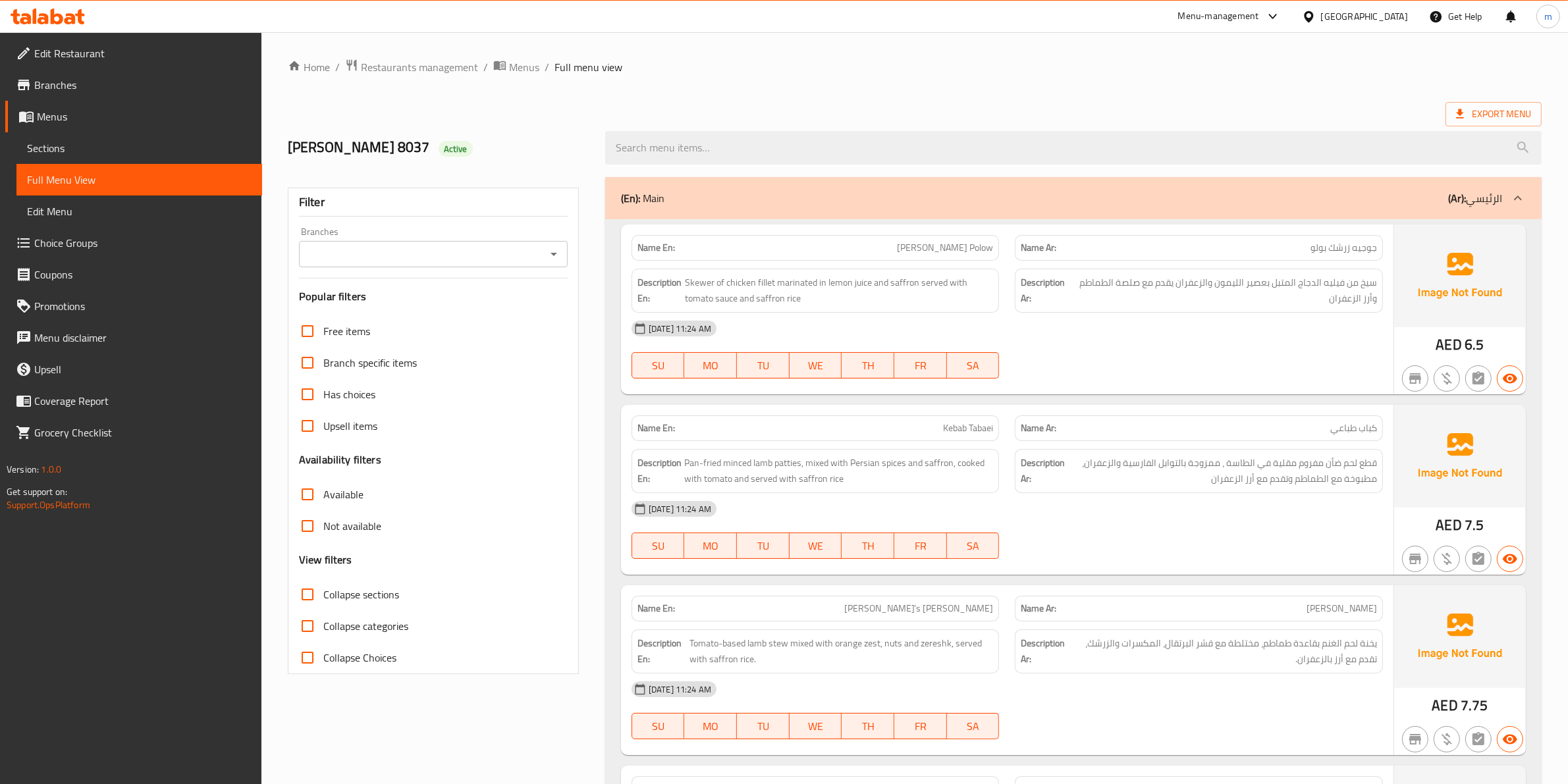
click at [1144, 74] on ol "Home / Restaurants management / Menus / Full menu view" at bounding box center [915, 67] width 1254 height 17
click at [1483, 112] on span "Export Menu" at bounding box center [1494, 114] width 75 height 16
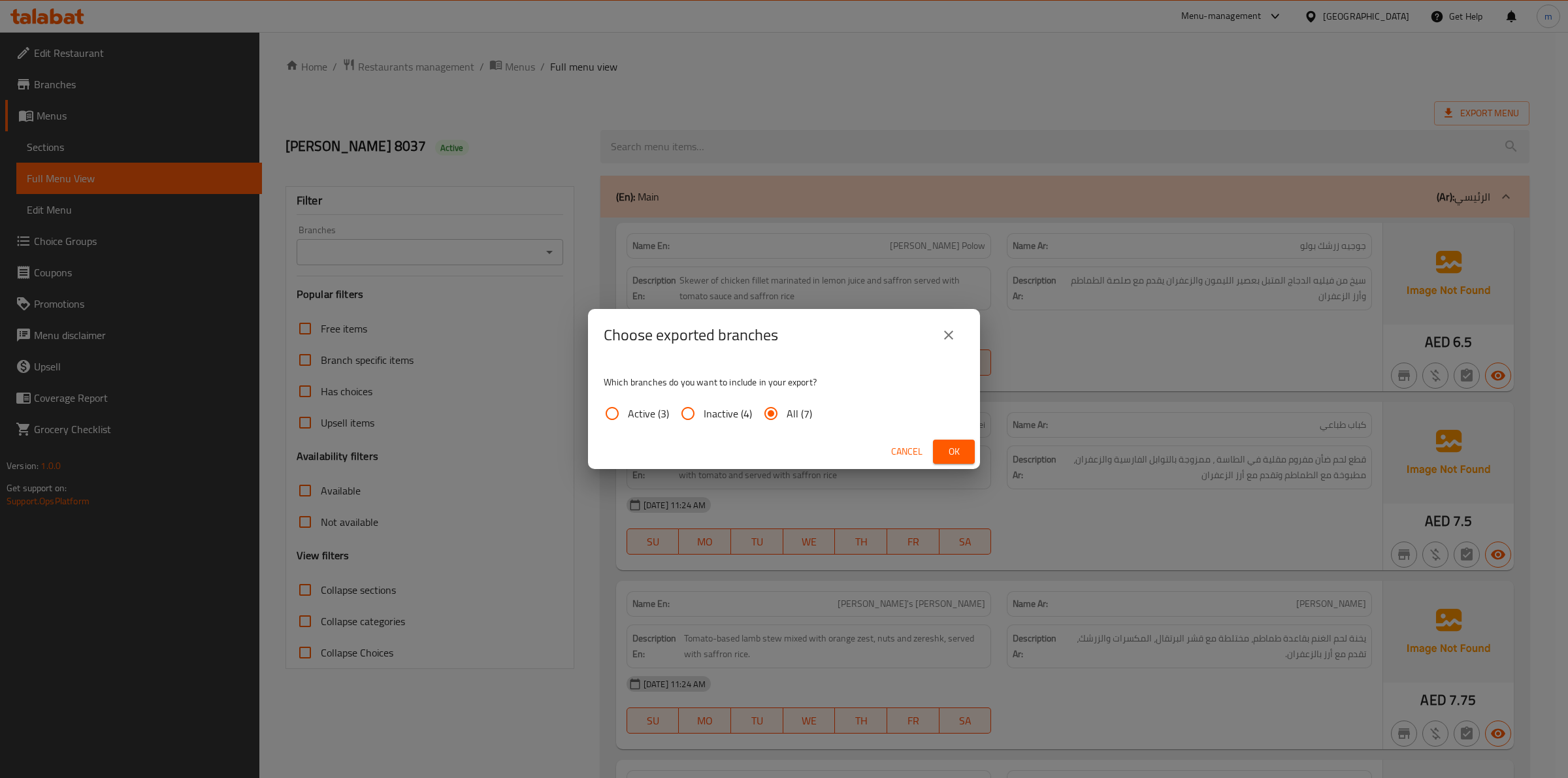
click at [952, 337] on icon "close" at bounding box center [948, 335] width 16 height 16
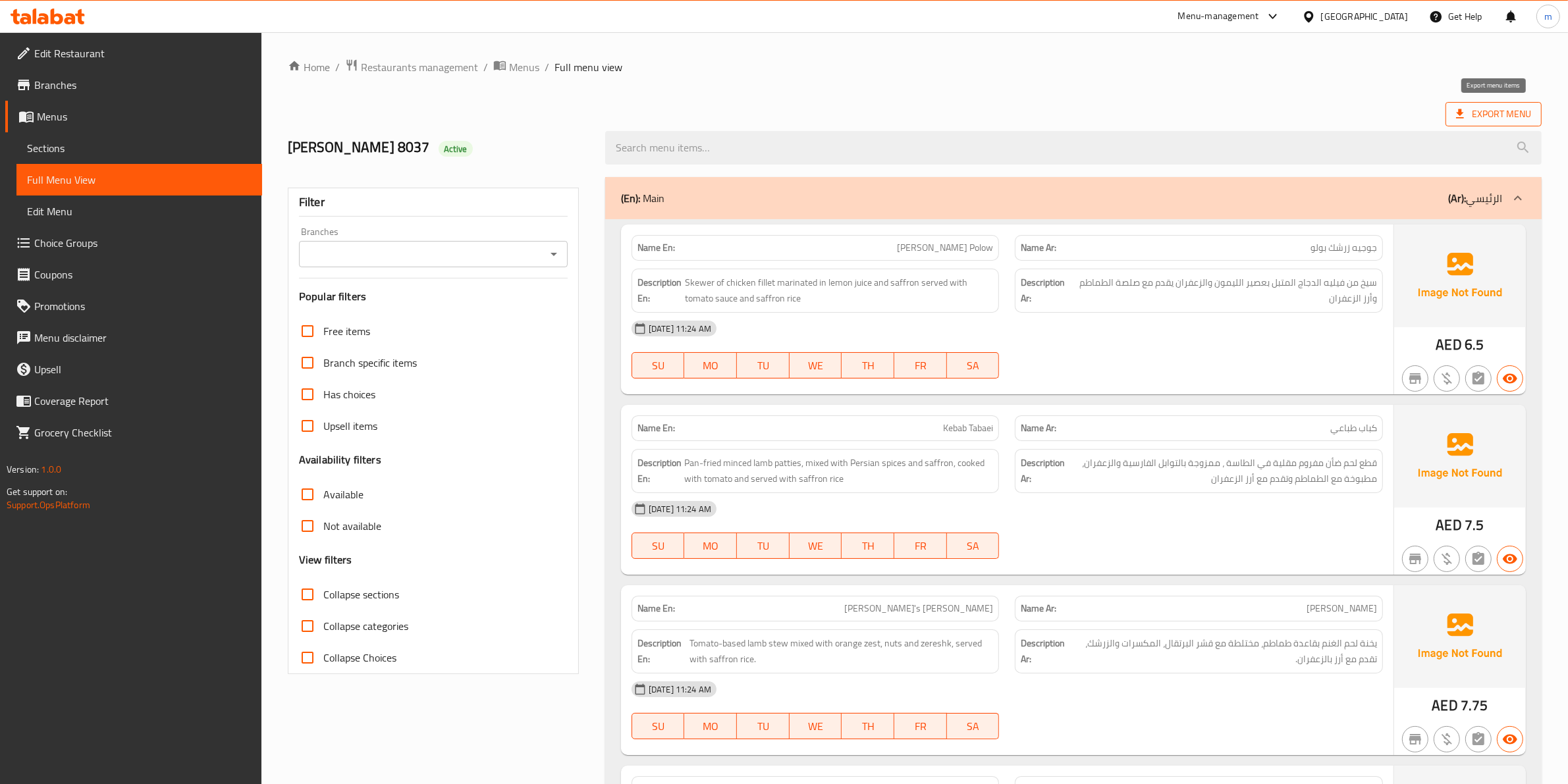
click at [1484, 109] on span "Export Menu" at bounding box center [1494, 114] width 75 height 16
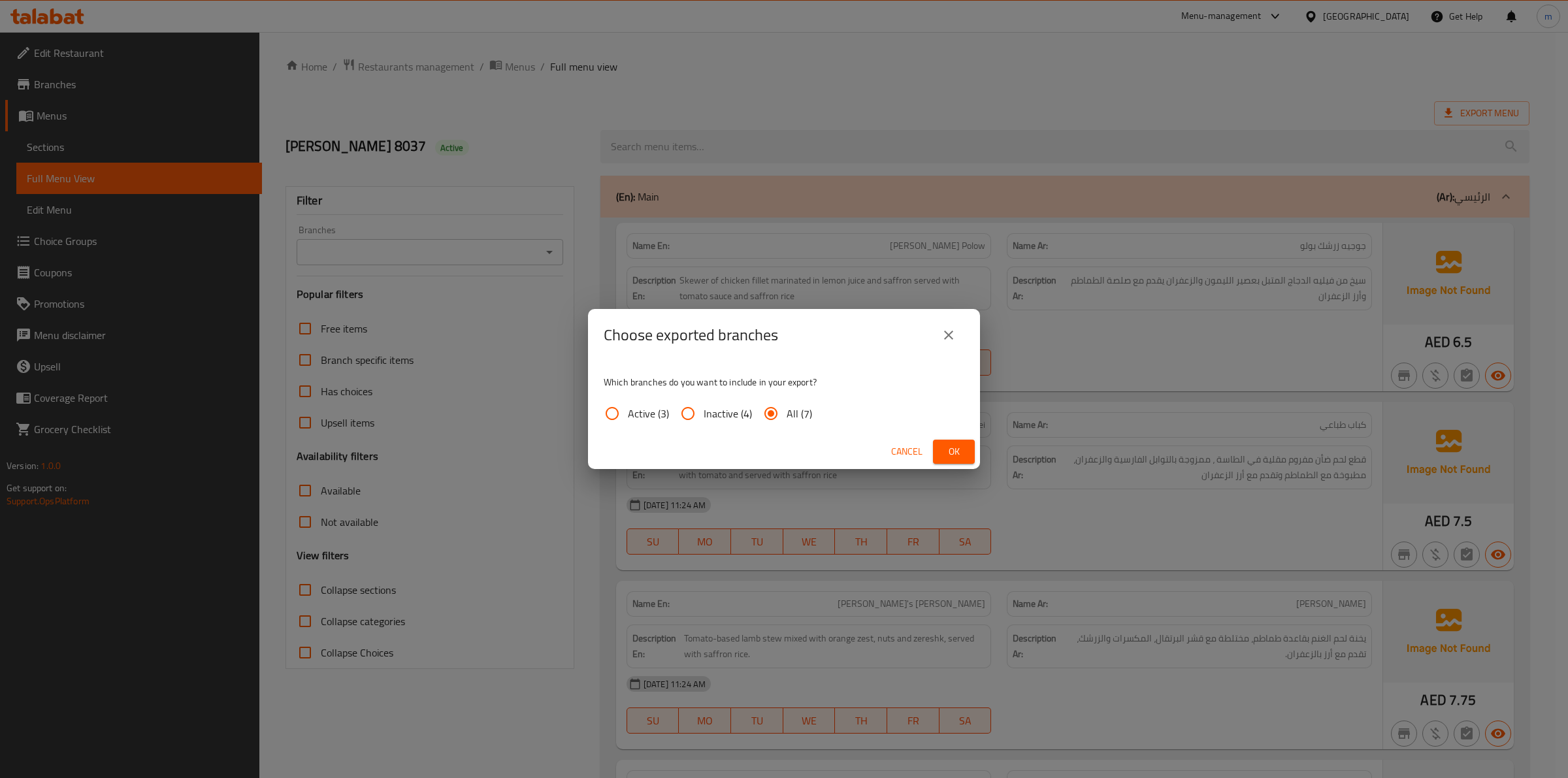
click at [948, 447] on span "Ok" at bounding box center [954, 451] width 21 height 16
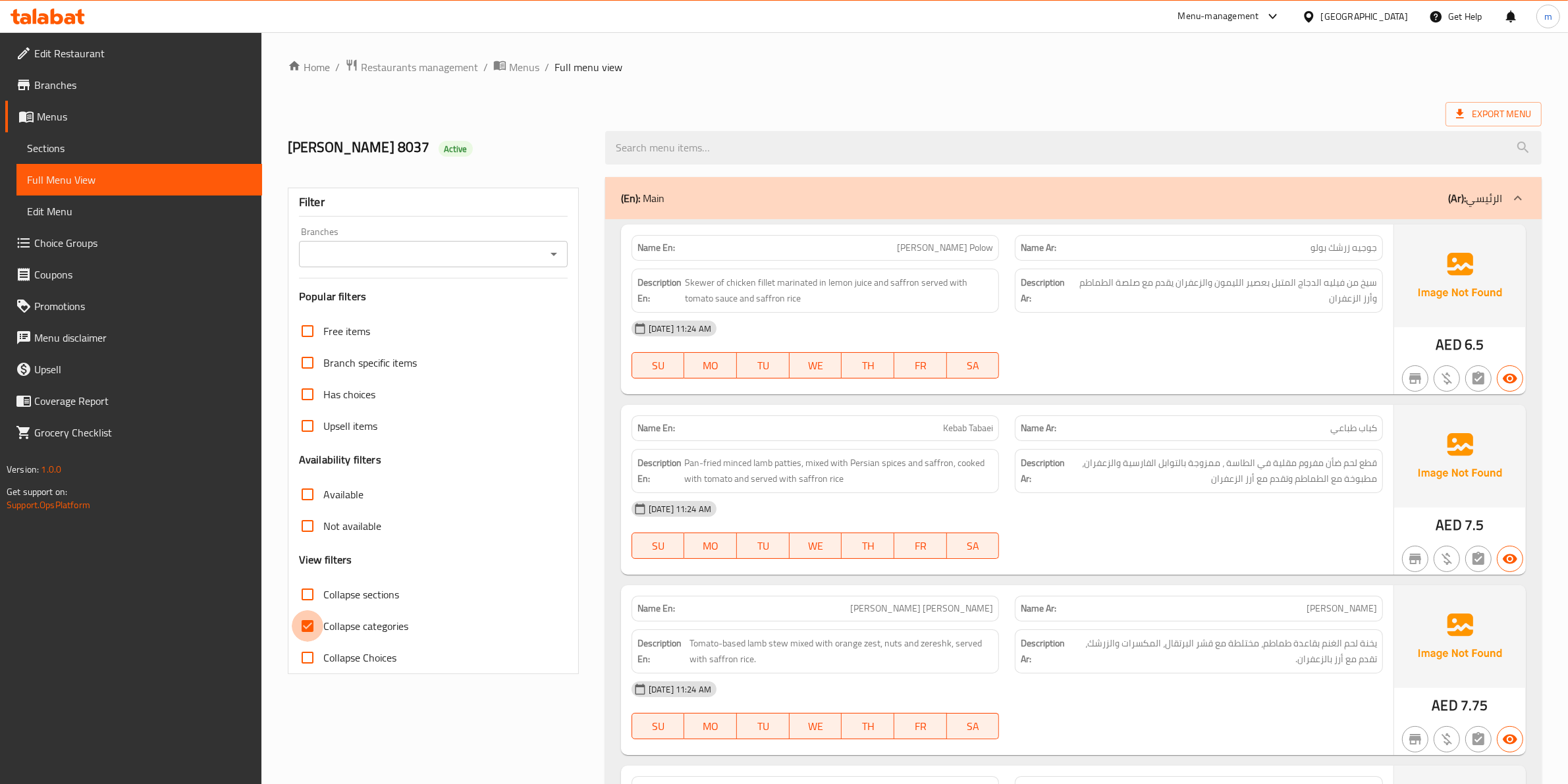
click at [300, 625] on input "Collapse categories" at bounding box center [307, 626] width 31 height 31
checkbox input "false"
click at [1499, 110] on span "Export Menu" at bounding box center [1494, 114] width 75 height 16
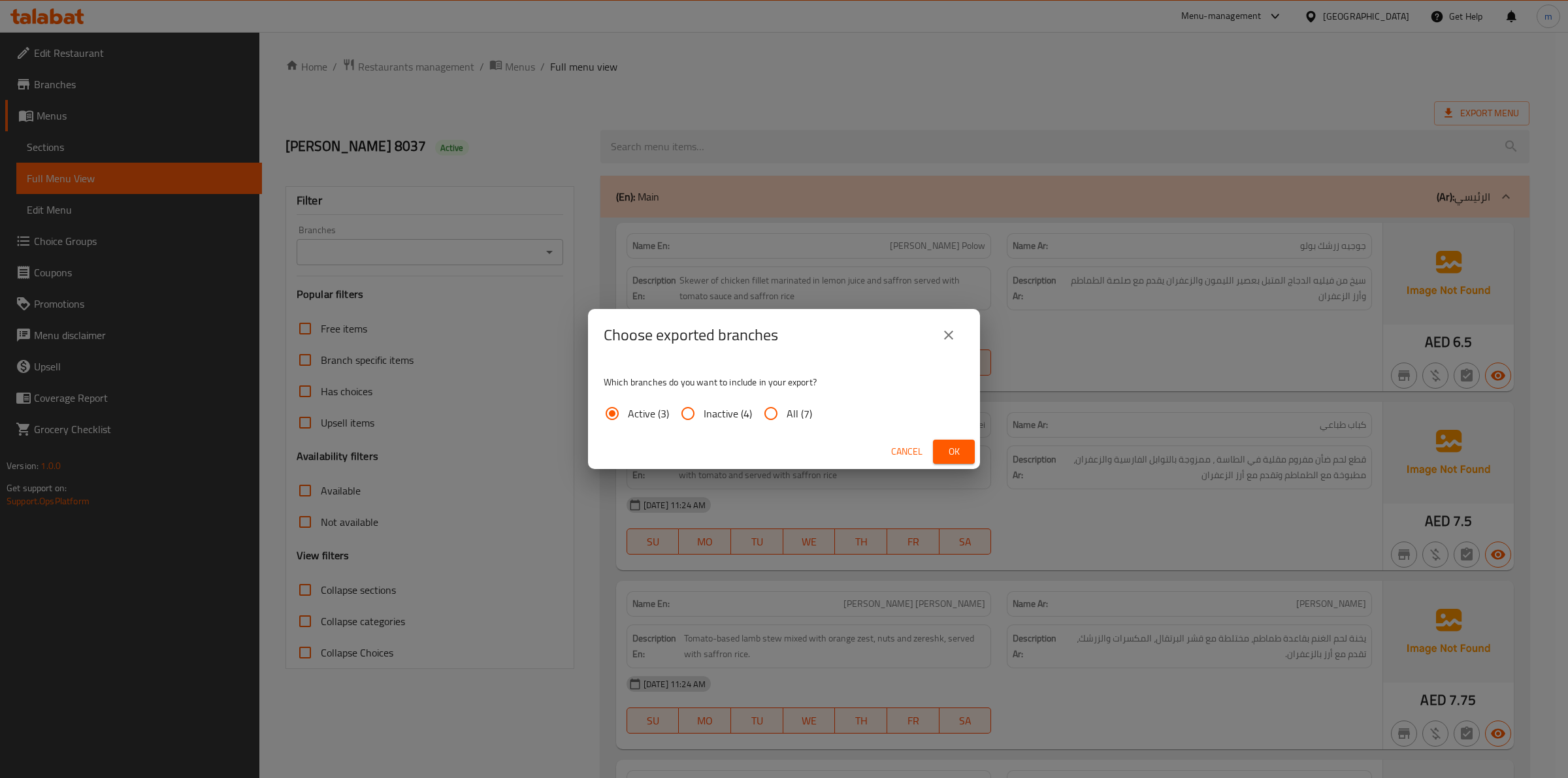
click at [775, 415] on input "All (7)" at bounding box center [770, 413] width 31 height 31
radio input "true"
click at [950, 452] on span "Ok" at bounding box center [954, 451] width 21 height 16
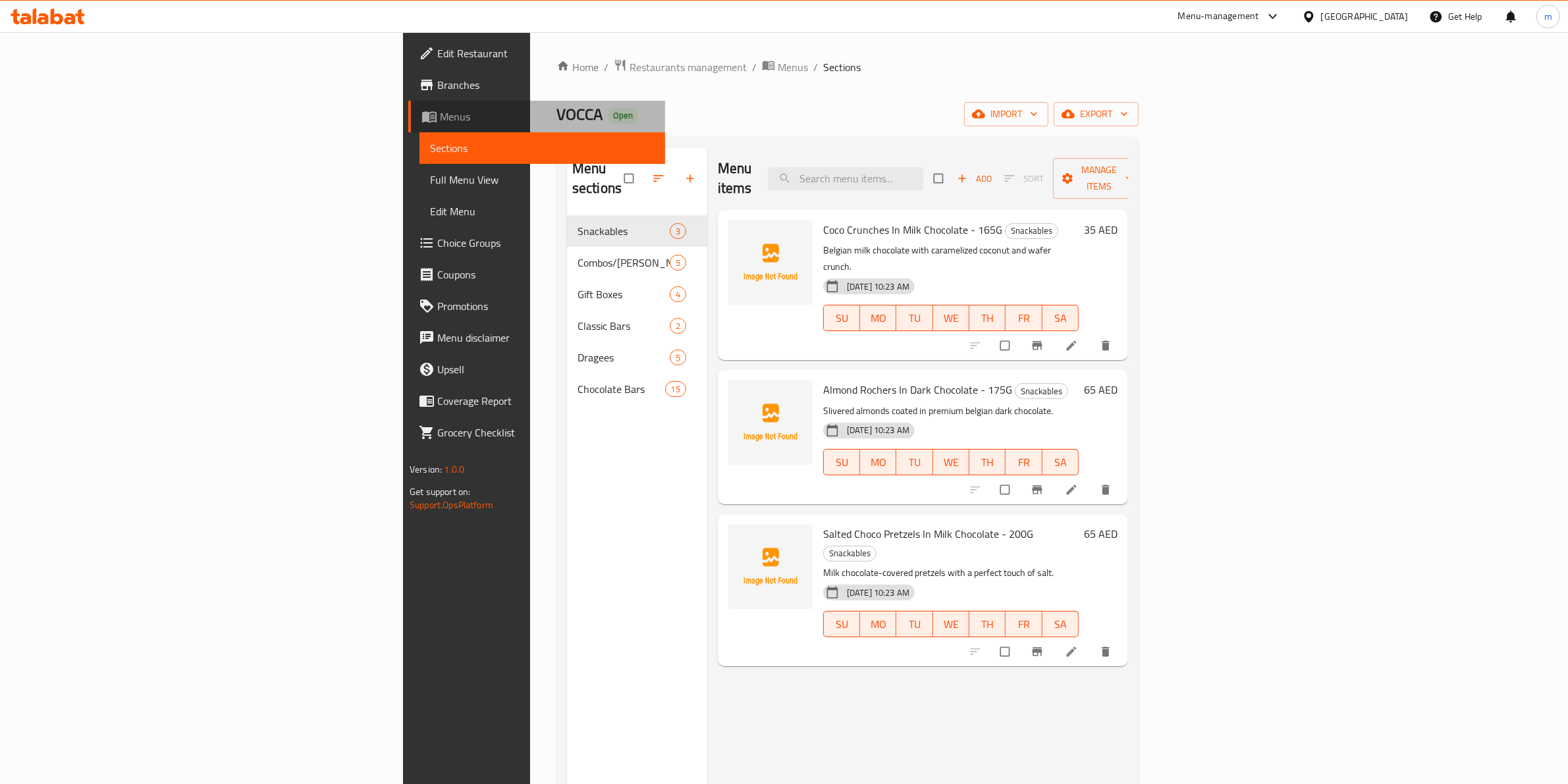
click at [440, 114] on span "Menus" at bounding box center [547, 117] width 215 height 16
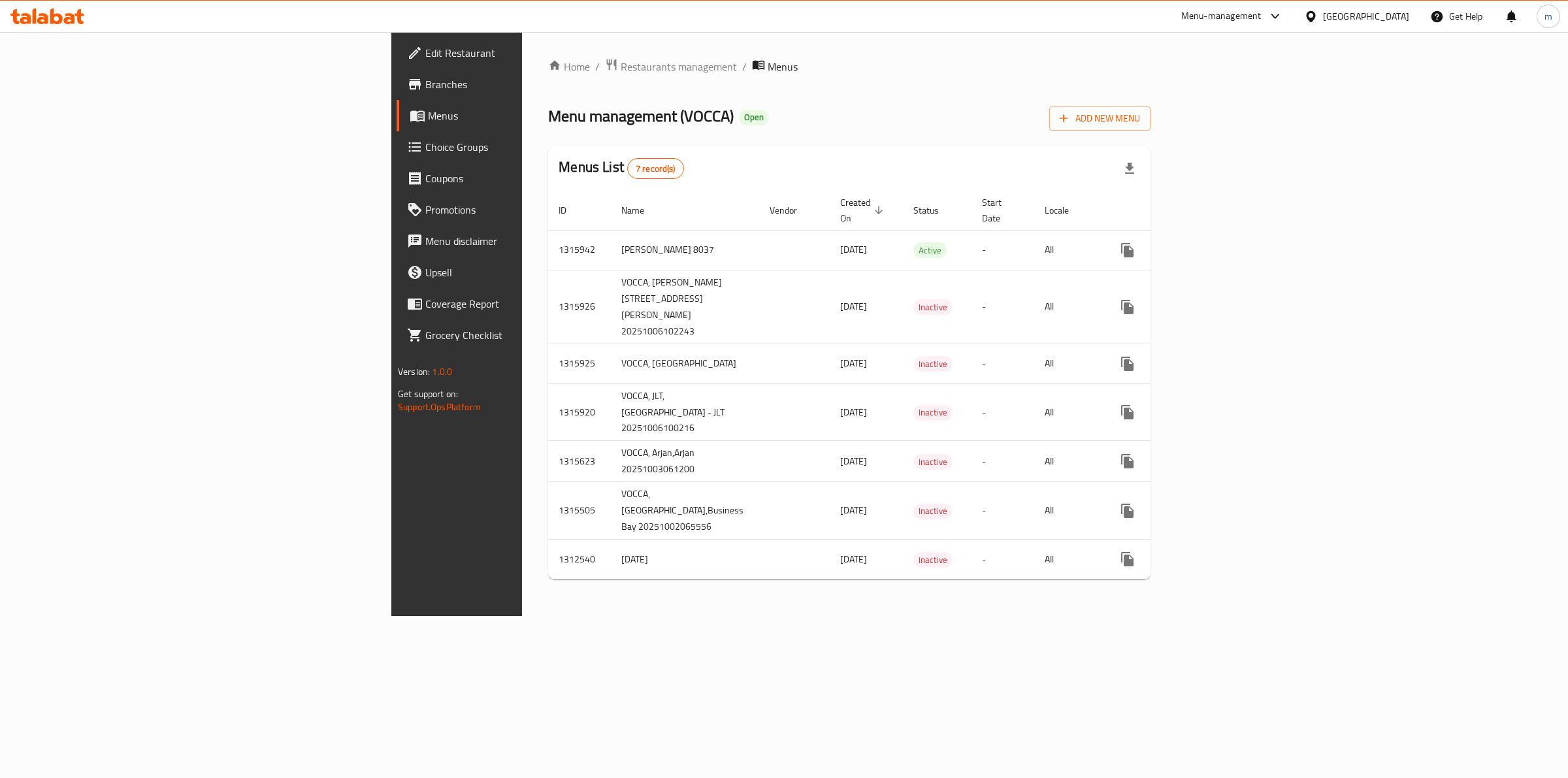
click at [874, 105] on div "Menu management ( VOCCA ) Open Add New Menu" at bounding box center [849, 116] width 602 height 30
click at [1195, 244] on icon "enhanced table" at bounding box center [1189, 250] width 9 height 12
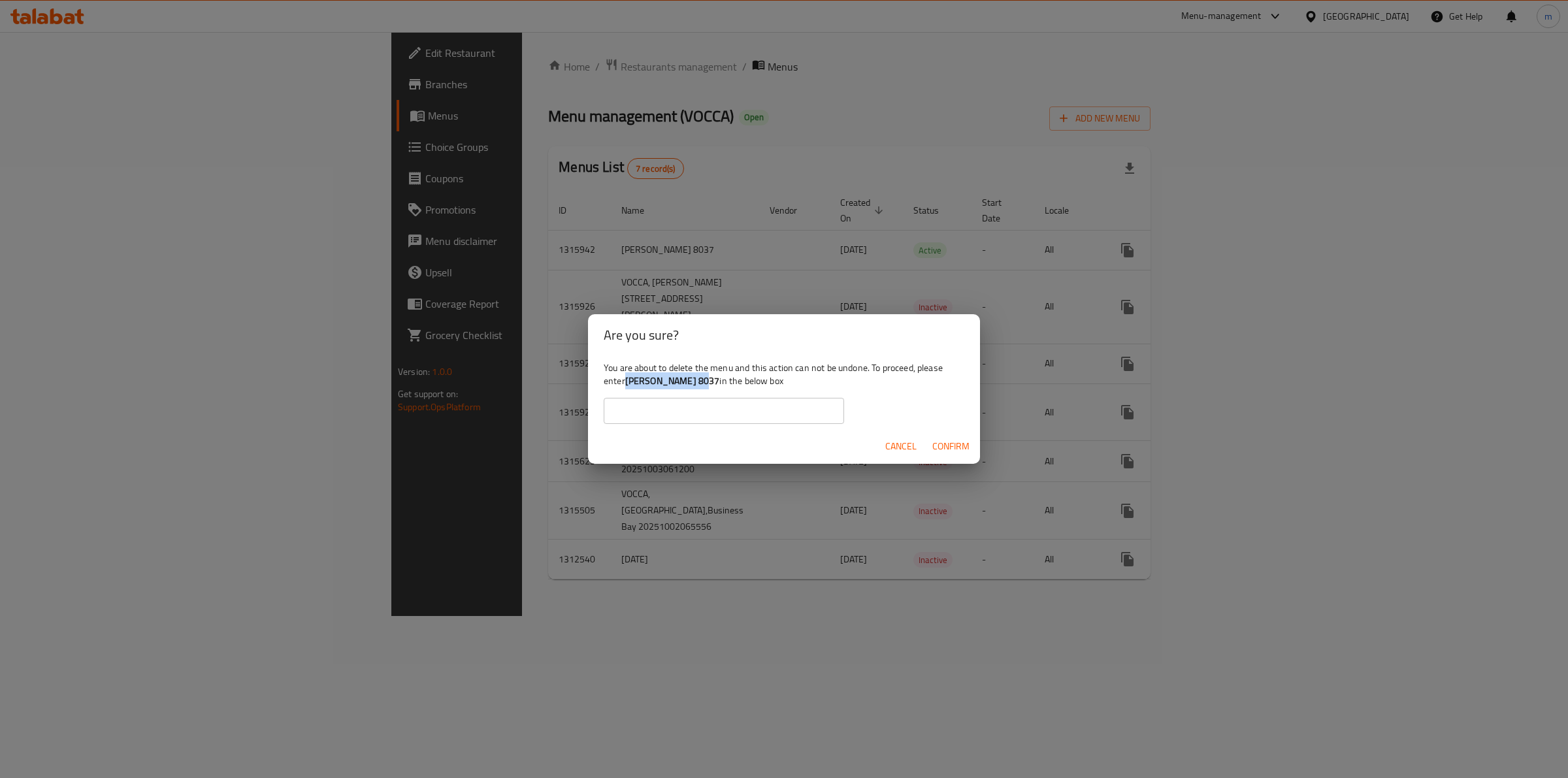
drag, startPoint x: 625, startPoint y: 386, endPoint x: 693, endPoint y: 386, distance: 68.0
click at [693, 386] on div "You are about to delete the menu and this action can not be undone. To proceed,…" at bounding box center [784, 392] width 392 height 73
copy div "[PERSON_NAME] 8037"
click at [743, 396] on div "You are about to delete the menu and this action can not be undone. To proceed,…" at bounding box center [784, 392] width 392 height 73
click at [742, 406] on input "text" at bounding box center [724, 411] width 240 height 26
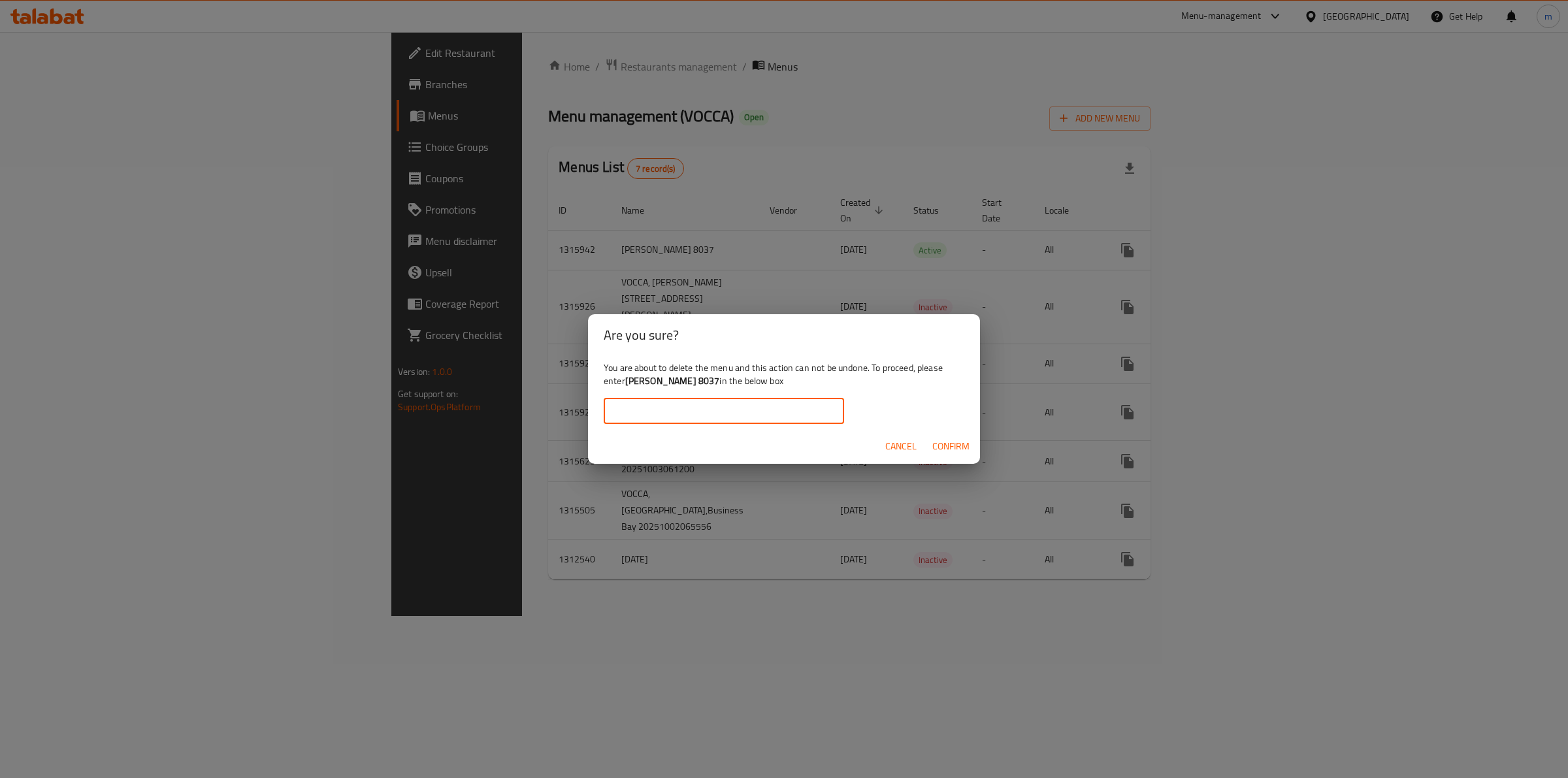
type input "c"
paste input "[PERSON_NAME] 8037"
click at [615, 411] on input "[PERSON_NAME] 8037" at bounding box center [724, 411] width 240 height 26
type input "[PERSON_NAME] 8037"
click at [961, 442] on span "Confirm" at bounding box center [951, 447] width 38 height 16
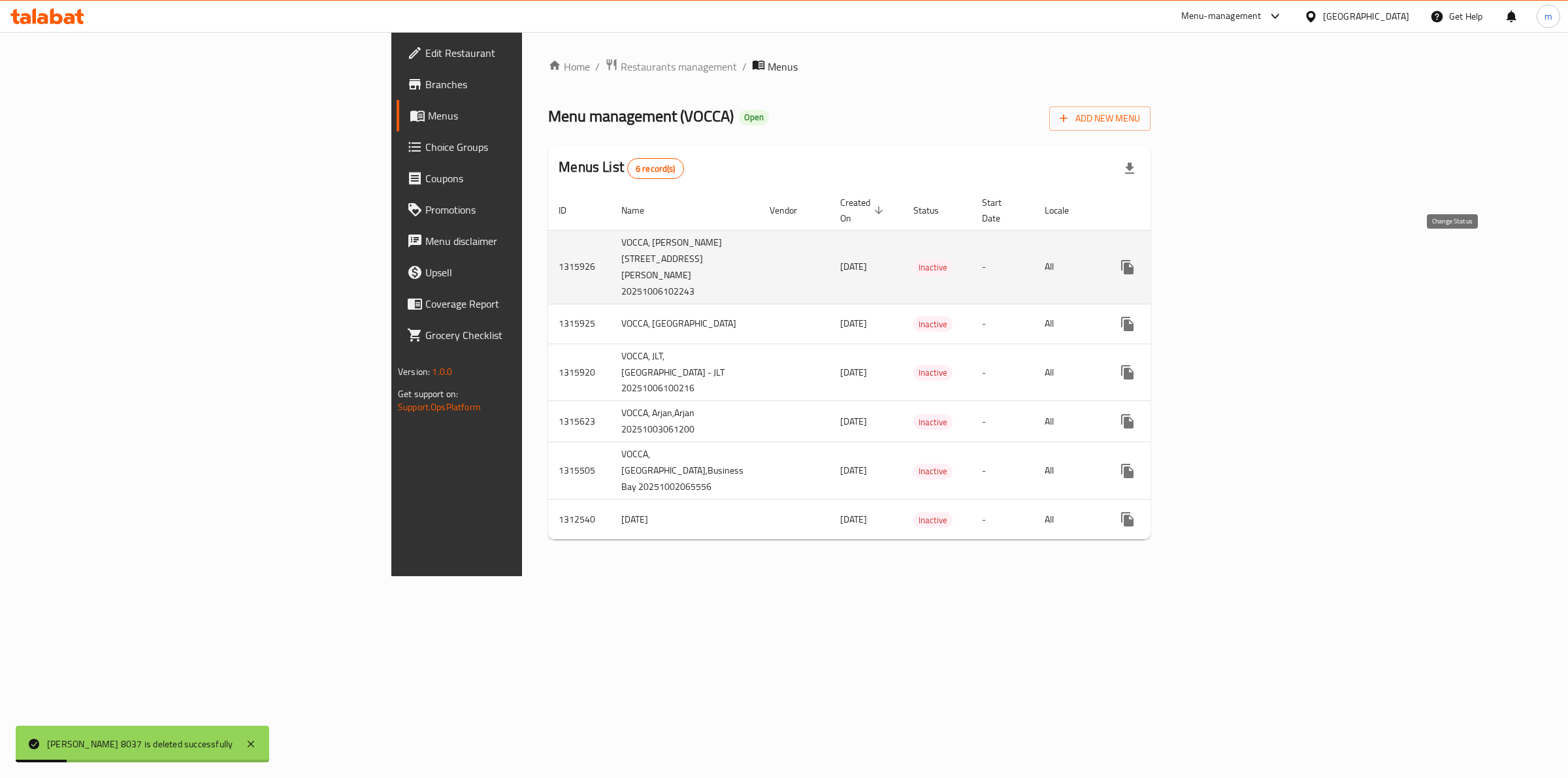
click at [1167, 259] on icon "enhanced table" at bounding box center [1159, 267] width 16 height 16
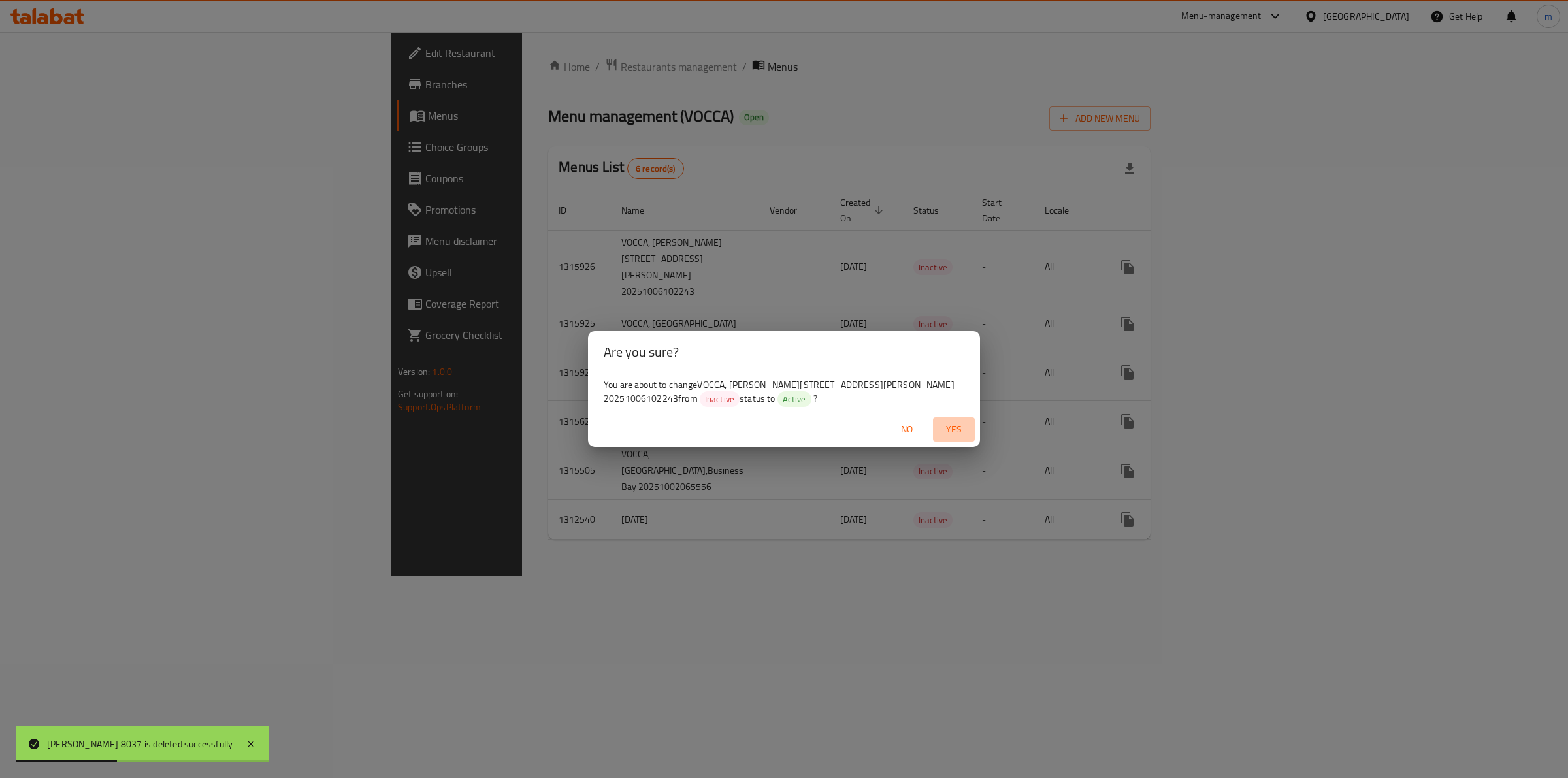
click at [947, 427] on span "Yes" at bounding box center [953, 429] width 31 height 16
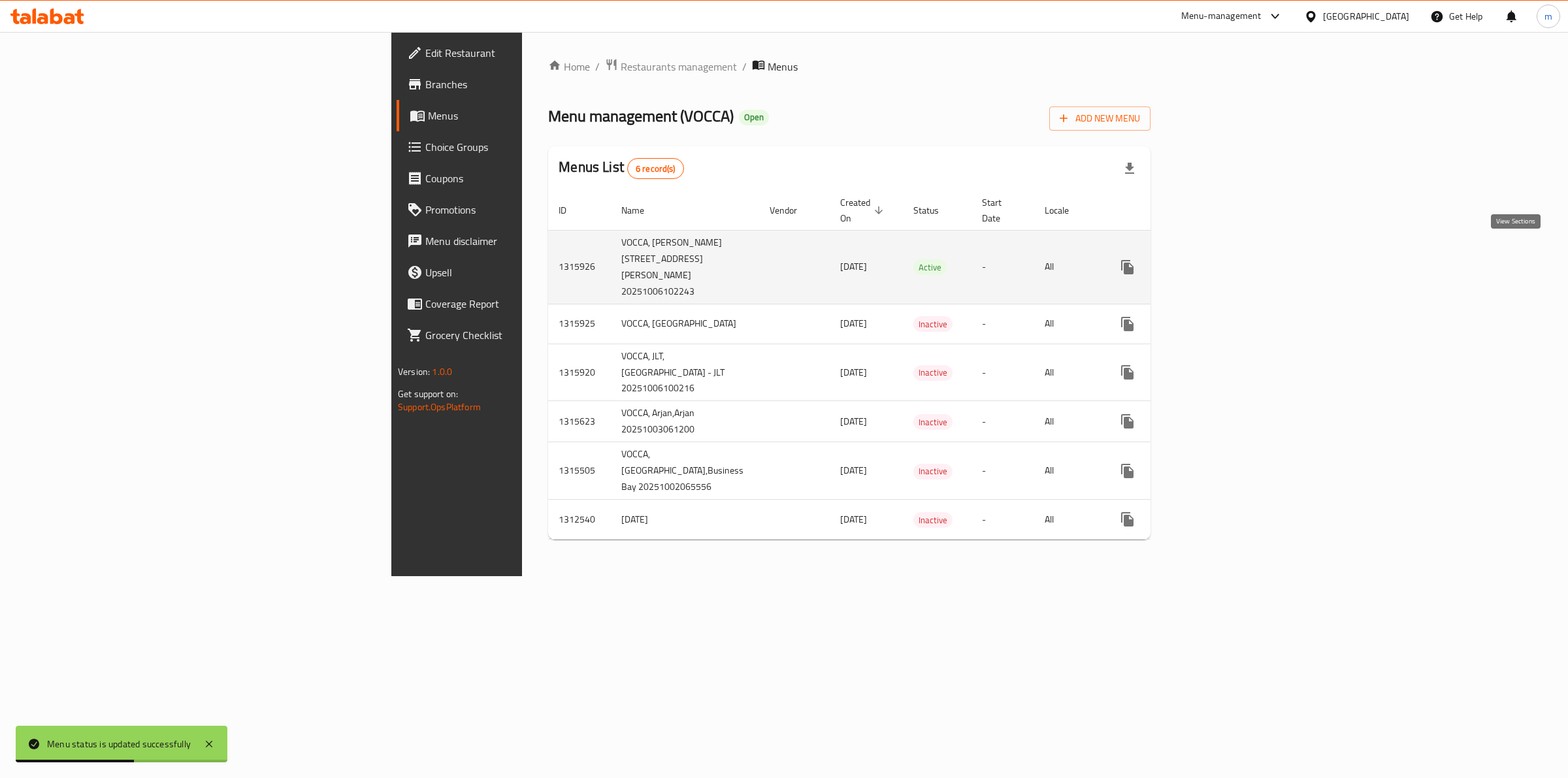
click at [1228, 261] on icon "enhanced table" at bounding box center [1221, 267] width 12 height 12
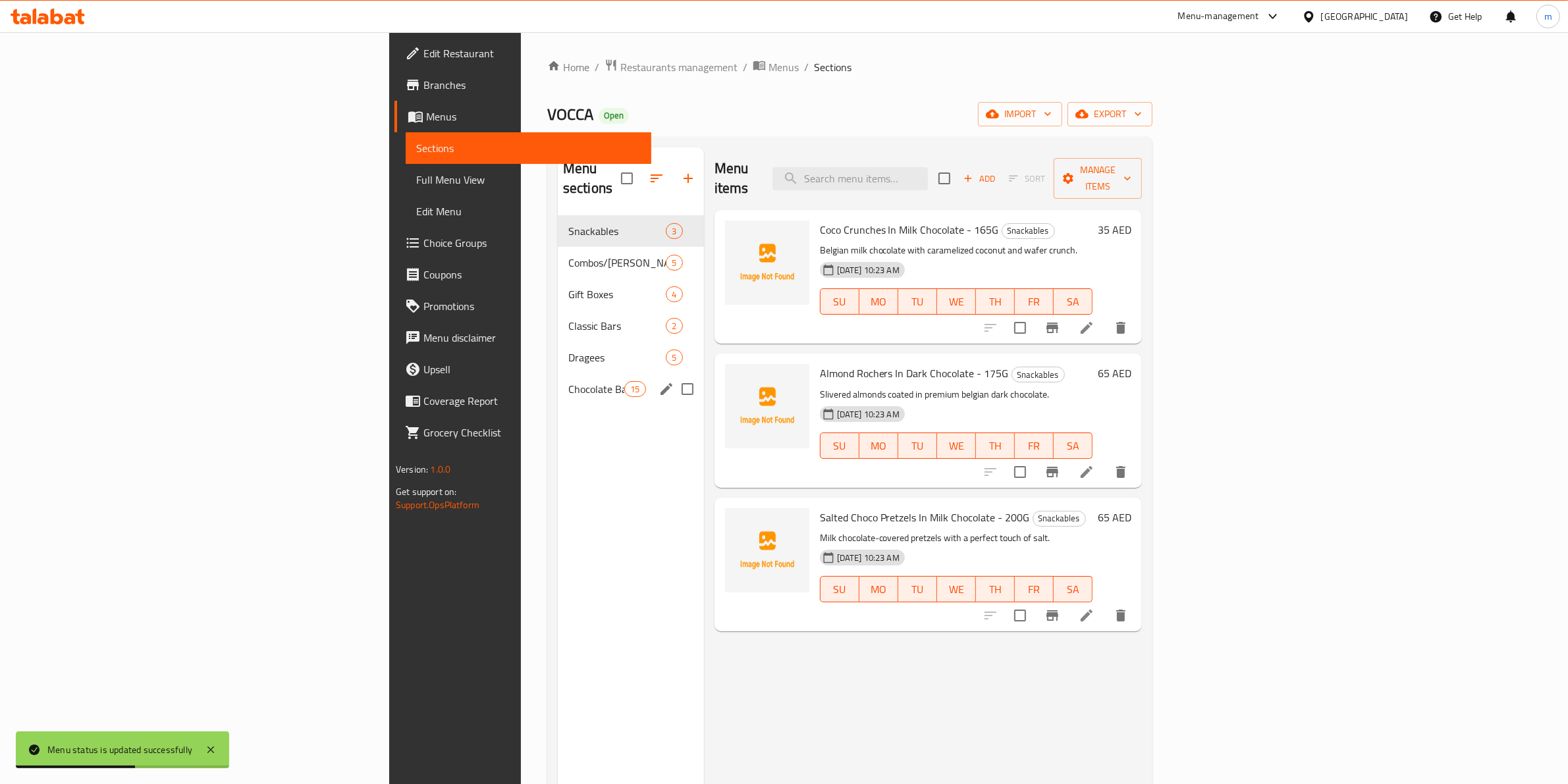
click at [558, 380] on div "Chocolate Bars 15" at bounding box center [630, 389] width 146 height 31
